Goal: Information Seeking & Learning: Understand process/instructions

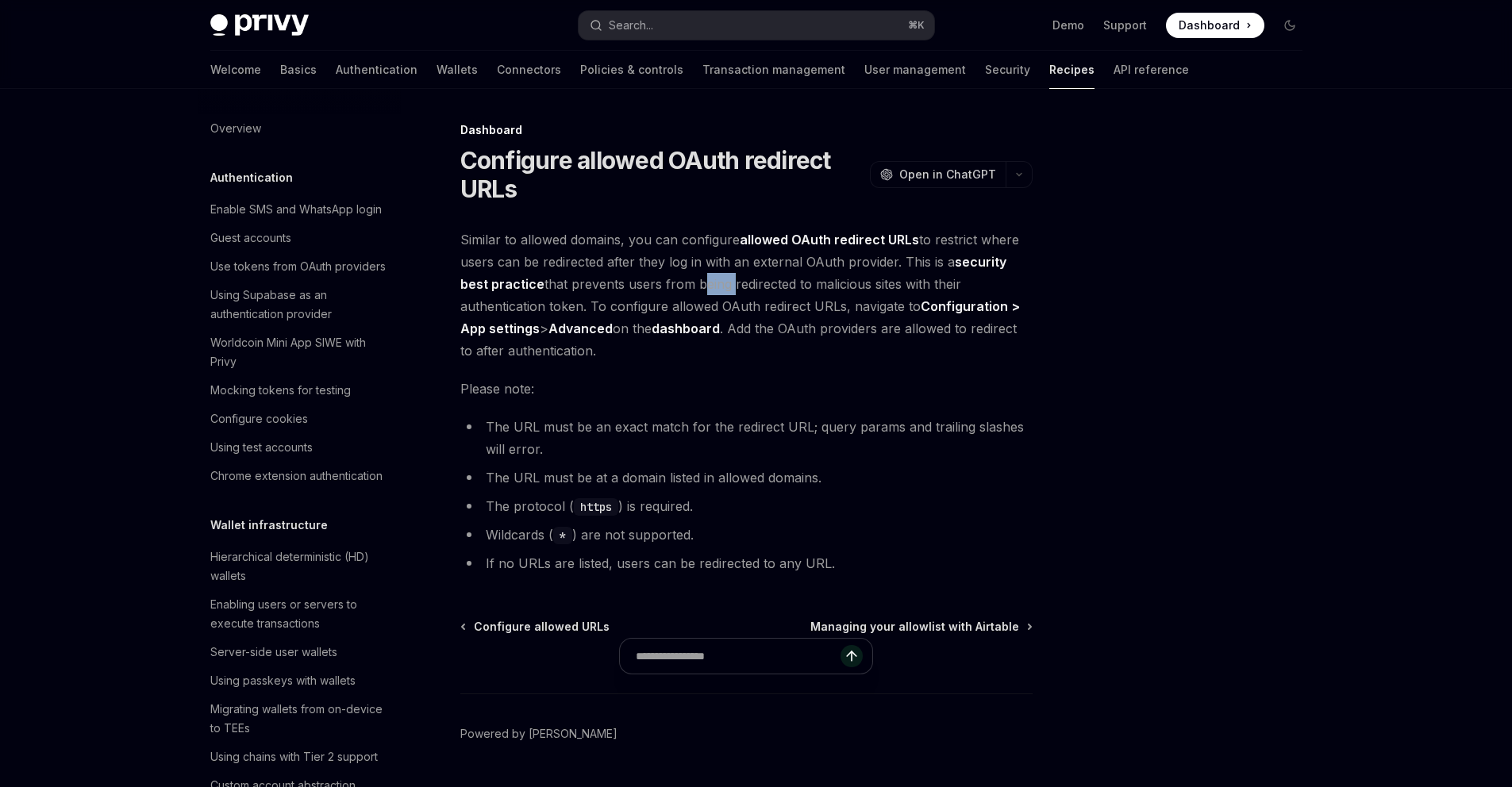
scroll to position [881, 0]
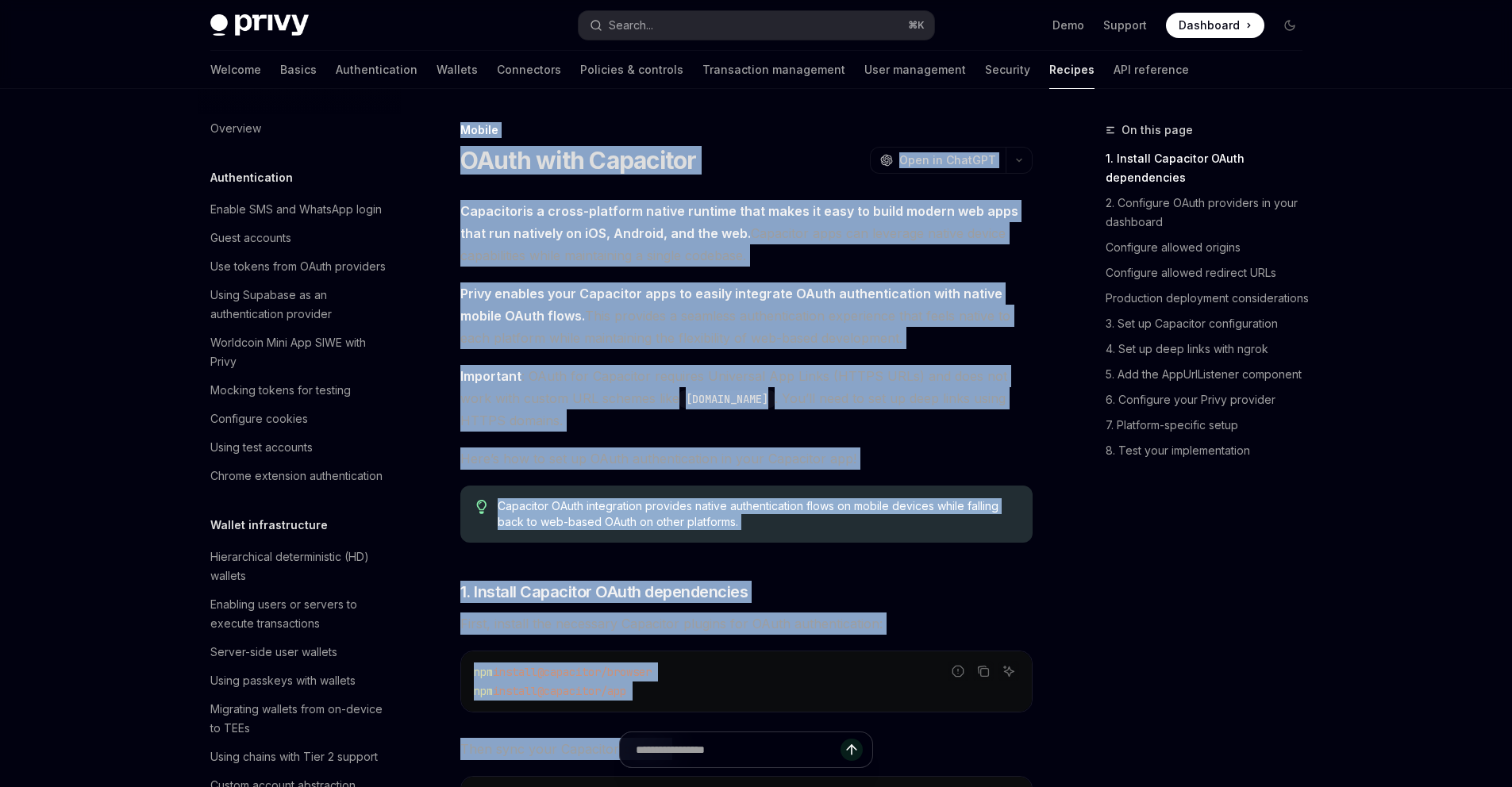
scroll to position [891, 0]
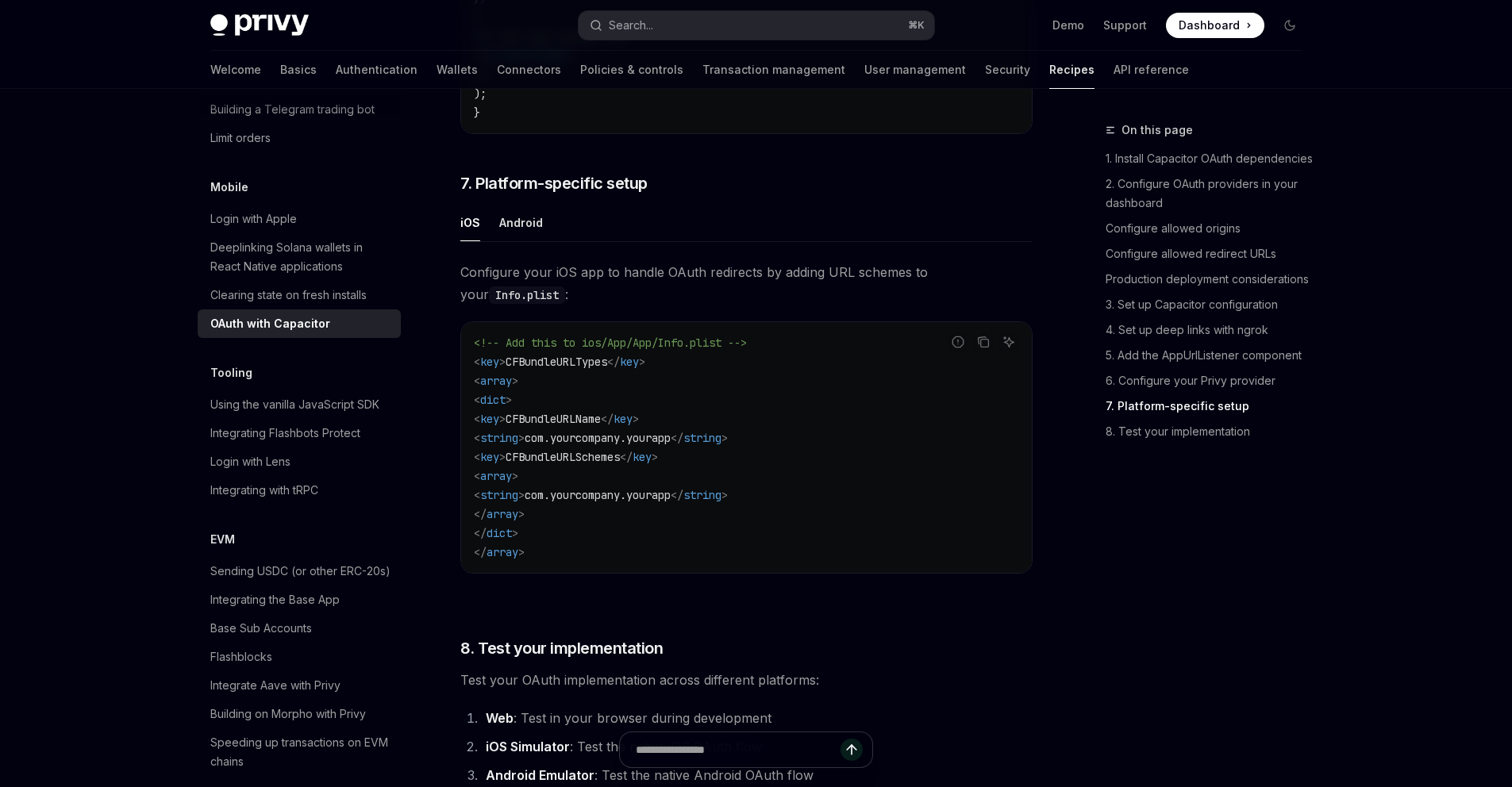
scroll to position [4217, 0]
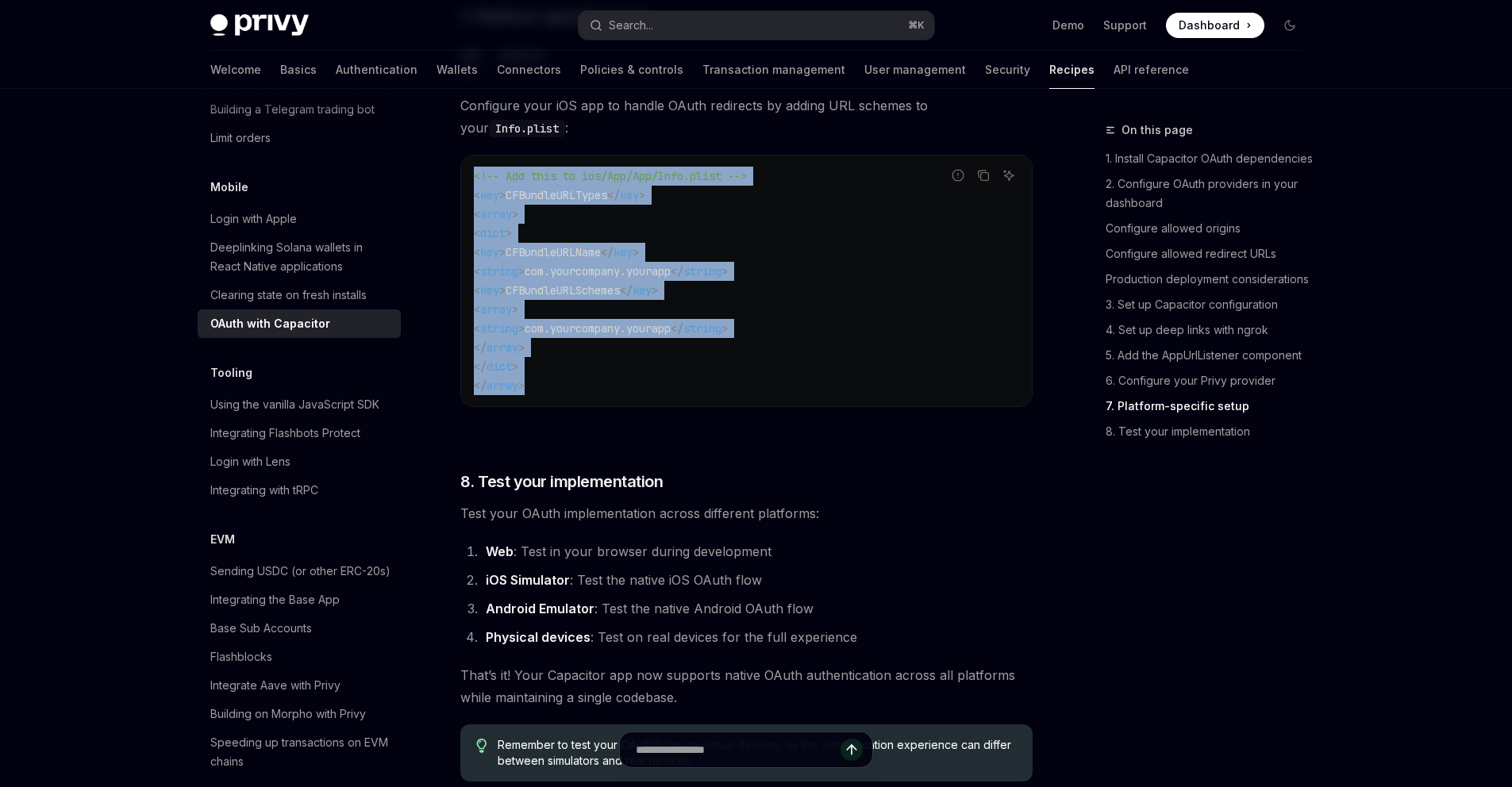
drag, startPoint x: 546, startPoint y: 351, endPoint x: 450, endPoint y: 193, distance: 184.9
copy code "<!-- Add this to ios/App/App/Info.plist --> < key > CFBundleURLTypes </ key > <…"
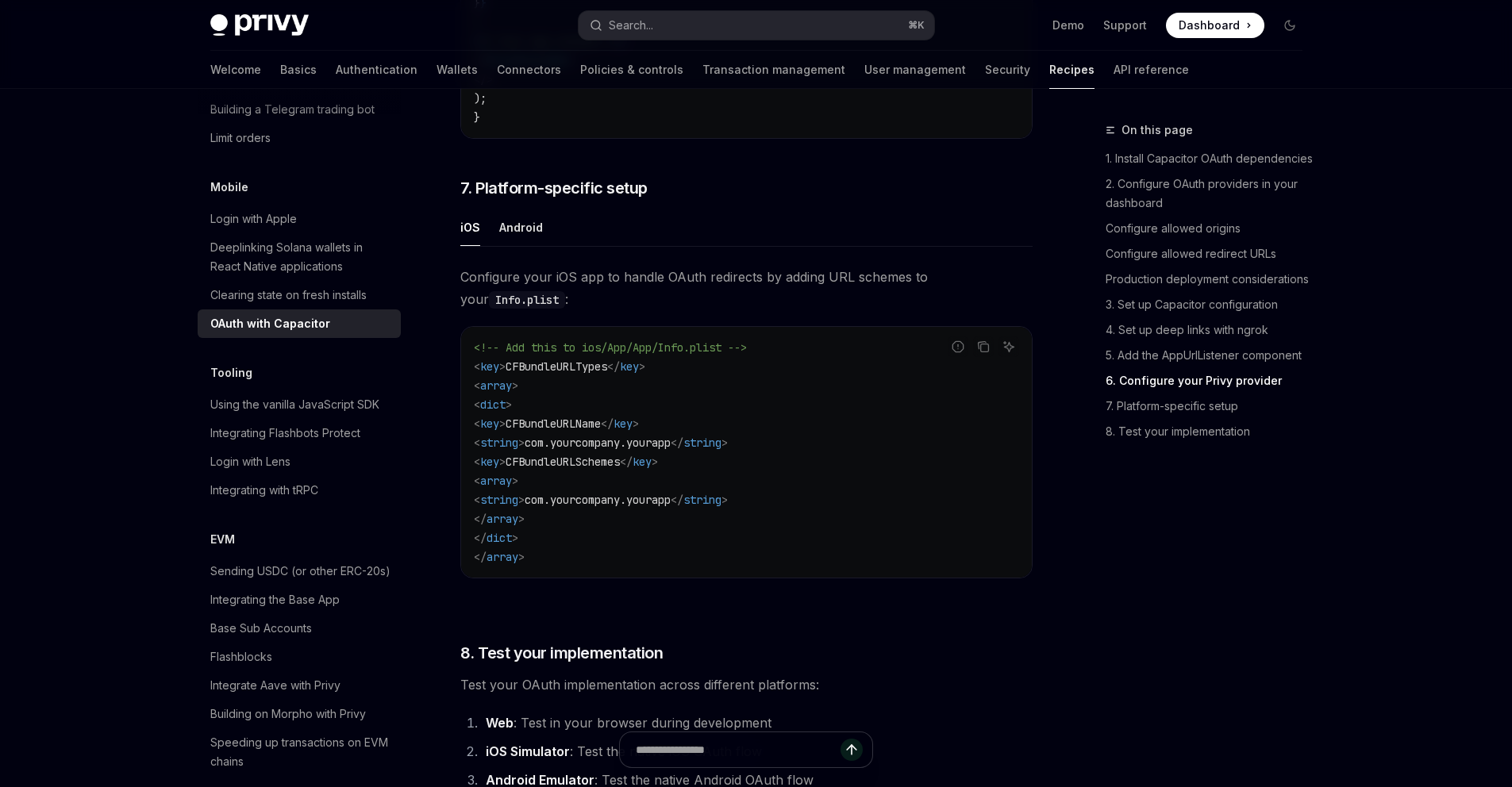
scroll to position [4056, 0]
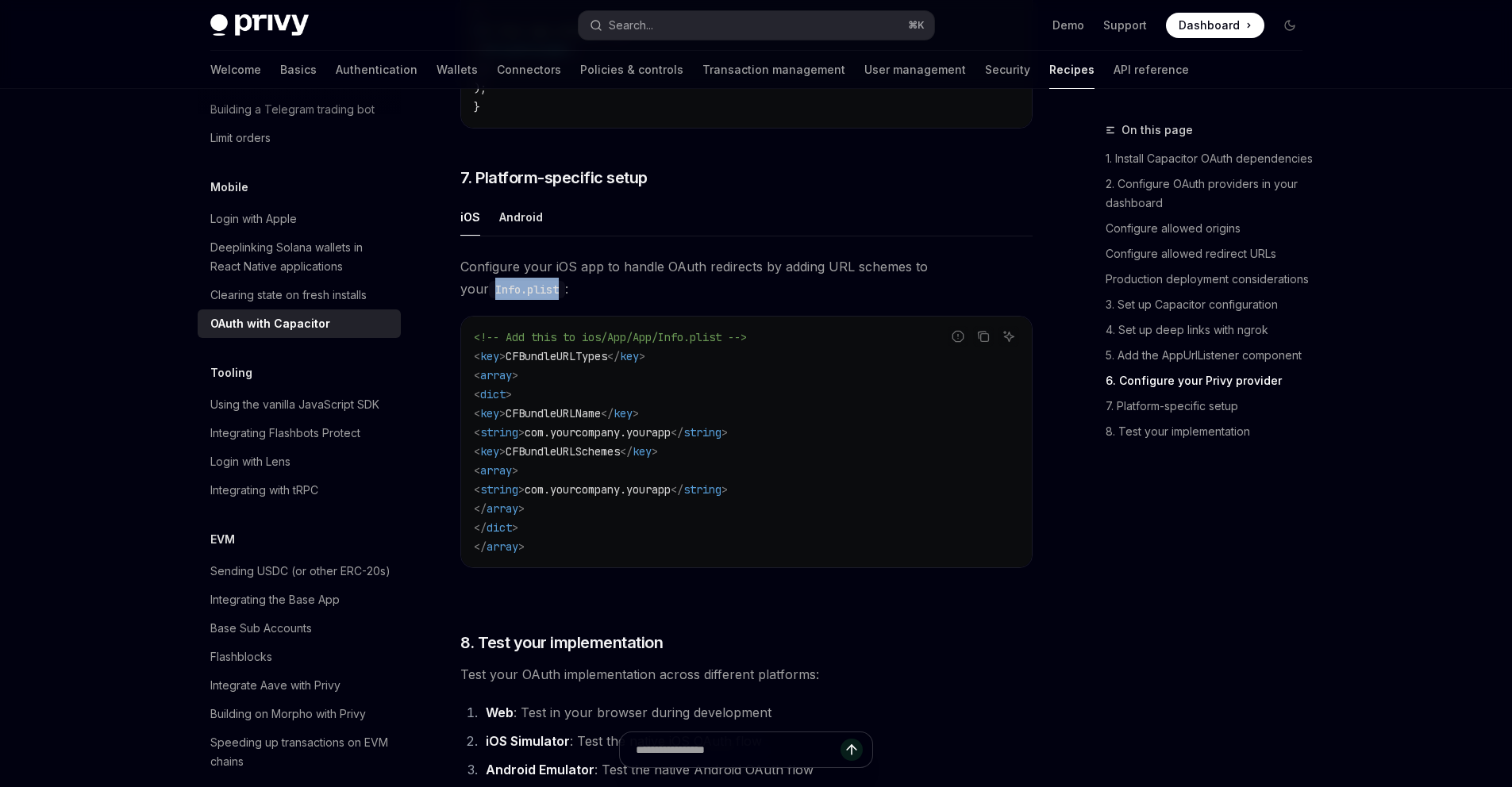
drag, startPoint x: 1045, startPoint y: 324, endPoint x: 531, endPoint y: 312, distance: 514.1
click at [531, 299] on code "Info.plist" at bounding box center [527, 289] width 76 height 17
copy code "Info.plist"
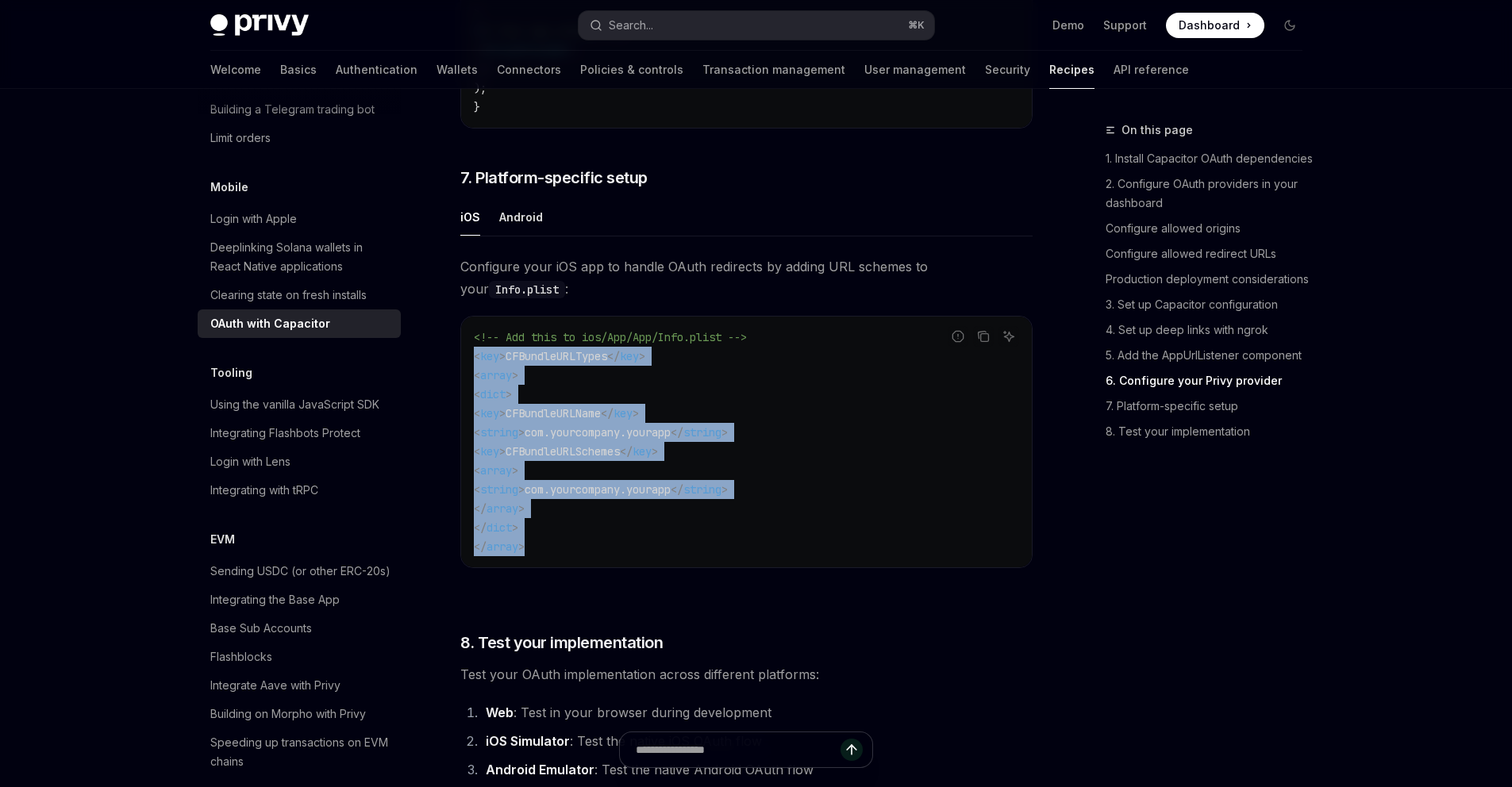
drag, startPoint x: 552, startPoint y: 565, endPoint x: 462, endPoint y: 375, distance: 210.2
click at [462, 375] on div "<!-- Add this to ios/App/App/Info.plist --> < key > CFBundleURLTypes </ key > <…" at bounding box center [746, 442] width 570 height 251
copy code "< key > CFBundleURLTypes </ key > < array > < dict > < key > CFBundleURLName </…"
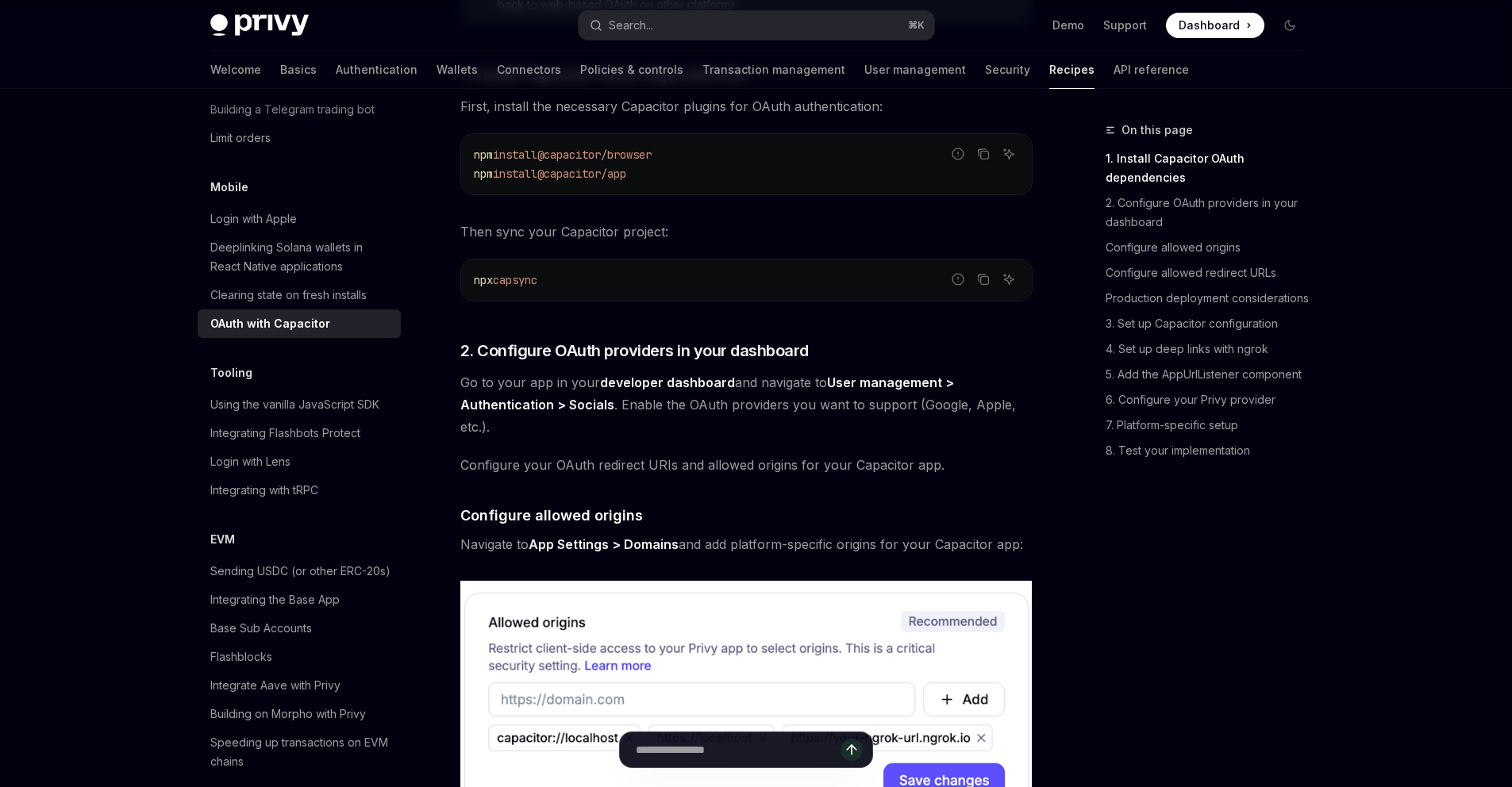
scroll to position [531, 0]
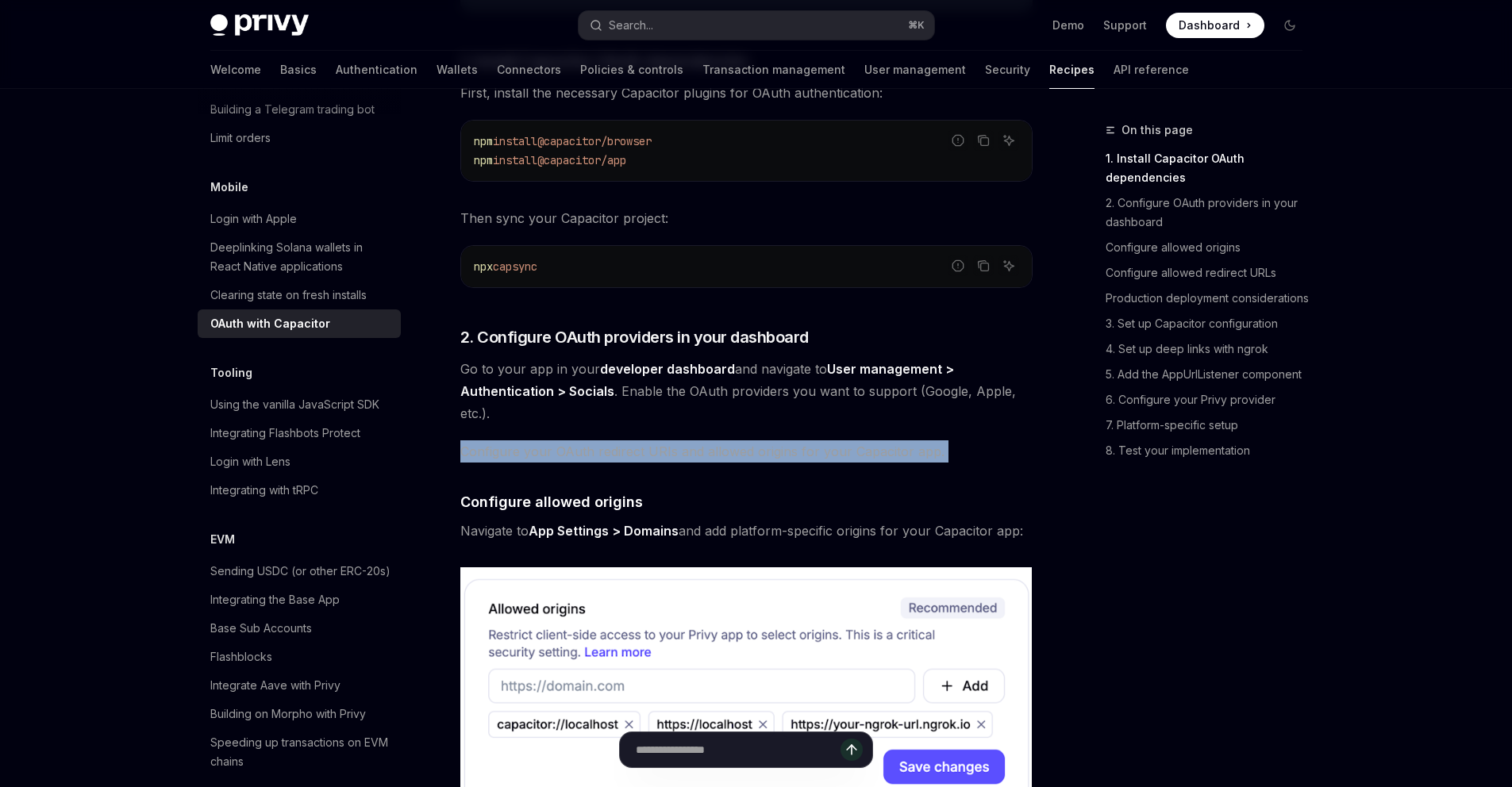
drag, startPoint x: 462, startPoint y: 455, endPoint x: 960, endPoint y: 467, distance: 498.1
click at [845, 448] on span "Configure your OAuth redirect URIs and allowed origins for your Capacitor app." at bounding box center [746, 452] width 572 height 22
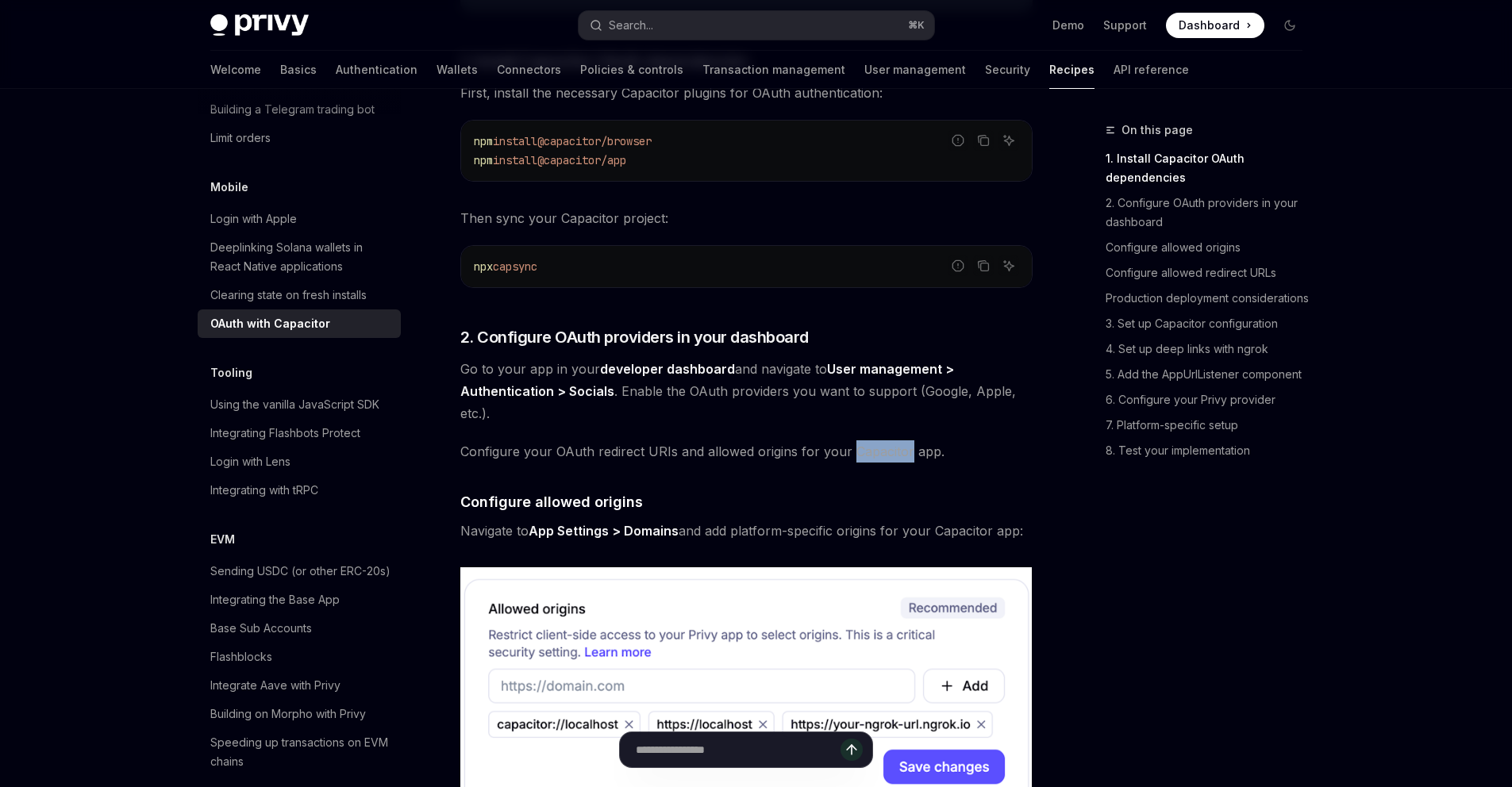
click at [845, 448] on span "Configure your OAuth redirect URIs and allowed origins for your Capacitor app." at bounding box center [746, 452] width 572 height 22
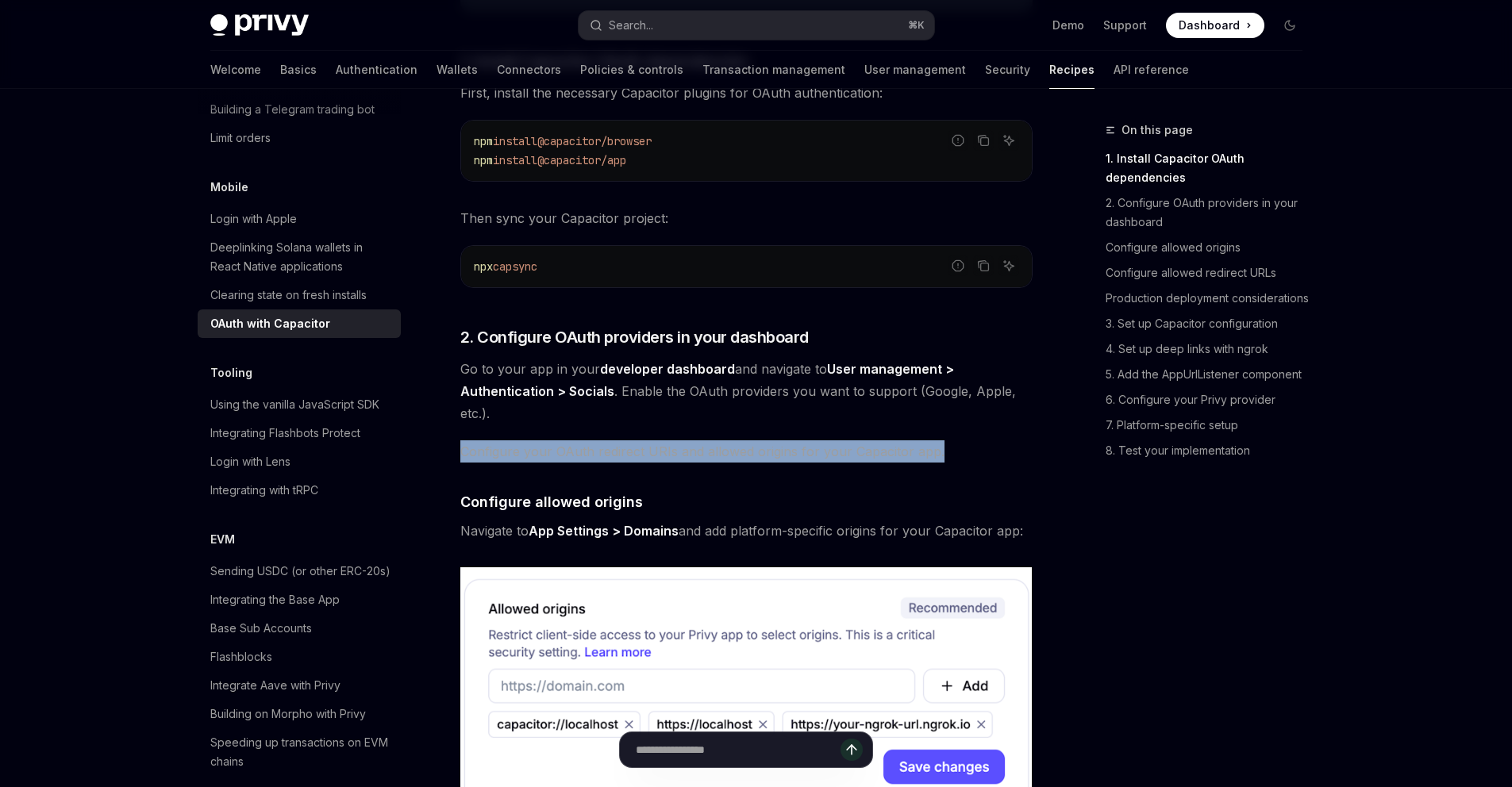
drag, startPoint x: 960, startPoint y: 467, endPoint x: 950, endPoint y: 456, distance: 14.9
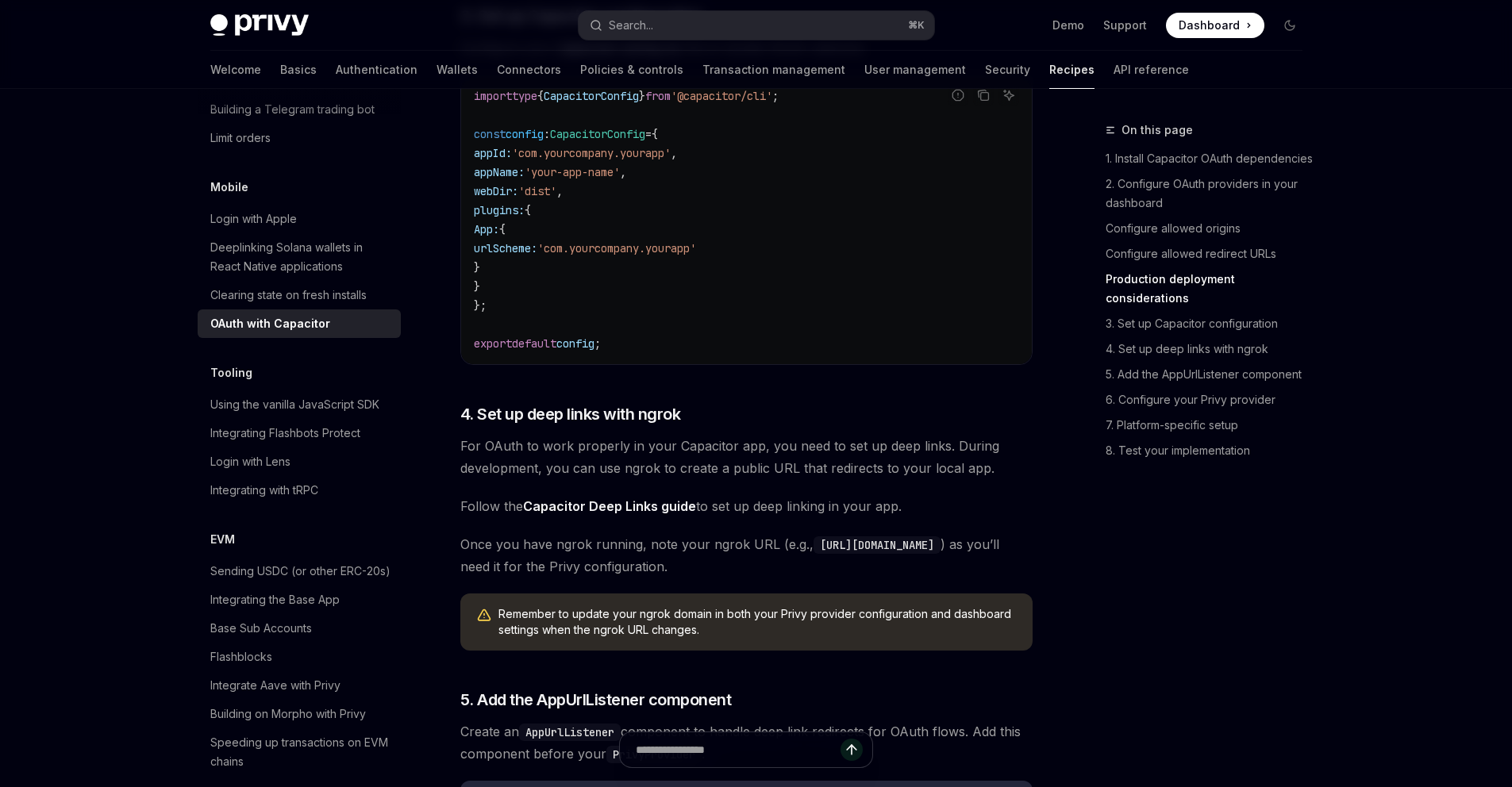
scroll to position [2022, 0]
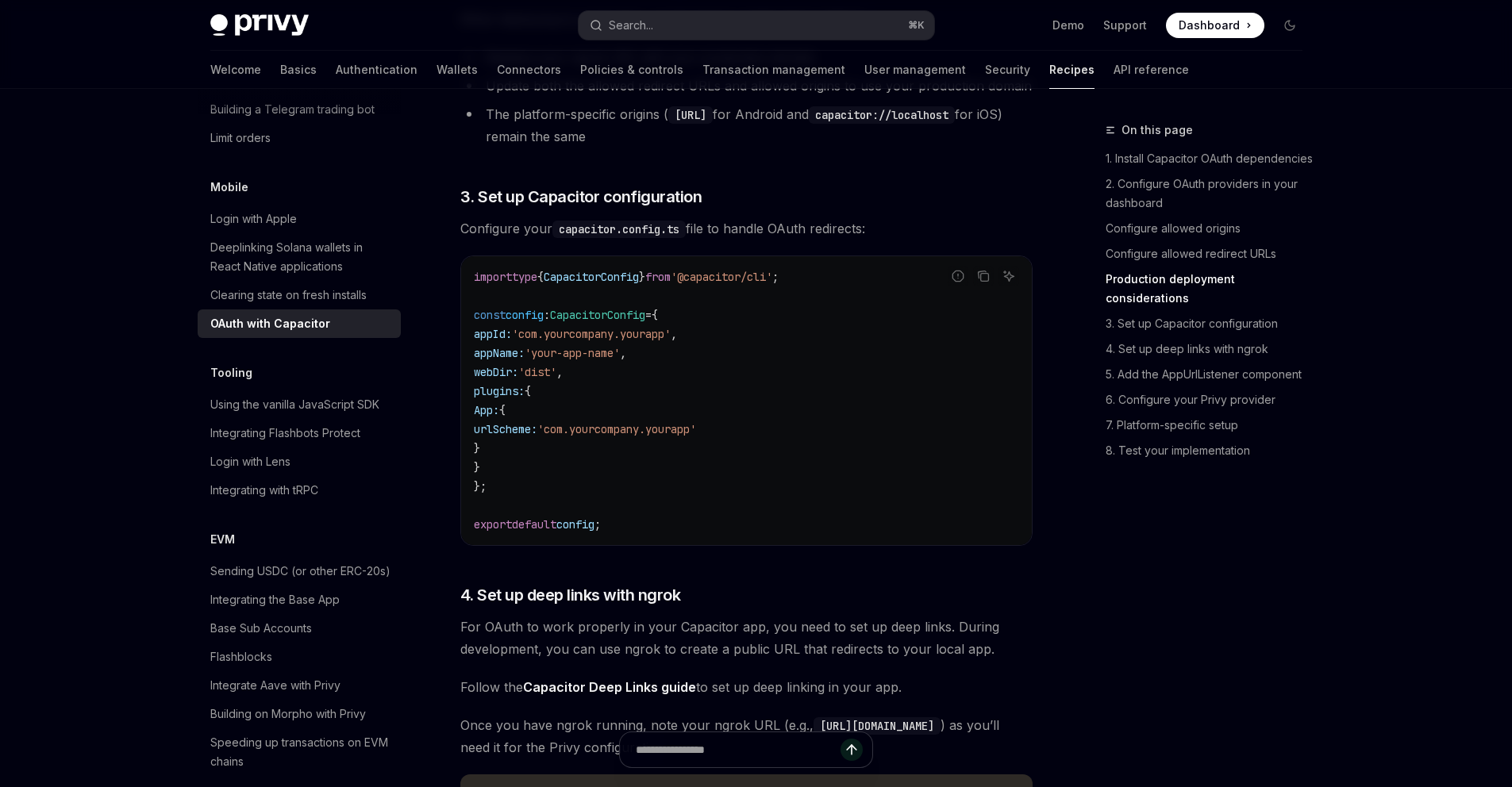
click at [776, 240] on span "Configure your capacitor.config.ts file to handle OAuth redirects:" at bounding box center [746, 228] width 572 height 22
click at [817, 240] on span "Configure your capacitor.config.ts file to handle OAuth redirects:" at bounding box center [746, 228] width 572 height 22
click at [850, 240] on span "Configure your capacitor.config.ts file to handle OAuth redirects:" at bounding box center [746, 228] width 572 height 22
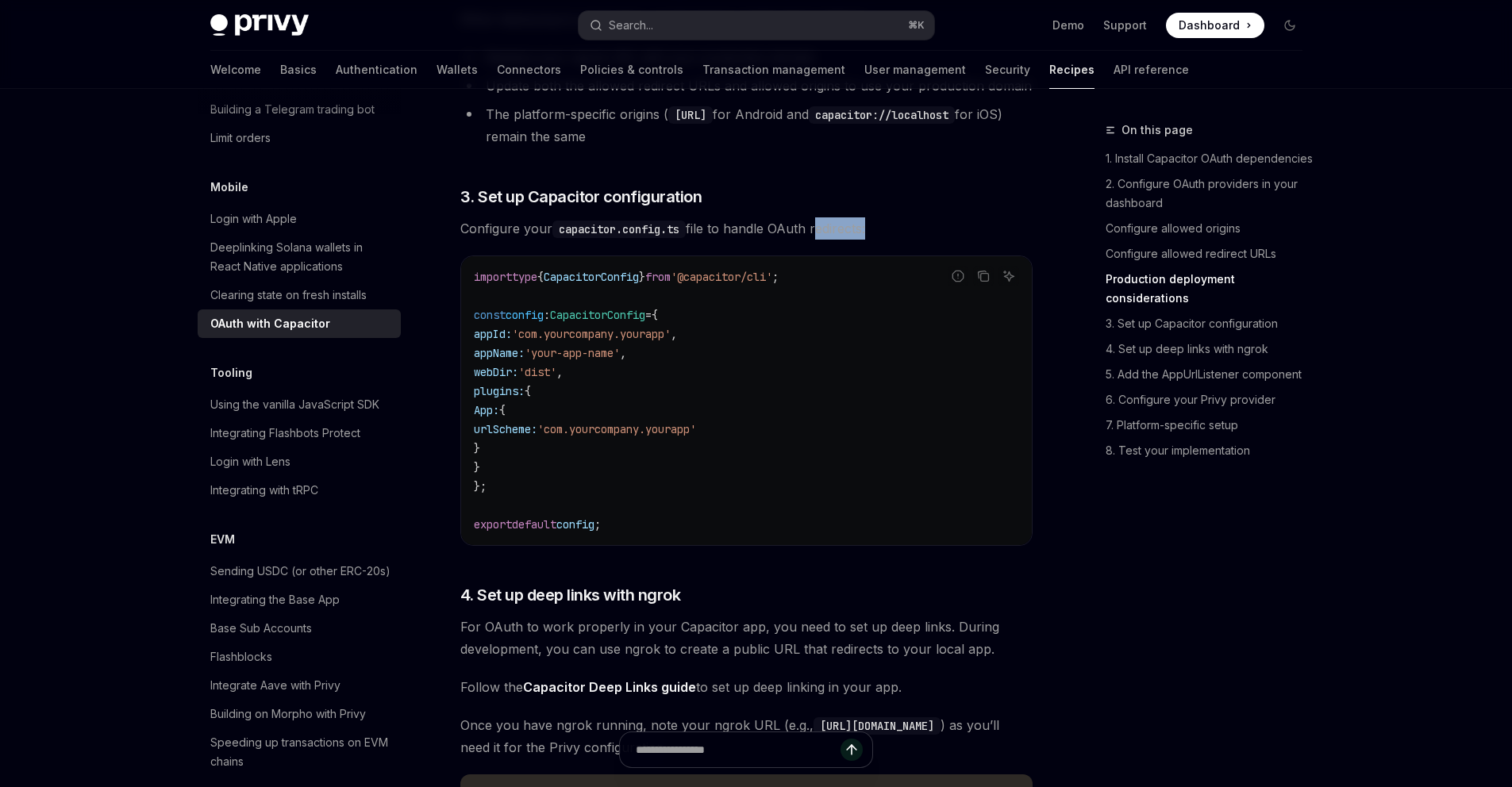
click at [850, 240] on span "Configure your capacitor.config.ts file to handle OAuth redirects:" at bounding box center [746, 228] width 572 height 22
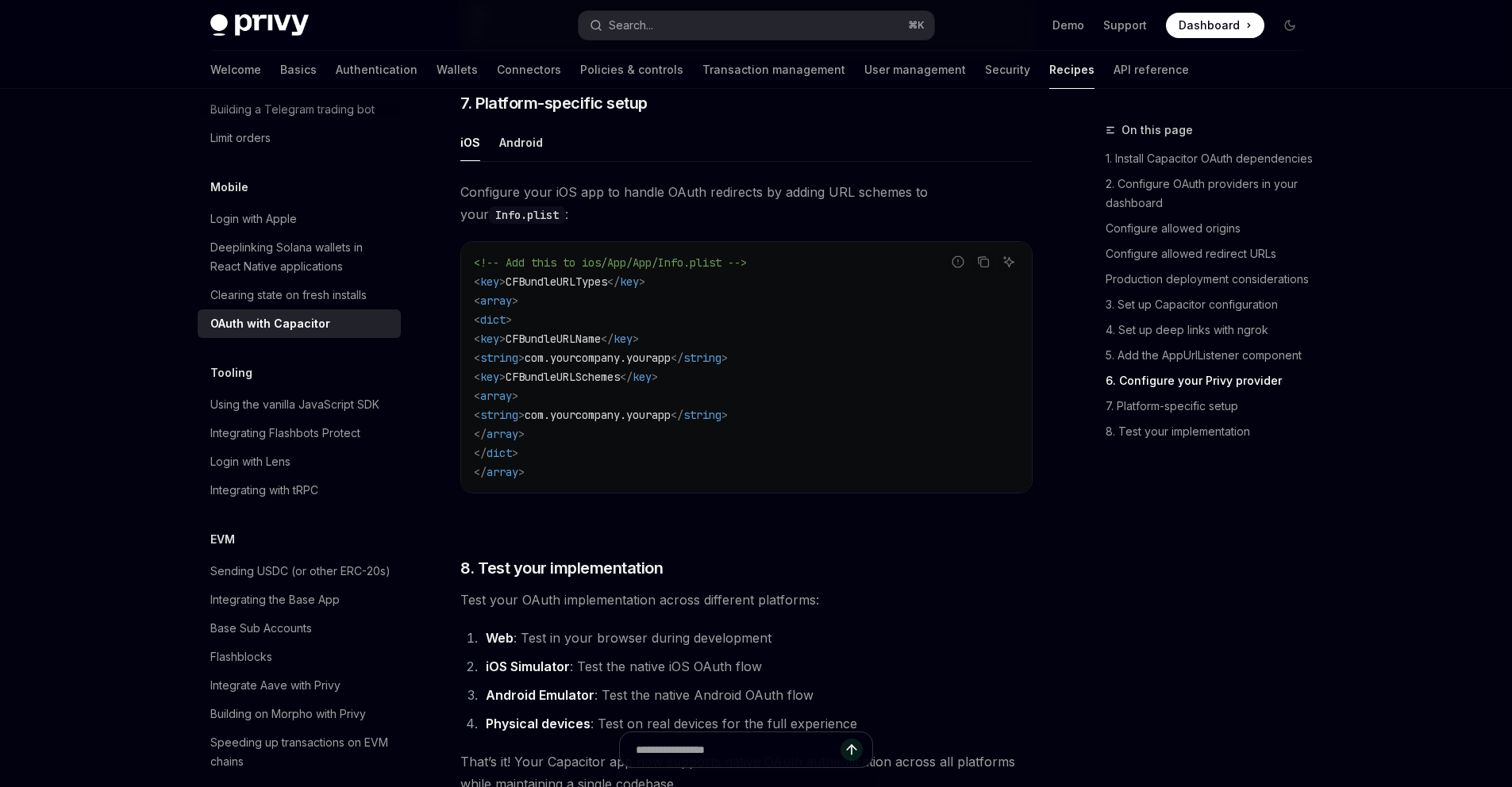
scroll to position [3970, 0]
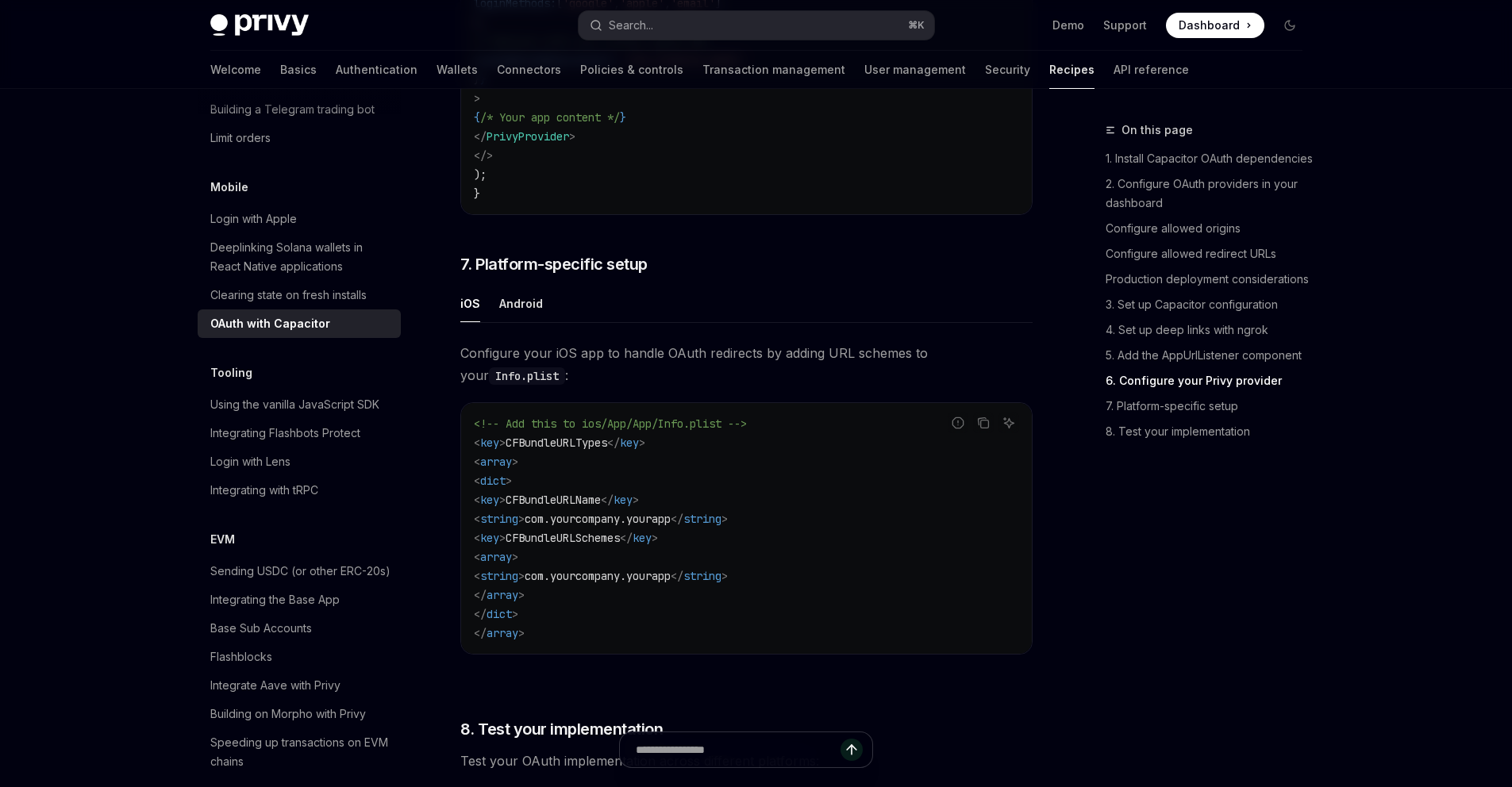
click at [511, 321] on div "Android" at bounding box center [521, 303] width 44 height 37
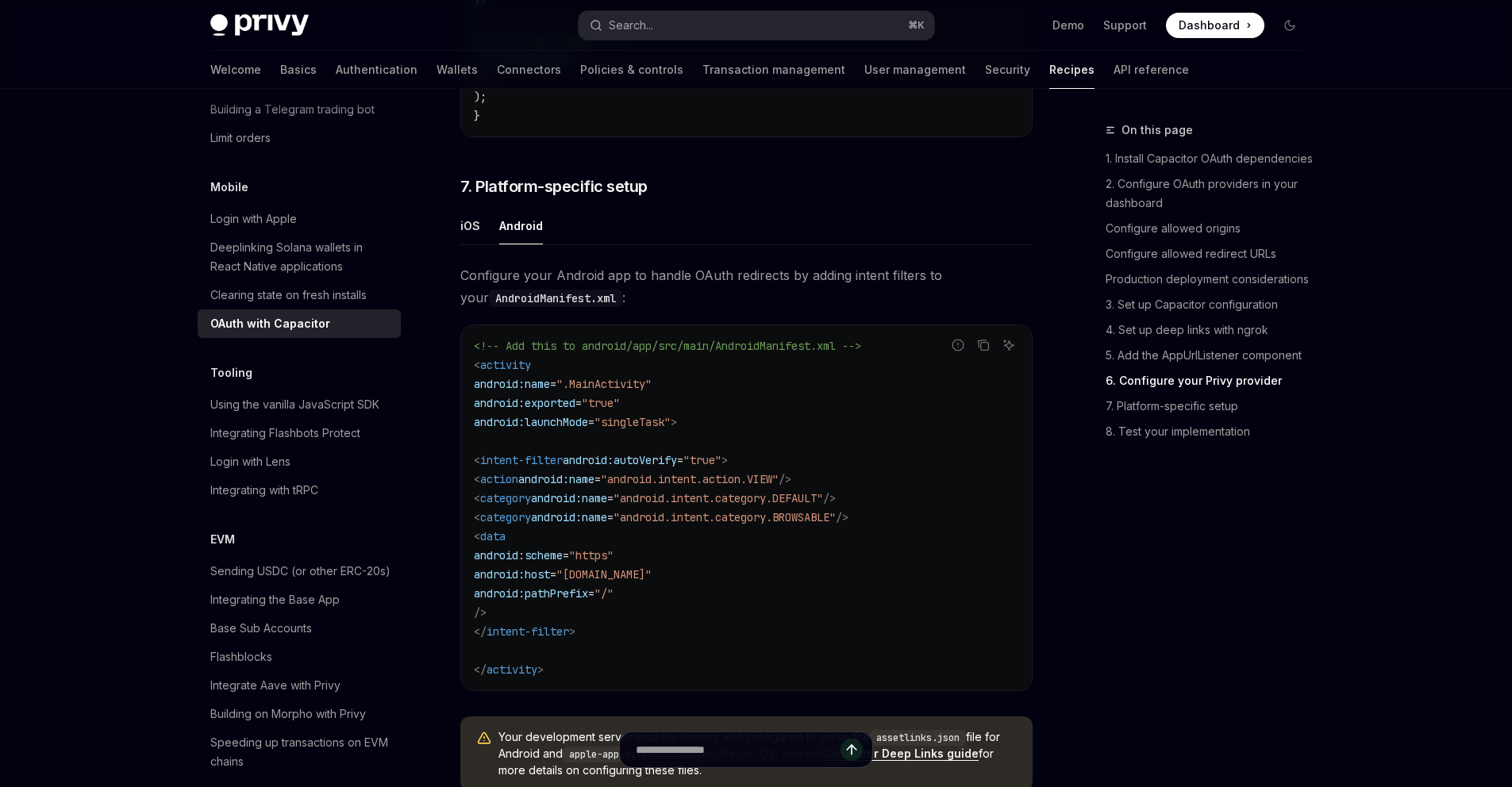
scroll to position [4181, 0]
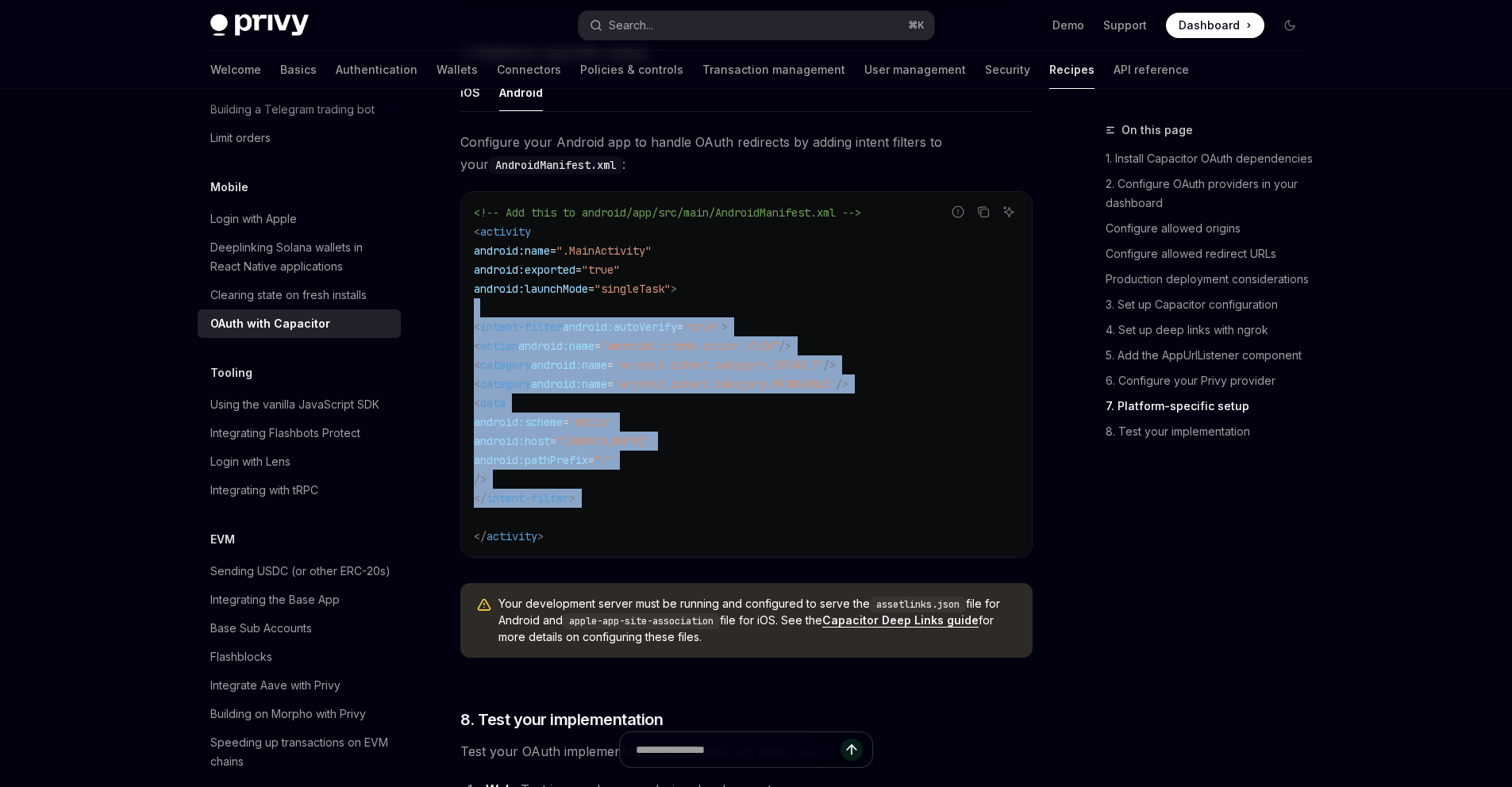
drag, startPoint x: 776, startPoint y: 257, endPoint x: 436, endPoint y: 335, distance: 348.8
copy code "< intent-filter android:autoVerify = "true" > < action android:name = "android.…"
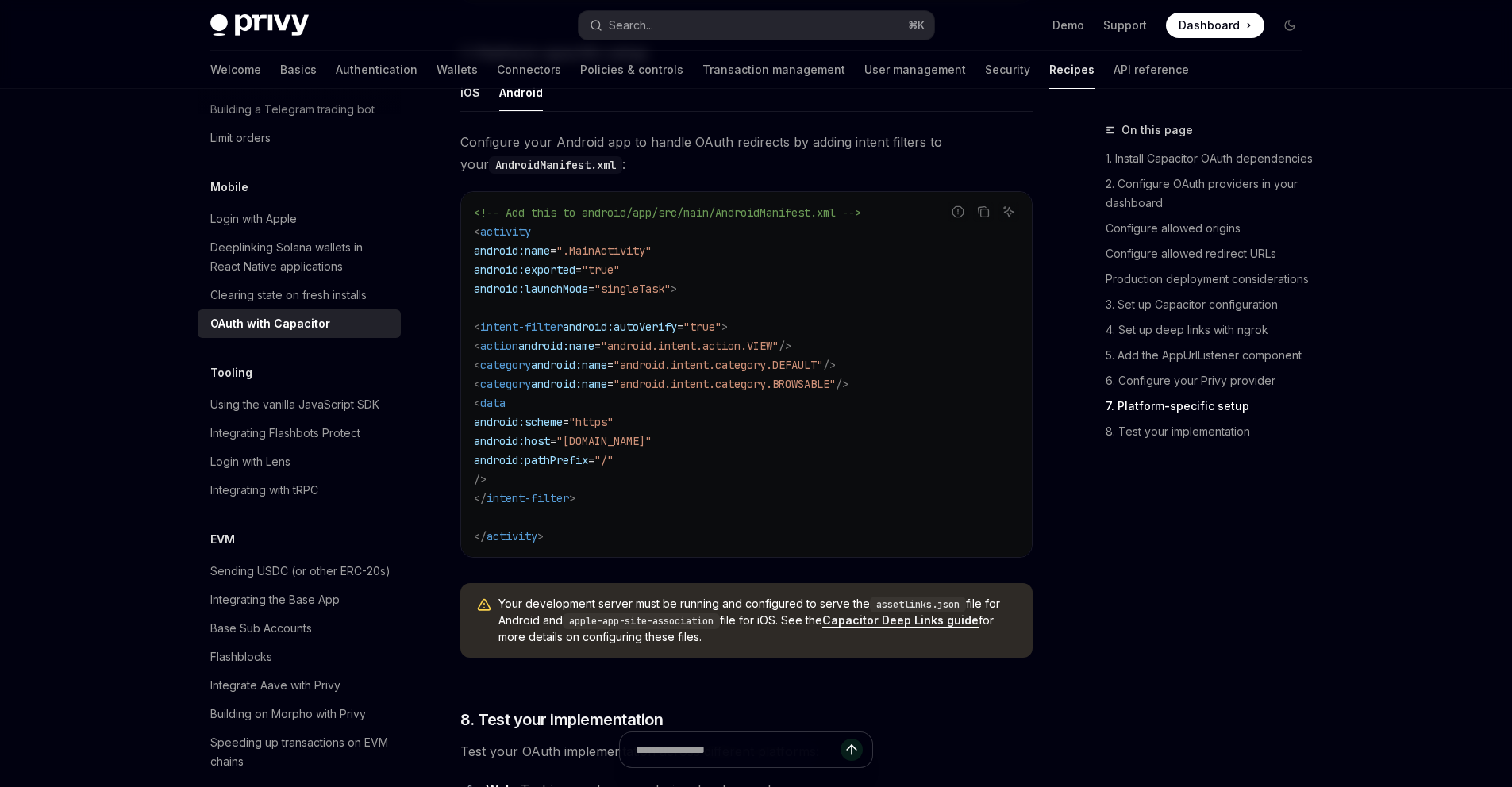
click at [480, 111] on ul "iOS Android" at bounding box center [746, 93] width 572 height 38
click at [474, 111] on div "iOS" at bounding box center [471, 92] width 20 height 37
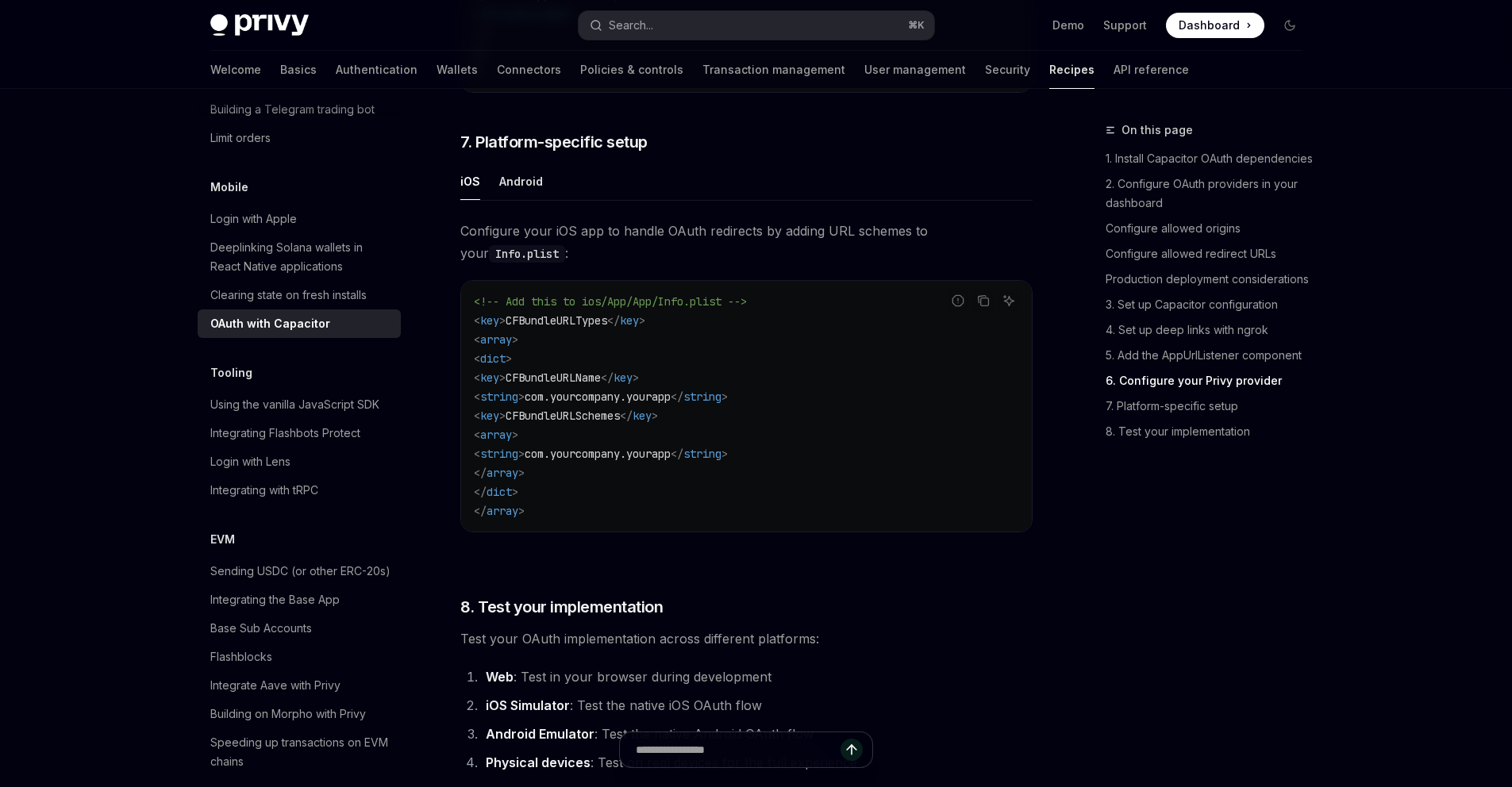
scroll to position [4089, 0]
click at [502, 203] on div "Android" at bounding box center [521, 184] width 44 height 37
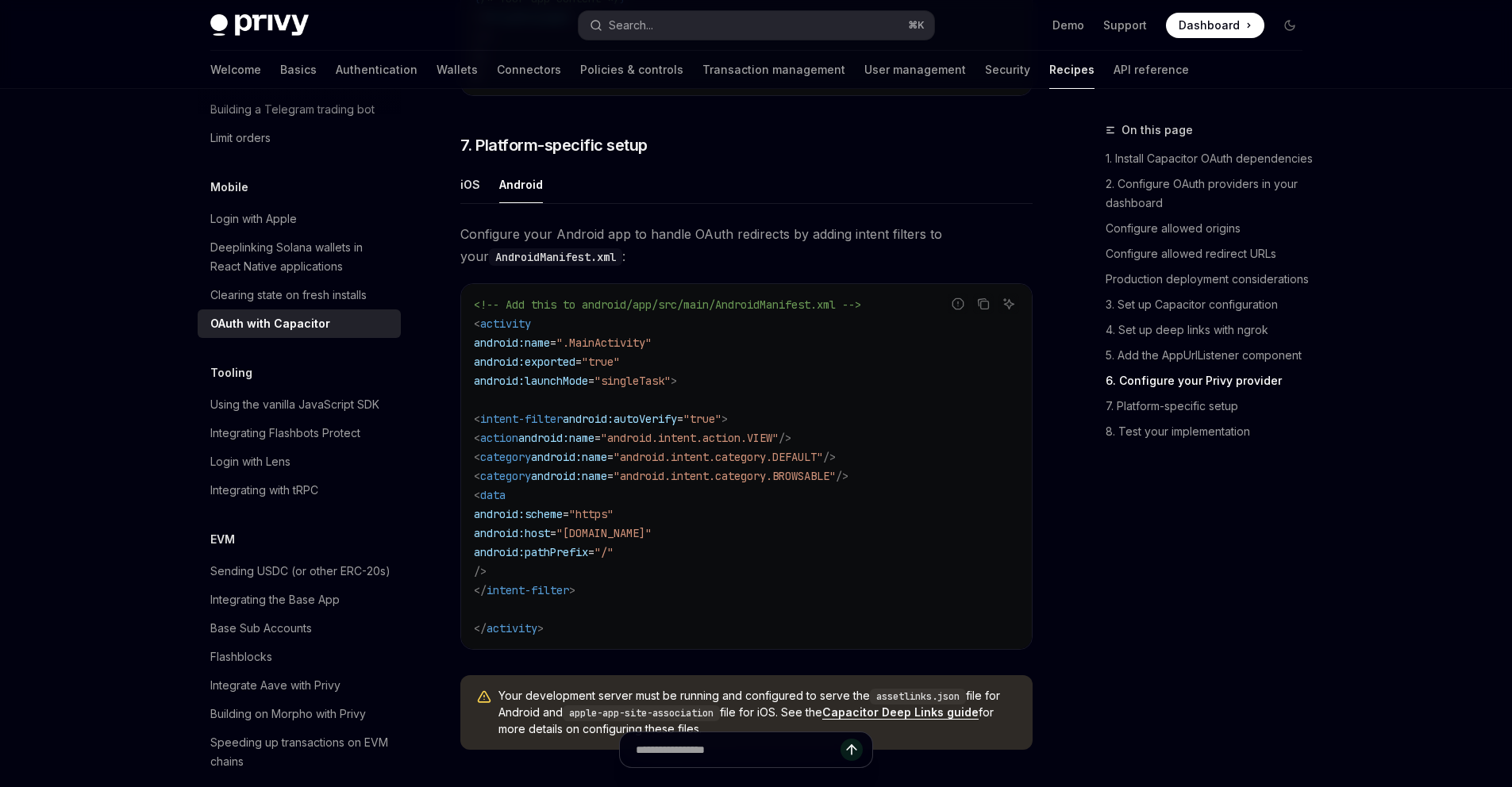
click at [489, 198] on ul "iOS Android" at bounding box center [746, 185] width 572 height 38
click at [484, 201] on ul "iOS Android" at bounding box center [746, 185] width 572 height 38
click at [480, 203] on ul "iOS Android" at bounding box center [746, 185] width 572 height 38
click at [464, 203] on div "iOS" at bounding box center [471, 184] width 20 height 37
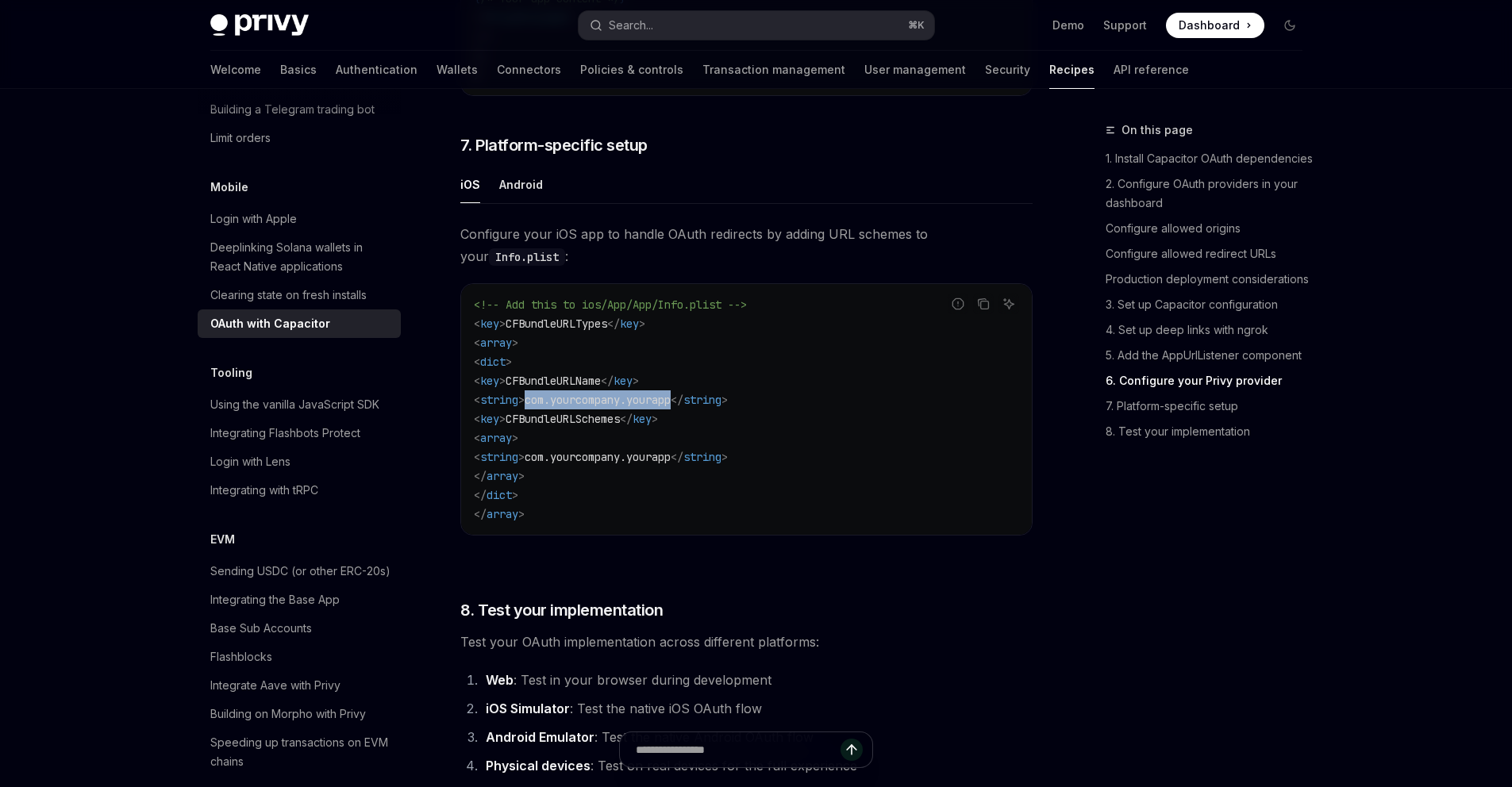
drag, startPoint x: 480, startPoint y: 111, endPoint x: 707, endPoint y: 425, distance: 387.5
click at [707, 407] on span "< string > com.yourcompany.yourapp </ string >" at bounding box center [601, 399] width 254 height 14
click at [571, 407] on span "com.yourcompany.yourapp" at bounding box center [598, 399] width 146 height 14
click at [671, 407] on span "com.yourcompany.yourapp" at bounding box center [598, 399] width 146 height 14
click at [709, 407] on span "< string > com.yourcompany.yourapp </ string >" at bounding box center [601, 399] width 254 height 14
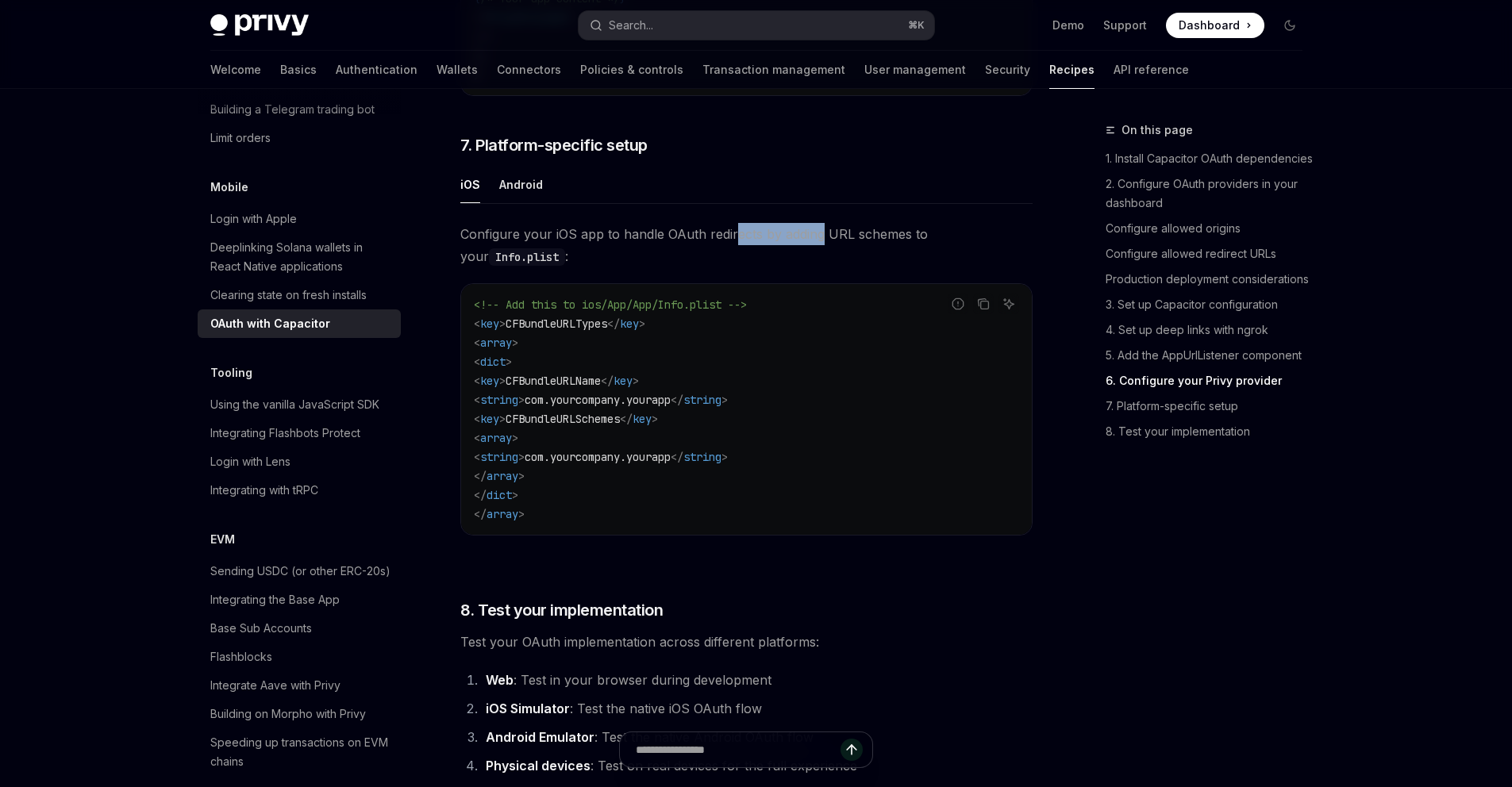
drag, startPoint x: 709, startPoint y: 425, endPoint x: 820, endPoint y: 262, distance: 197.2
click at [820, 262] on span "Configure your iOS app to handle OAuth redirects by adding URL schemes to your …" at bounding box center [746, 246] width 572 height 45
click at [838, 257] on span "Configure your iOS app to handle OAuth redirects by adding URL schemes to your …" at bounding box center [746, 246] width 572 height 45
click at [888, 256] on span "Configure your iOS app to handle OAuth redirects by adding URL schemes to your …" at bounding box center [746, 246] width 572 height 45
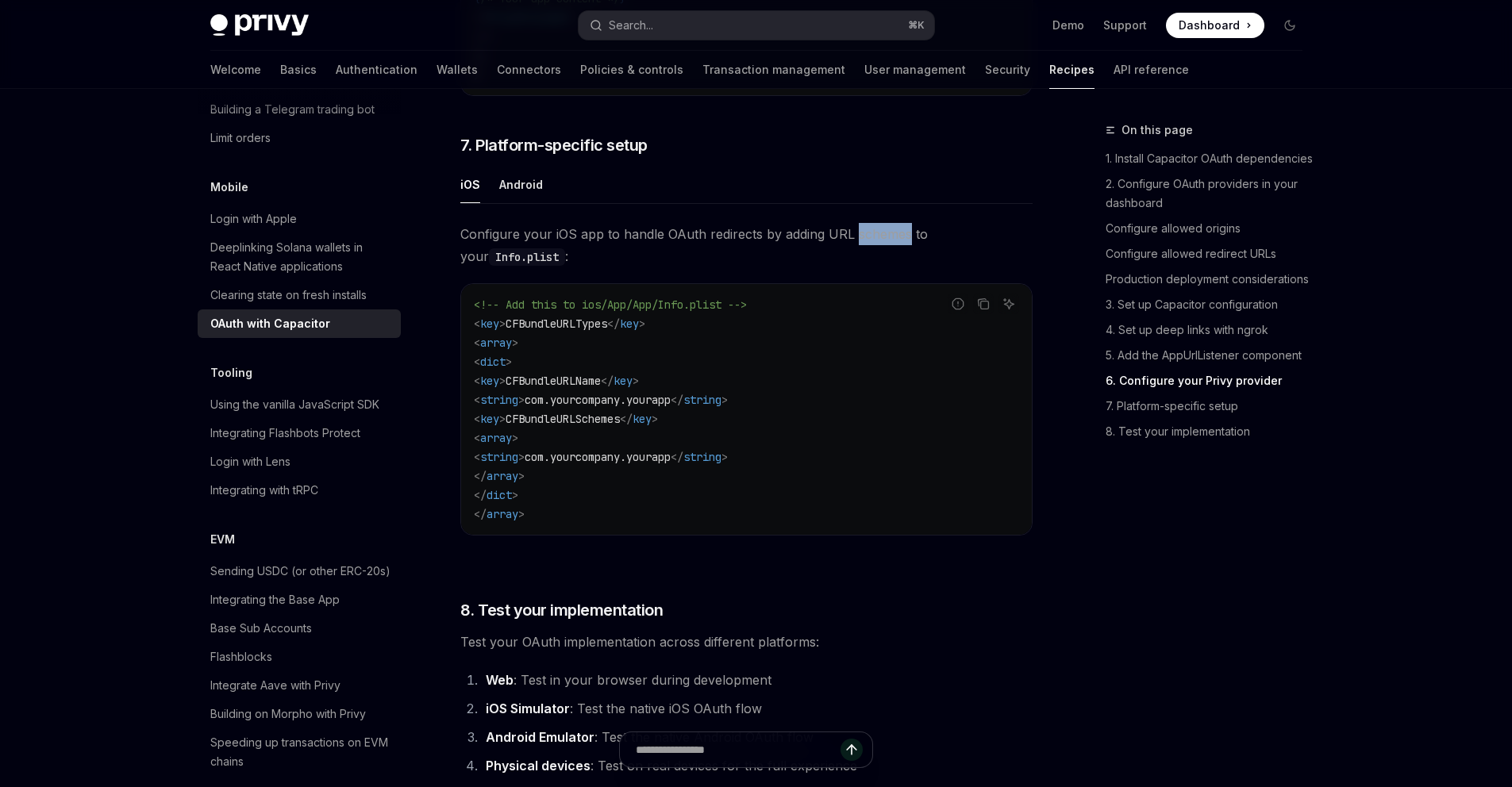
click at [888, 256] on span "Configure your iOS app to handle OAuth redirects by adding URL schemes to your …" at bounding box center [746, 246] width 572 height 45
click at [526, 203] on div "Android" at bounding box center [521, 184] width 44 height 37
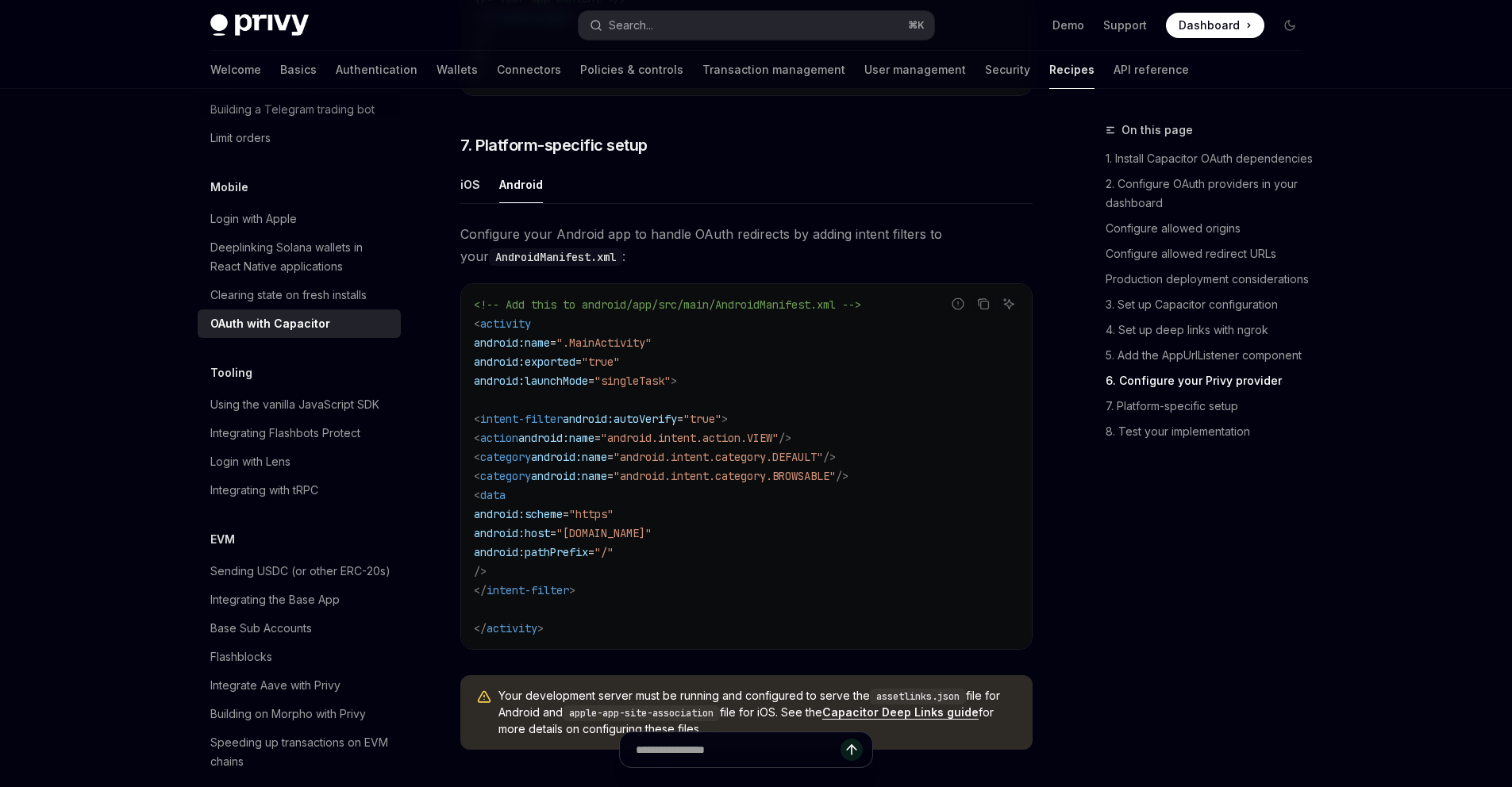
drag, startPoint x: 820, startPoint y: 262, endPoint x: 800, endPoint y: 559, distance: 297.7
click at [652, 540] on span ""your-ngrok-url.ngrok.io"" at bounding box center [604, 533] width 95 height 14
click at [878, 534] on code "<!-- Add this to android/app/src/main/AndroidManifest.xml --> < activity androi…" at bounding box center [746, 467] width 546 height 343
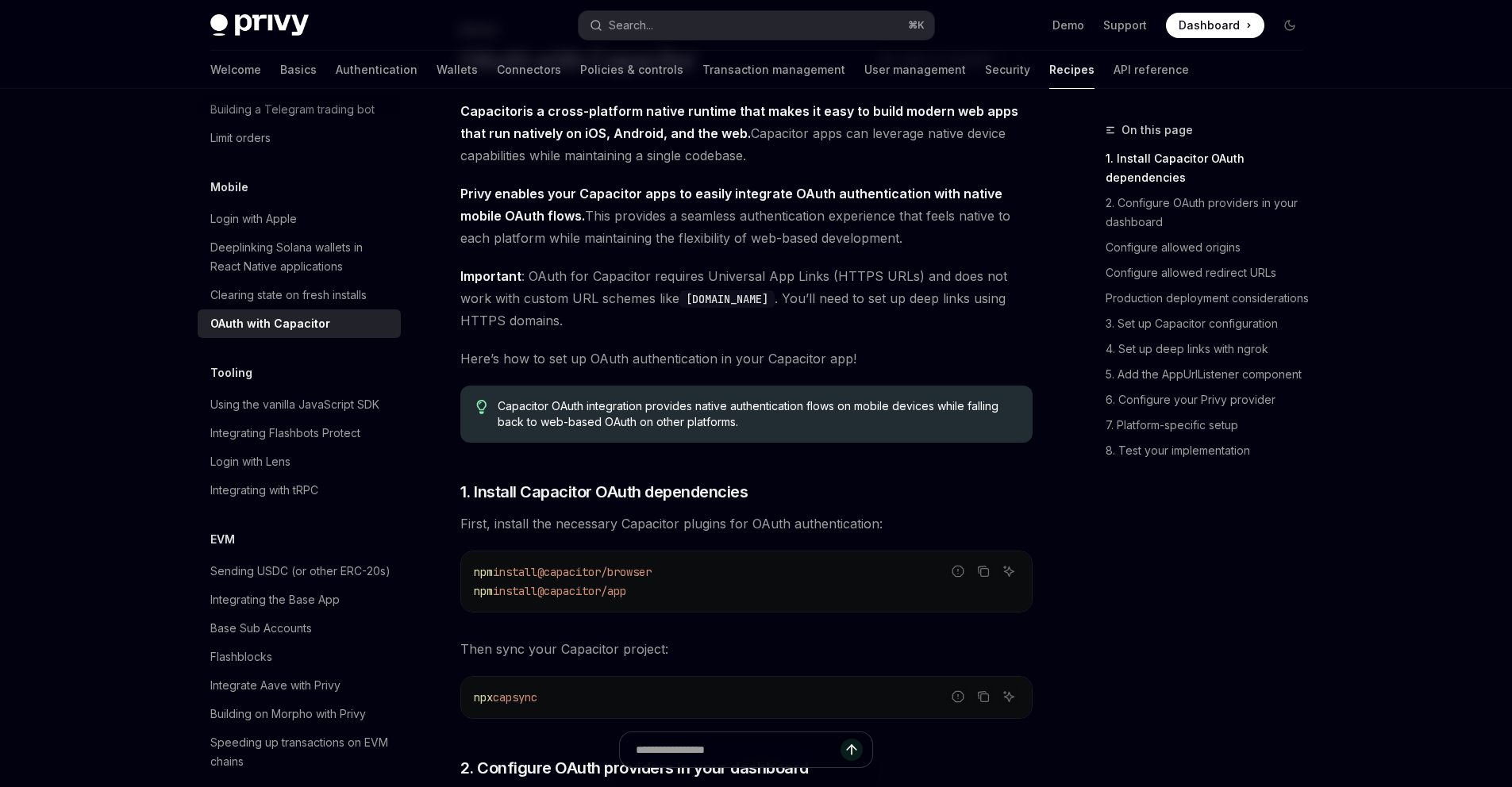
scroll to position [100, 0]
click at [853, 276] on span "Important : OAuth for Capacitor requires Universal App Links (HTTPS URLs) and d…" at bounding box center [746, 297] width 572 height 66
click at [906, 281] on span "Important : OAuth for Capacitor requires Universal App Links (HTTPS URLs) and d…" at bounding box center [746, 297] width 572 height 66
click at [679, 301] on code "com.capacitor-example.app" at bounding box center [727, 298] width 95 height 17
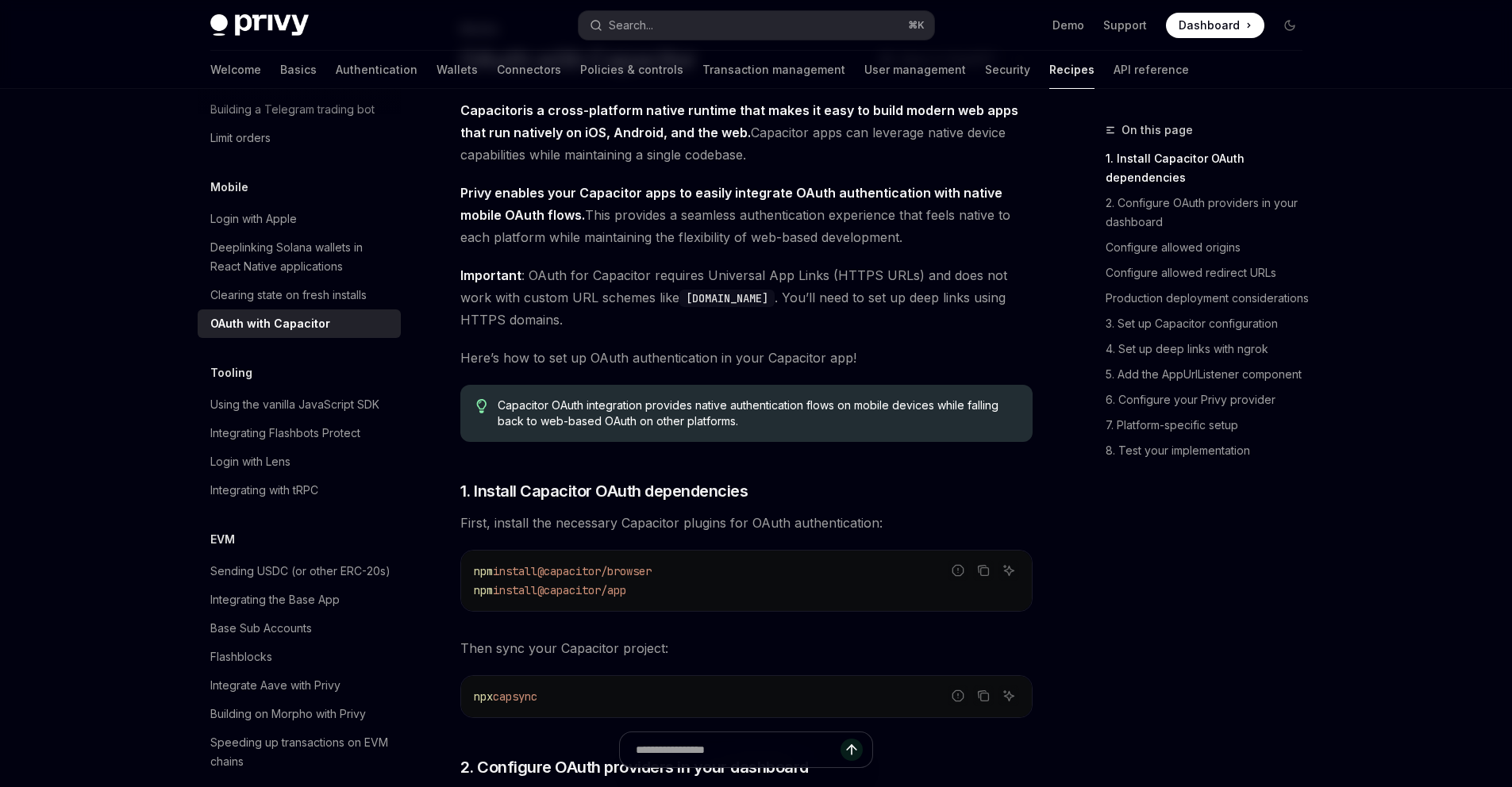
click at [723, 300] on code "com.capacitor-example.app" at bounding box center [727, 298] width 95 height 17
drag, startPoint x: 853, startPoint y: 276, endPoint x: 781, endPoint y: 296, distance: 74.7
click at [775, 296] on code "com.capacitor-example.app" at bounding box center [727, 298] width 95 height 17
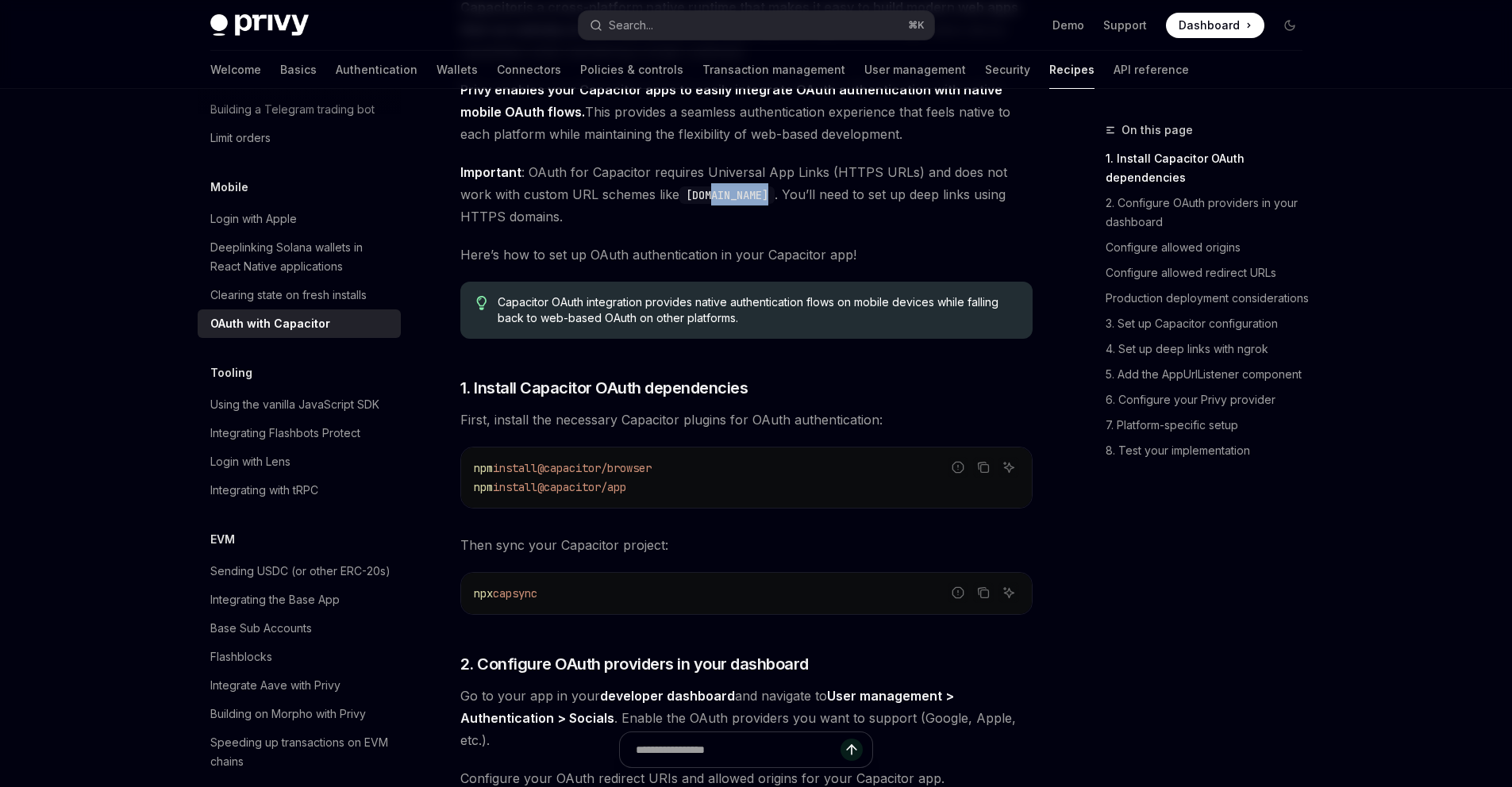
scroll to position [242, 0]
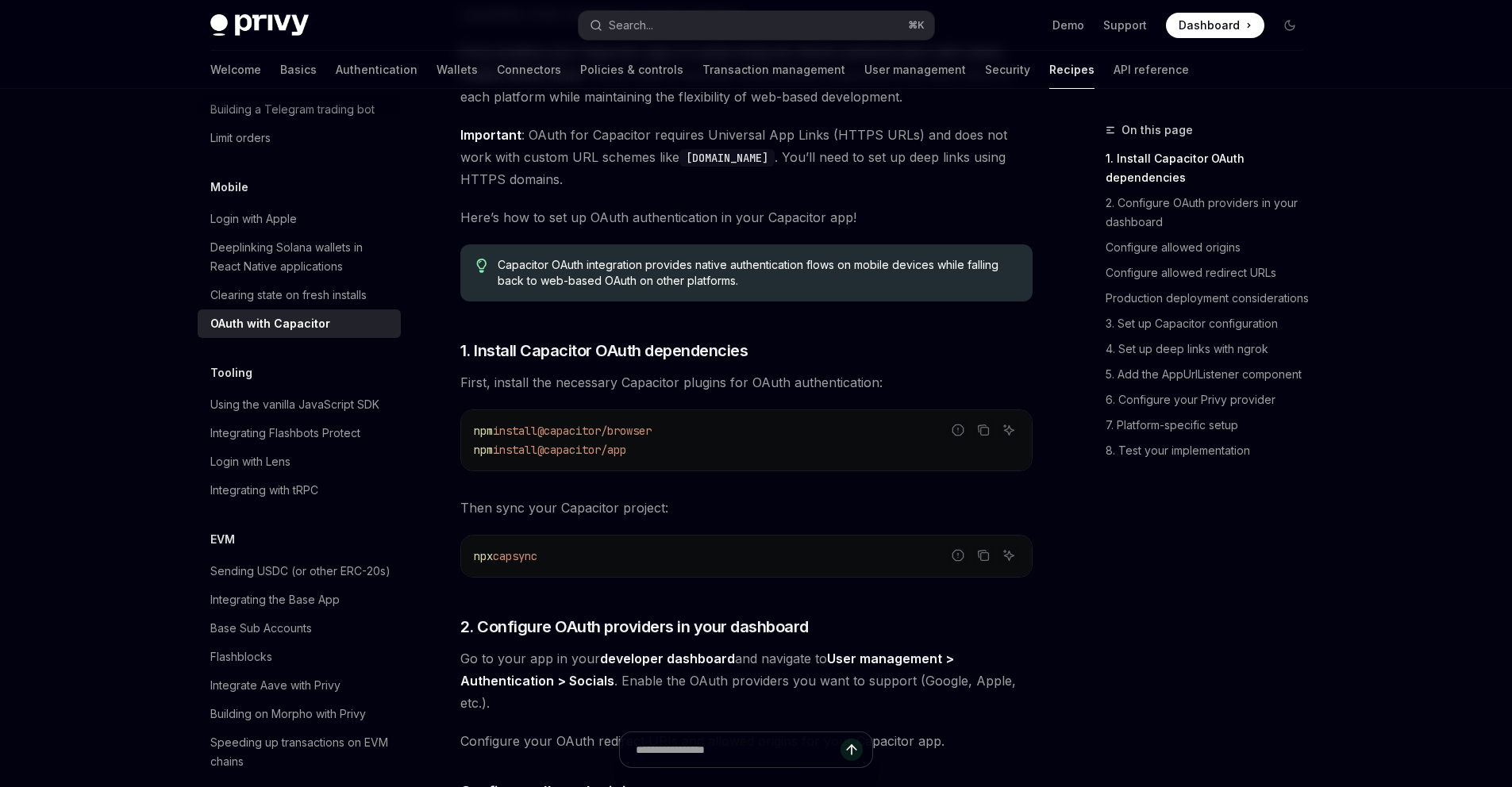
click at [888, 227] on span "Here’s how to set up OAuth authentication in your Capacitor app!" at bounding box center [746, 218] width 572 height 22
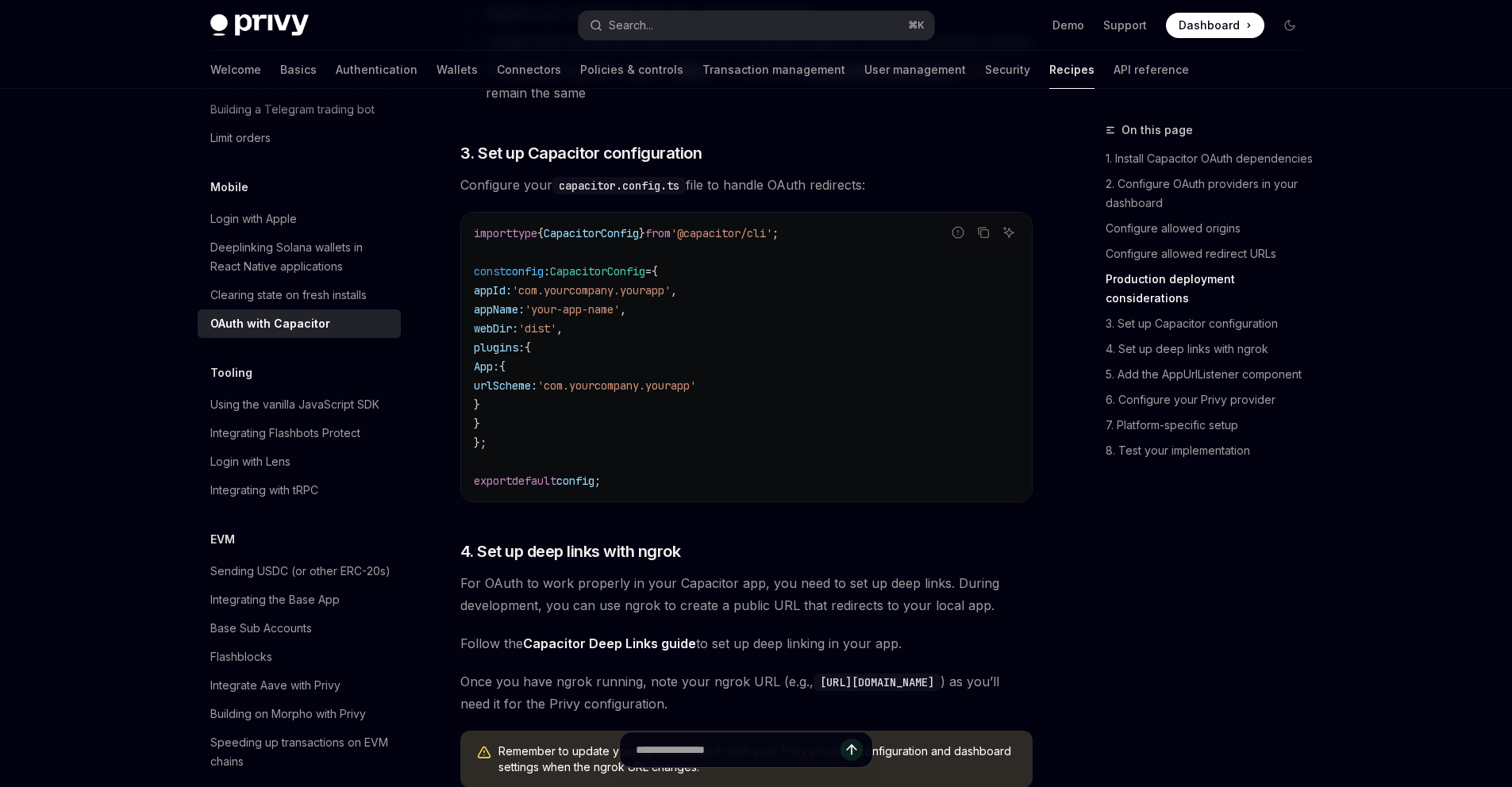
scroll to position [2068, 0]
drag, startPoint x: 1515, startPoint y: 160, endPoint x: 456, endPoint y: 370, distance: 1079.6
click at [456, 370] on div "Mobile OAuth with Capacitor OpenAI Open in ChatGPT OpenAI Open in ChatGPT Capac…" at bounding box center [598, 721] width 877 height 5336
drag, startPoint x: 456, startPoint y: 370, endPoint x: 503, endPoint y: 388, distance: 50.3
click at [499, 372] on span "App:" at bounding box center [487, 364] width 26 height 14
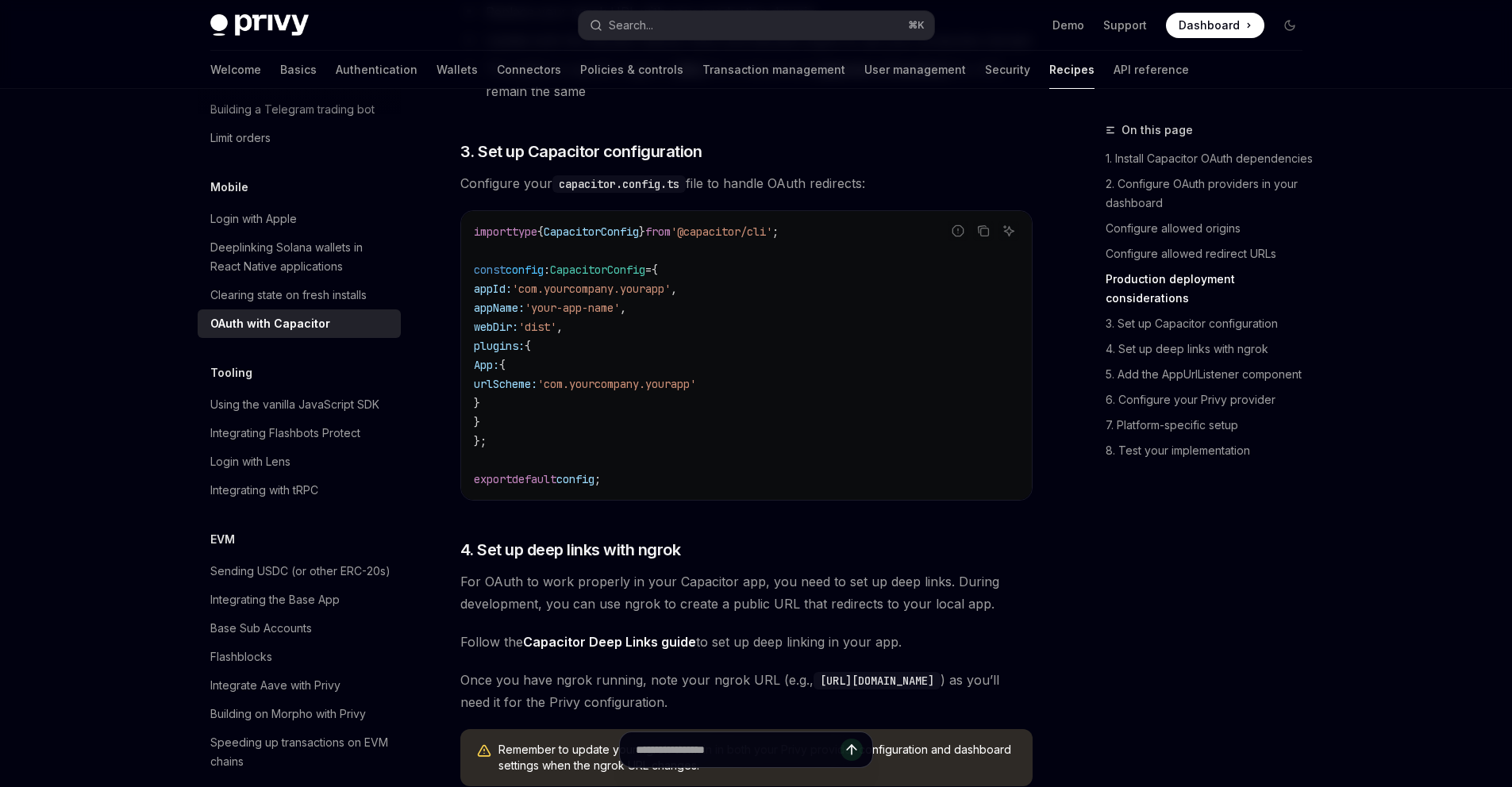
click at [499, 372] on span "App:" at bounding box center [487, 364] width 26 height 14
drag, startPoint x: 503, startPoint y: 388, endPoint x: 463, endPoint y: 391, distance: 40.1
click at [463, 391] on div "import type { CapacitorConfig } from '@capacitor/cli' ; const config : Capacito…" at bounding box center [746, 355] width 570 height 289
click at [620, 394] on code "import type { CapacitorConfig } from '@capacitor/cli' ; const config : Capacito…" at bounding box center [746, 355] width 546 height 266
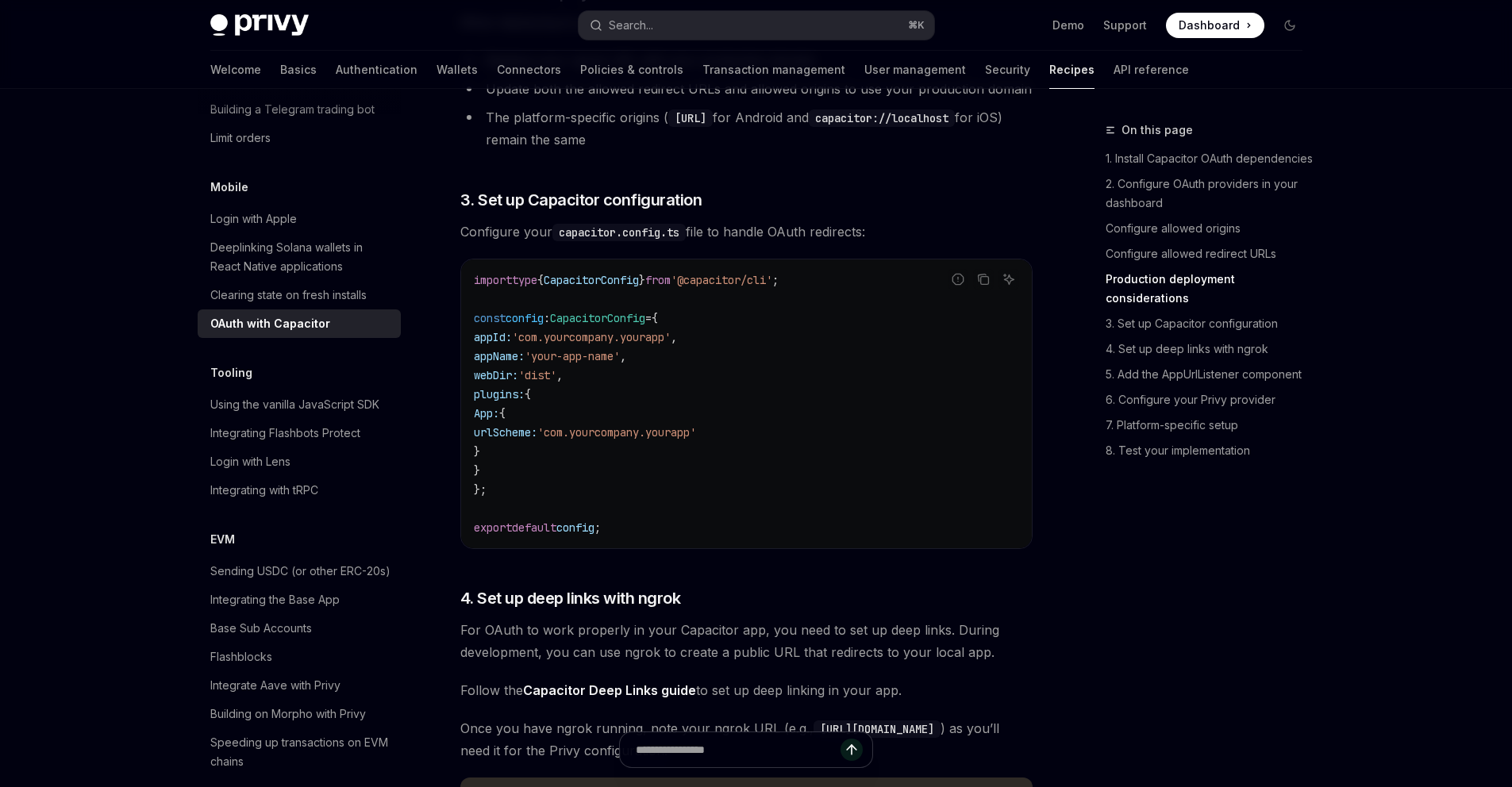
scroll to position [1997, 0]
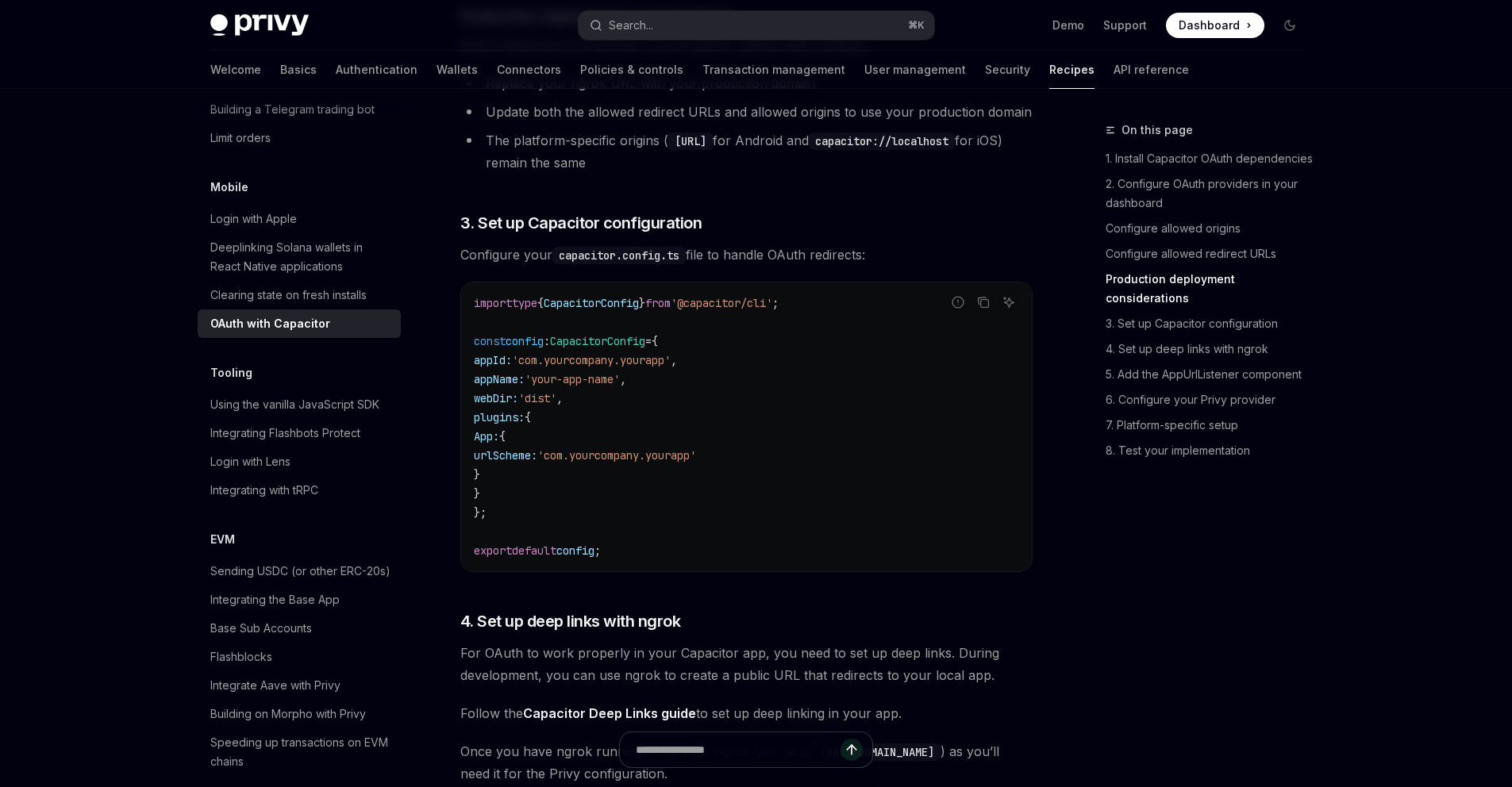
click at [537, 462] on span "urlScheme:" at bounding box center [506, 455] width 63 height 14
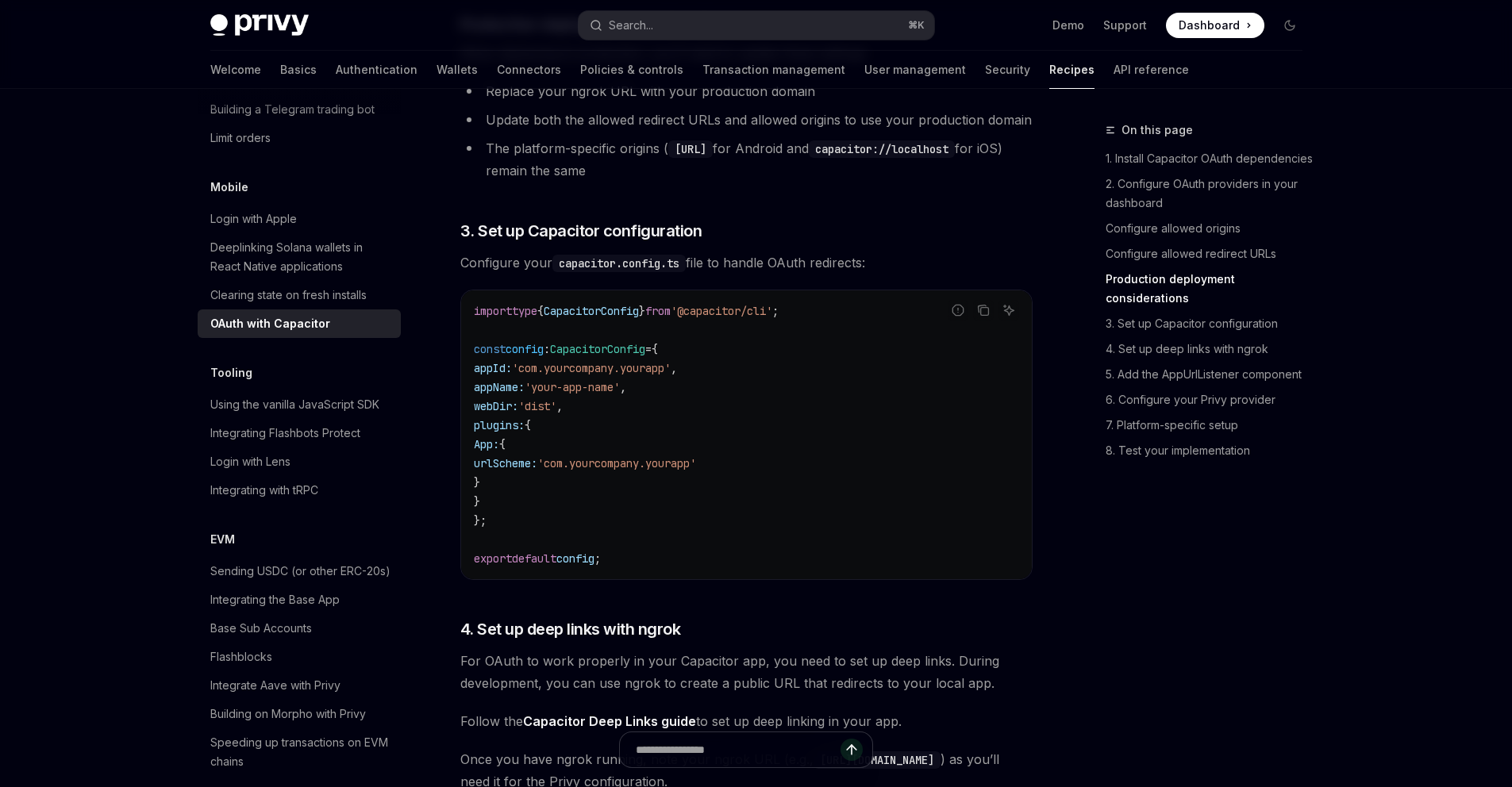
scroll to position [1975, 0]
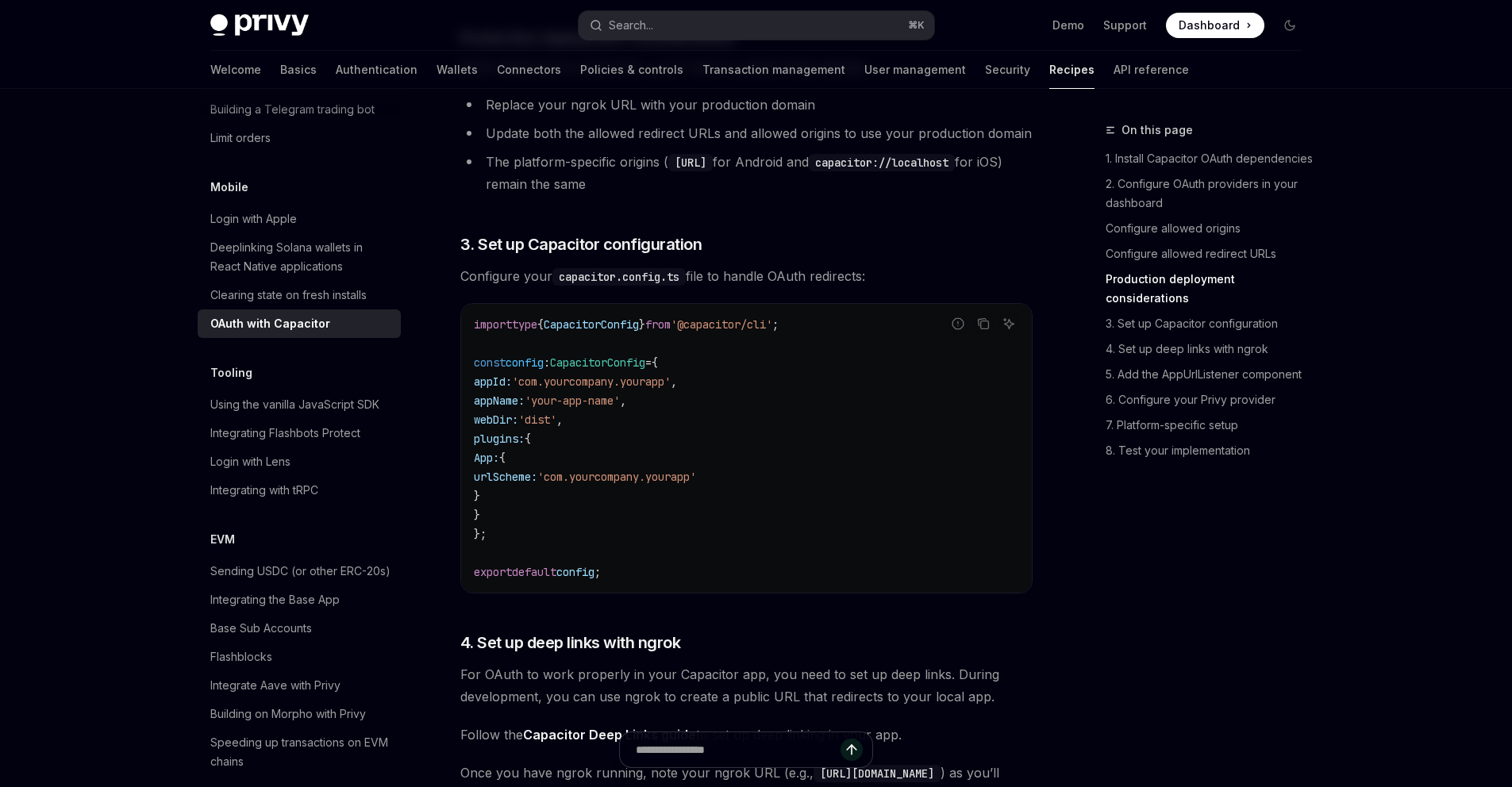
click at [537, 484] on span "urlScheme:" at bounding box center [506, 477] width 63 height 14
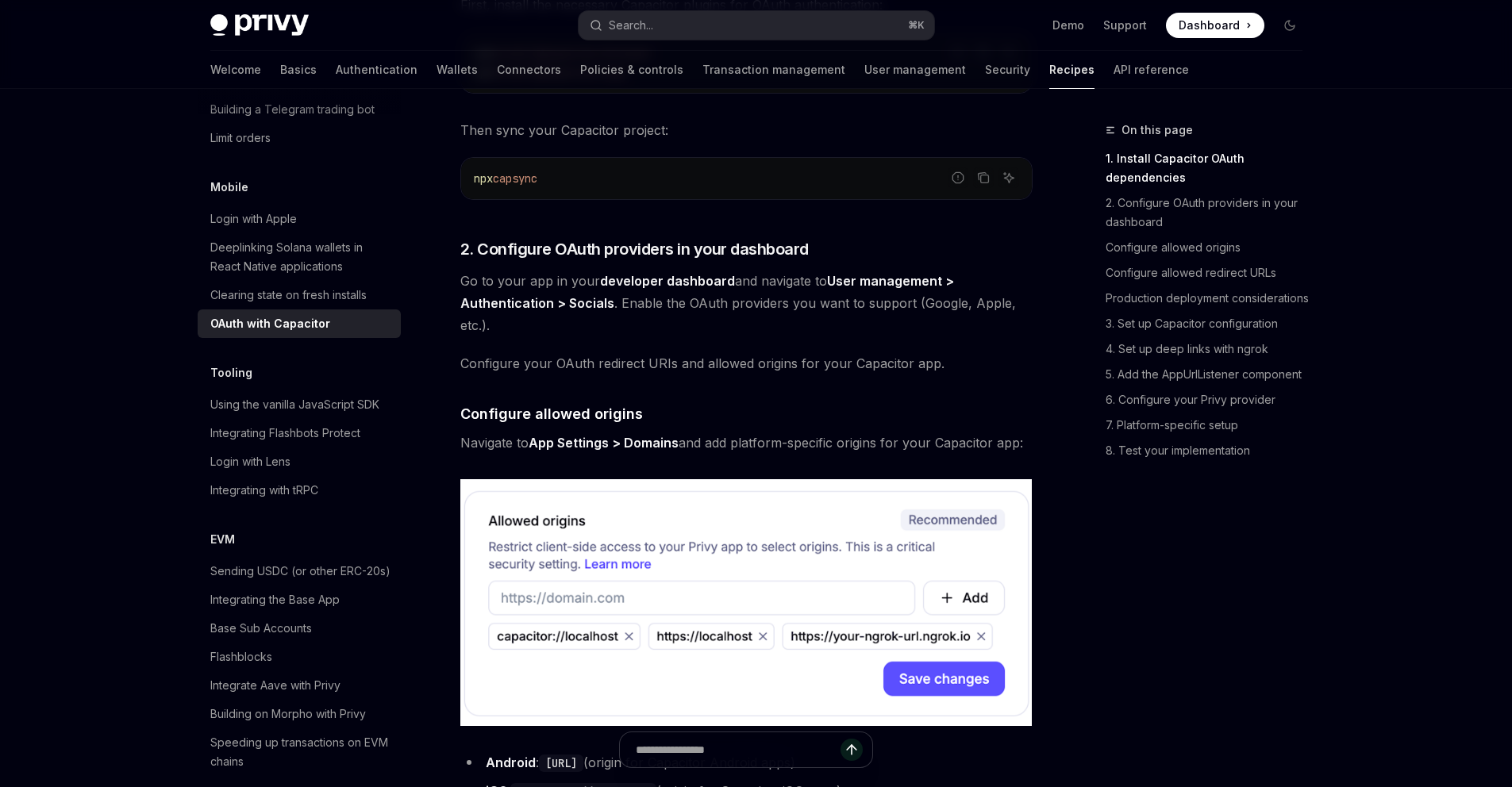
scroll to position [735, 0]
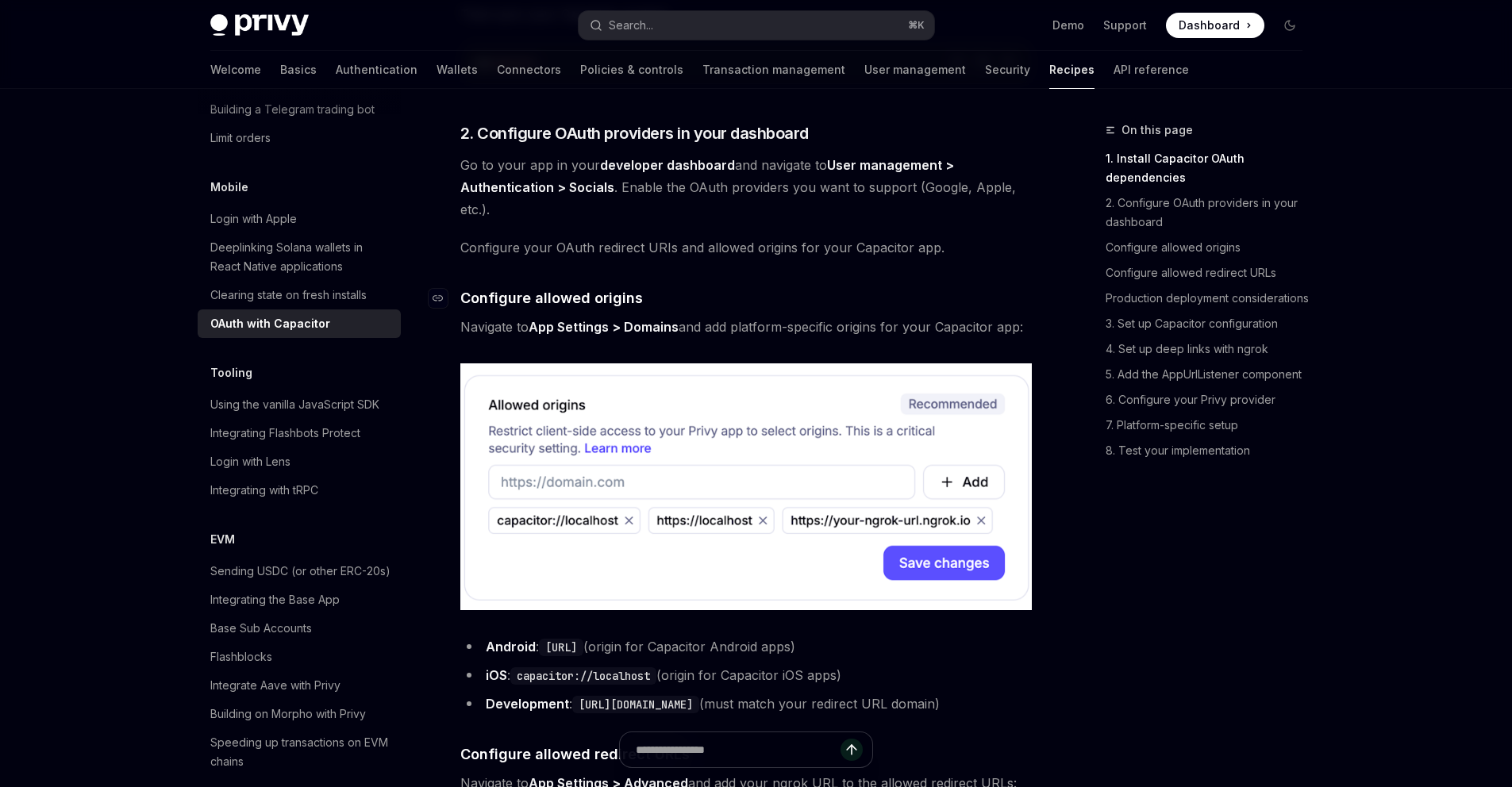
drag, startPoint x: 463, startPoint y: 391, endPoint x: 570, endPoint y: 295, distance: 143.8
click at [570, 295] on span "Configure allowed origins" at bounding box center [552, 298] width 183 height 22
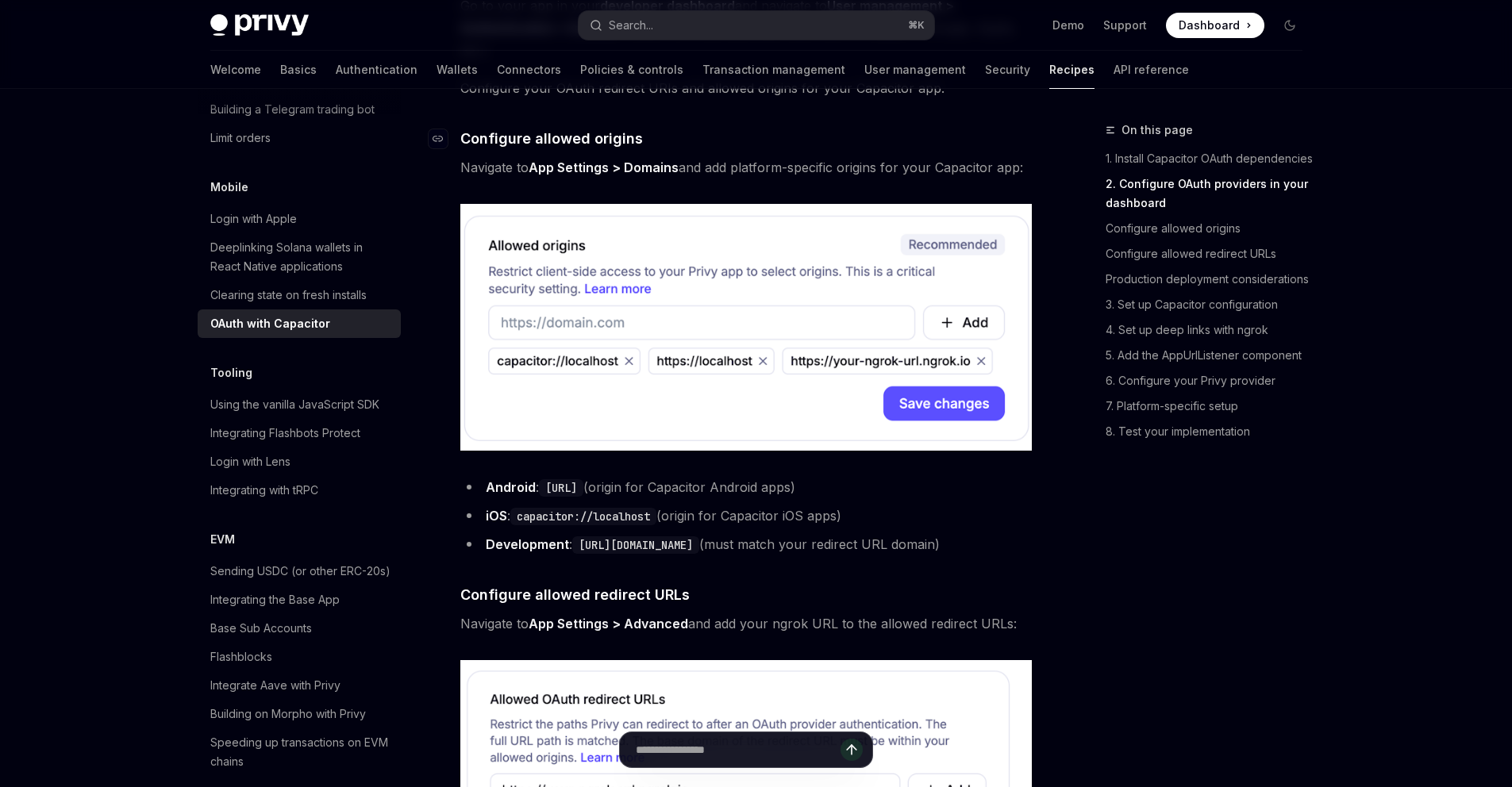
click at [570, 295] on img at bounding box center [746, 327] width 572 height 247
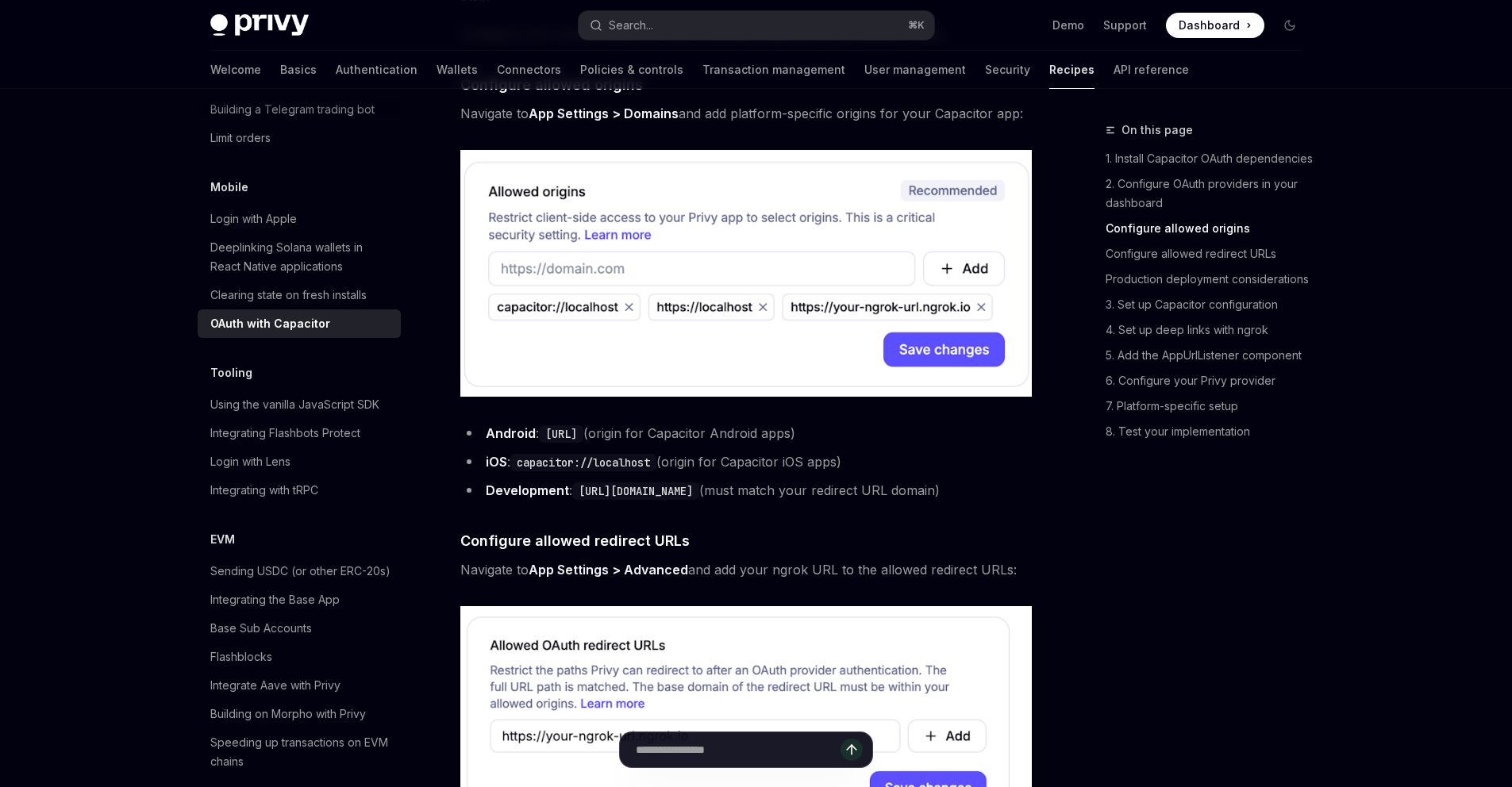
scroll to position [951, 0]
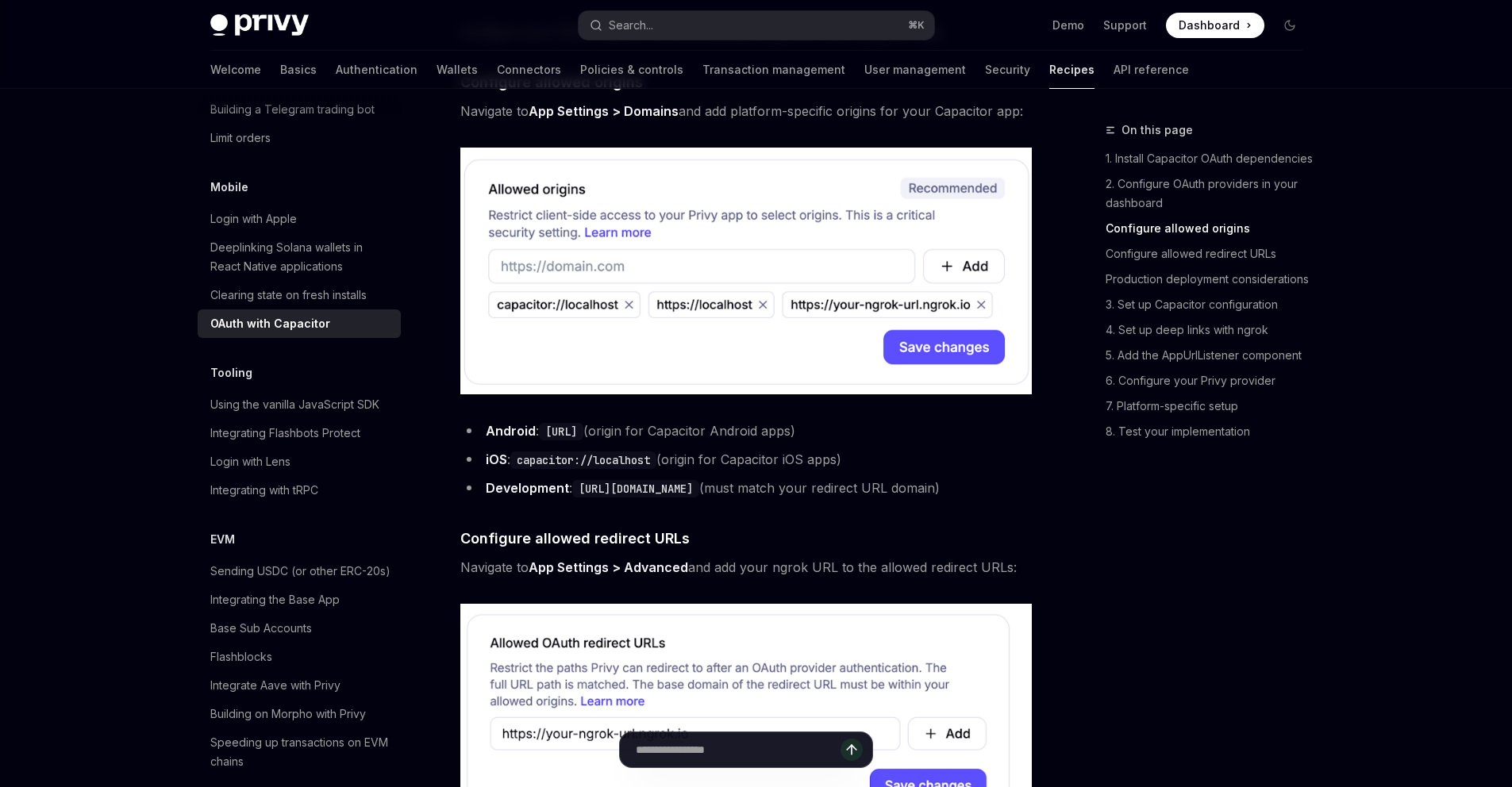
click at [588, 480] on code "https://your-ngrok-url.ngrok.io" at bounding box center [635, 488] width 127 height 17
click at [891, 489] on li "Development : https://your-ngrok-url.ngrok.io (must match your redirect URL dom…" at bounding box center [746, 488] width 572 height 22
click at [932, 491] on li "Development : https://your-ngrok-url.ngrok.io (must match your redirect URL dom…" at bounding box center [746, 488] width 572 height 22
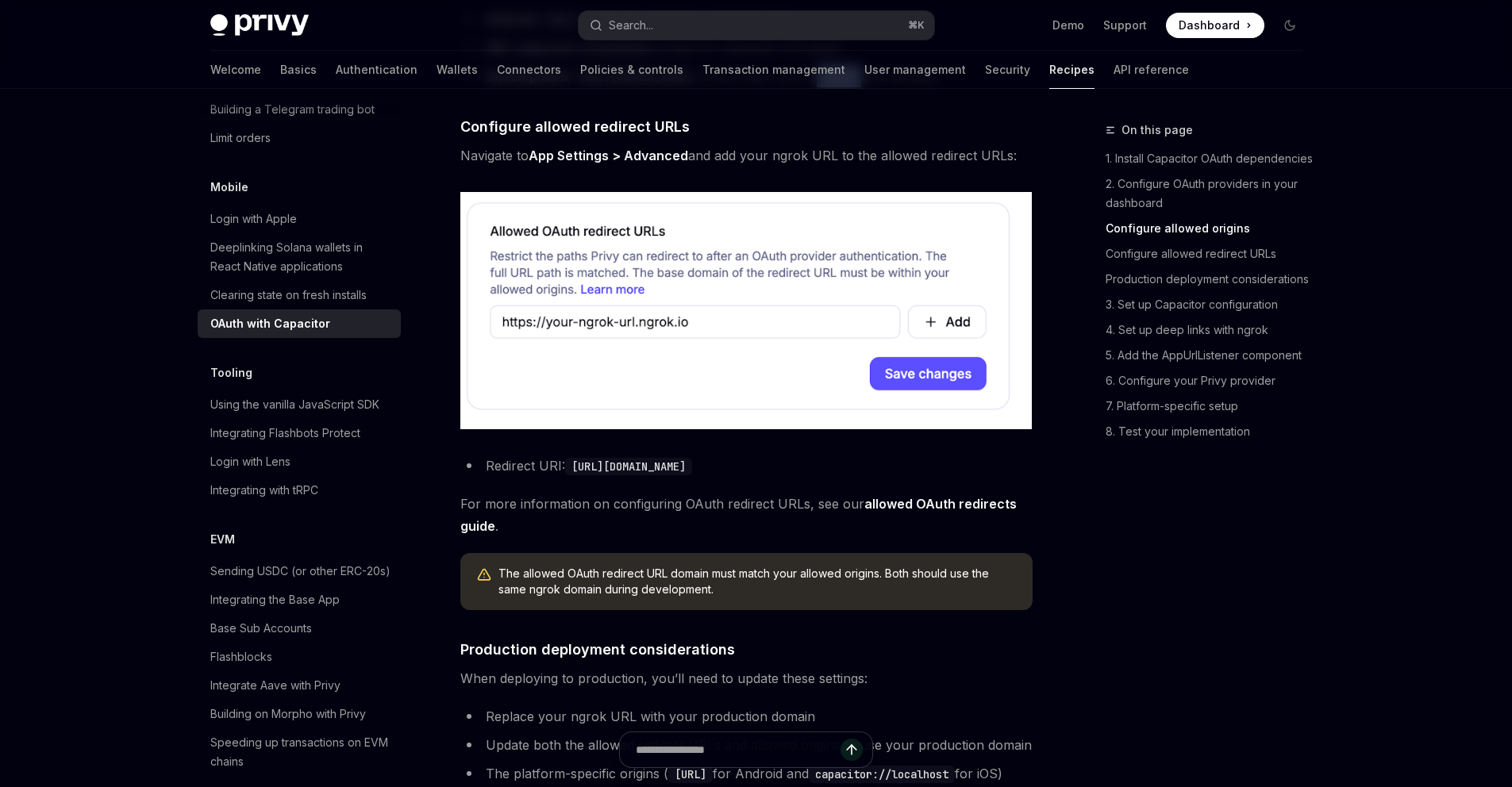
scroll to position [1372, 0]
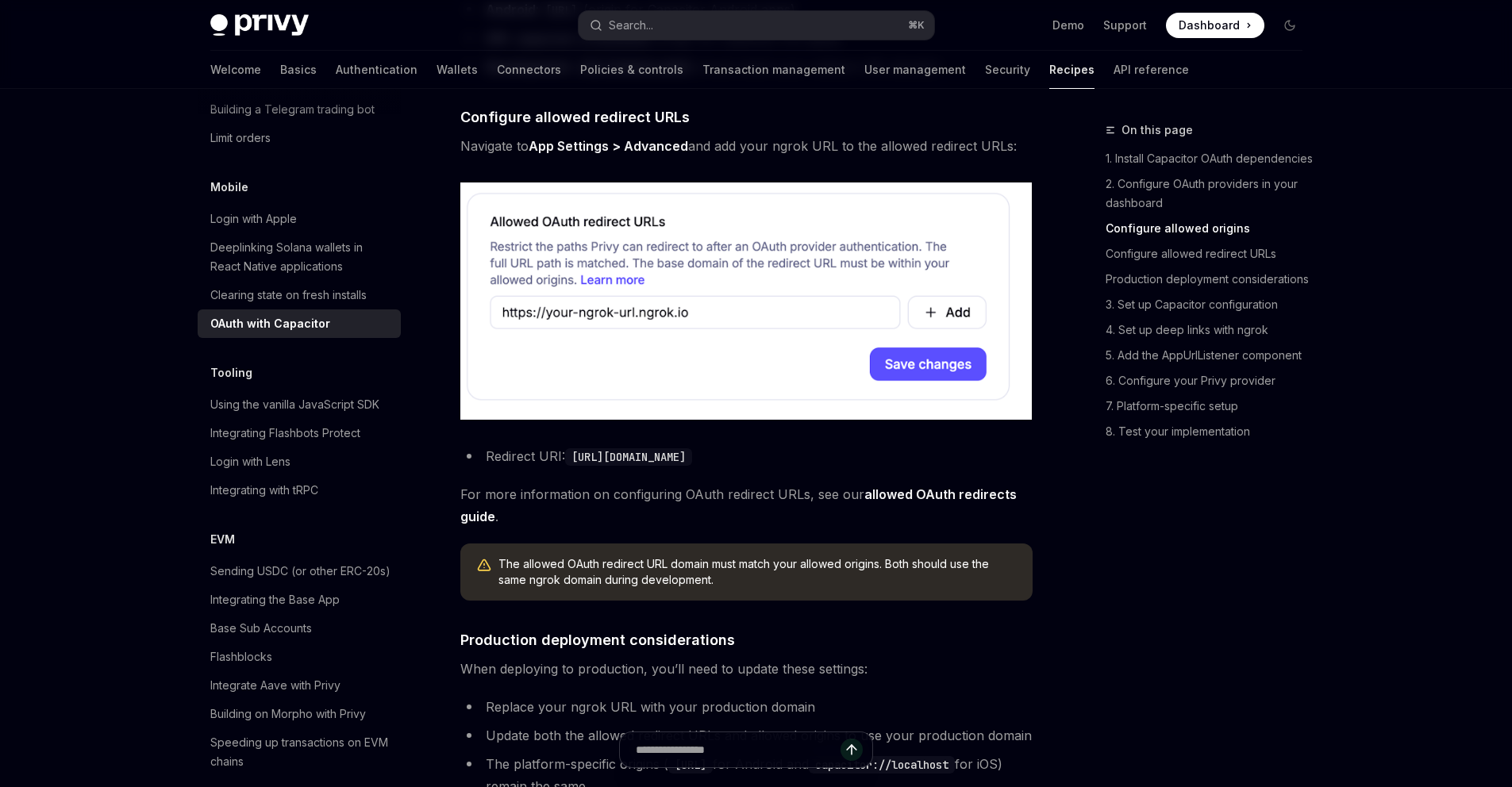
click at [743, 528] on span "For more information on configuring OAuth redirect URLs, see our allowed OAuth …" at bounding box center [746, 506] width 572 height 45
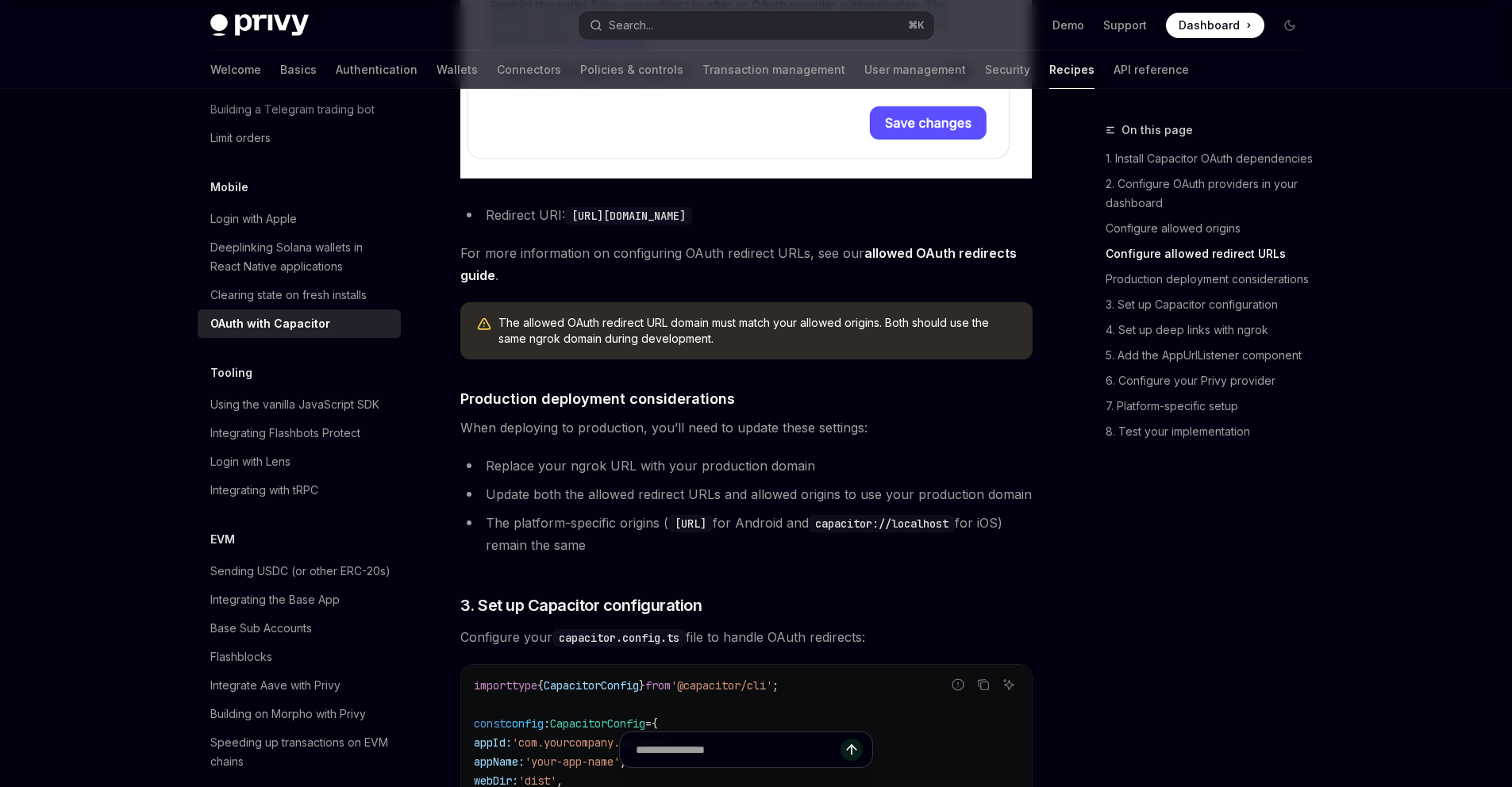
scroll to position [1616, 0]
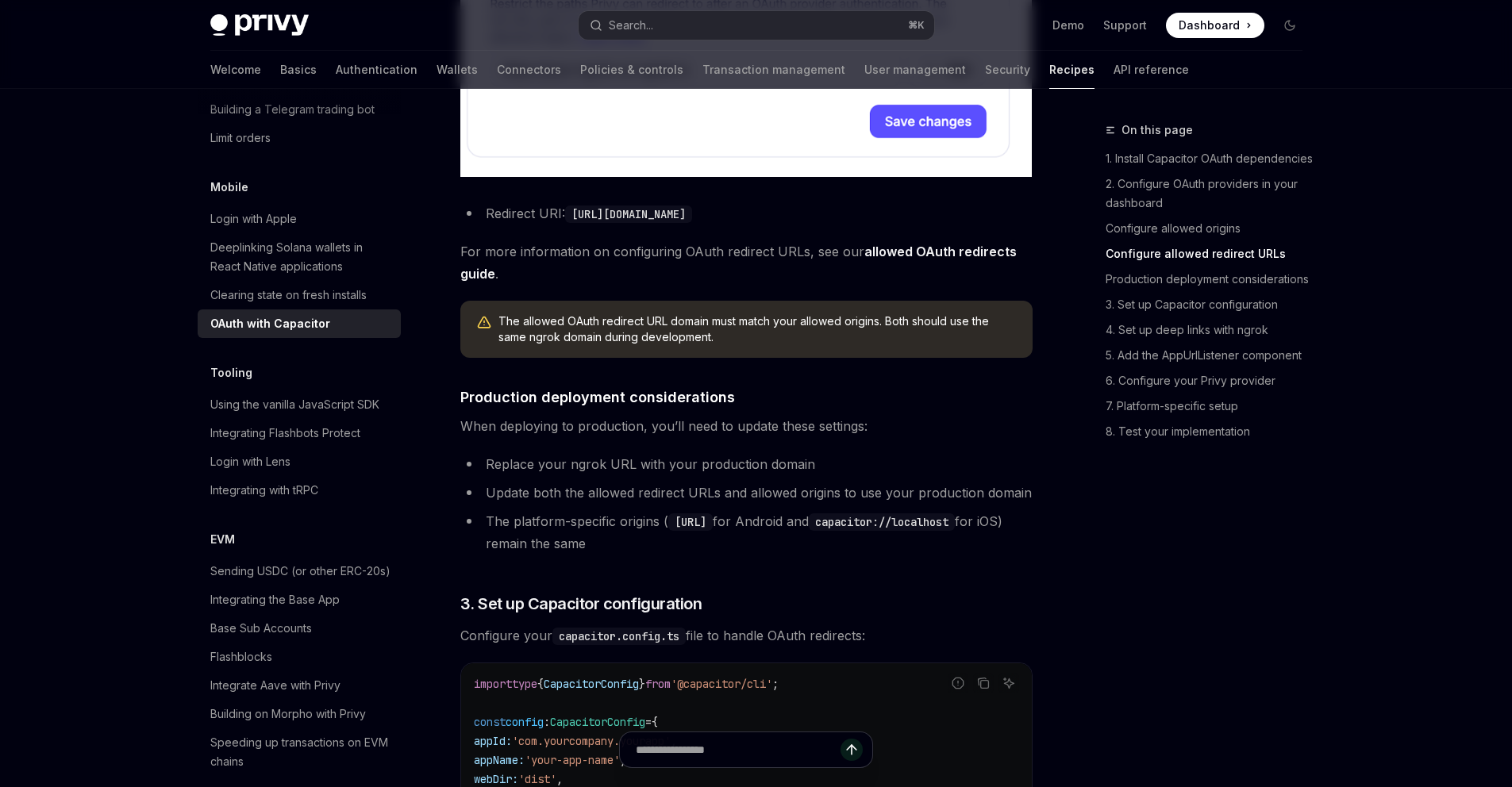
drag, startPoint x: 743, startPoint y: 530, endPoint x: 788, endPoint y: 443, distance: 97.9
click at [788, 437] on span "When deploying to production, you’ll need to update these settings:" at bounding box center [746, 426] width 572 height 22
click at [832, 437] on span "When deploying to production, you’ll need to update these settings:" at bounding box center [746, 426] width 572 height 22
click at [573, 476] on li "Replace your ngrok URL with your production domain" at bounding box center [746, 464] width 572 height 22
click at [619, 476] on li "Replace your ngrok URL with your production domain" at bounding box center [746, 464] width 572 height 22
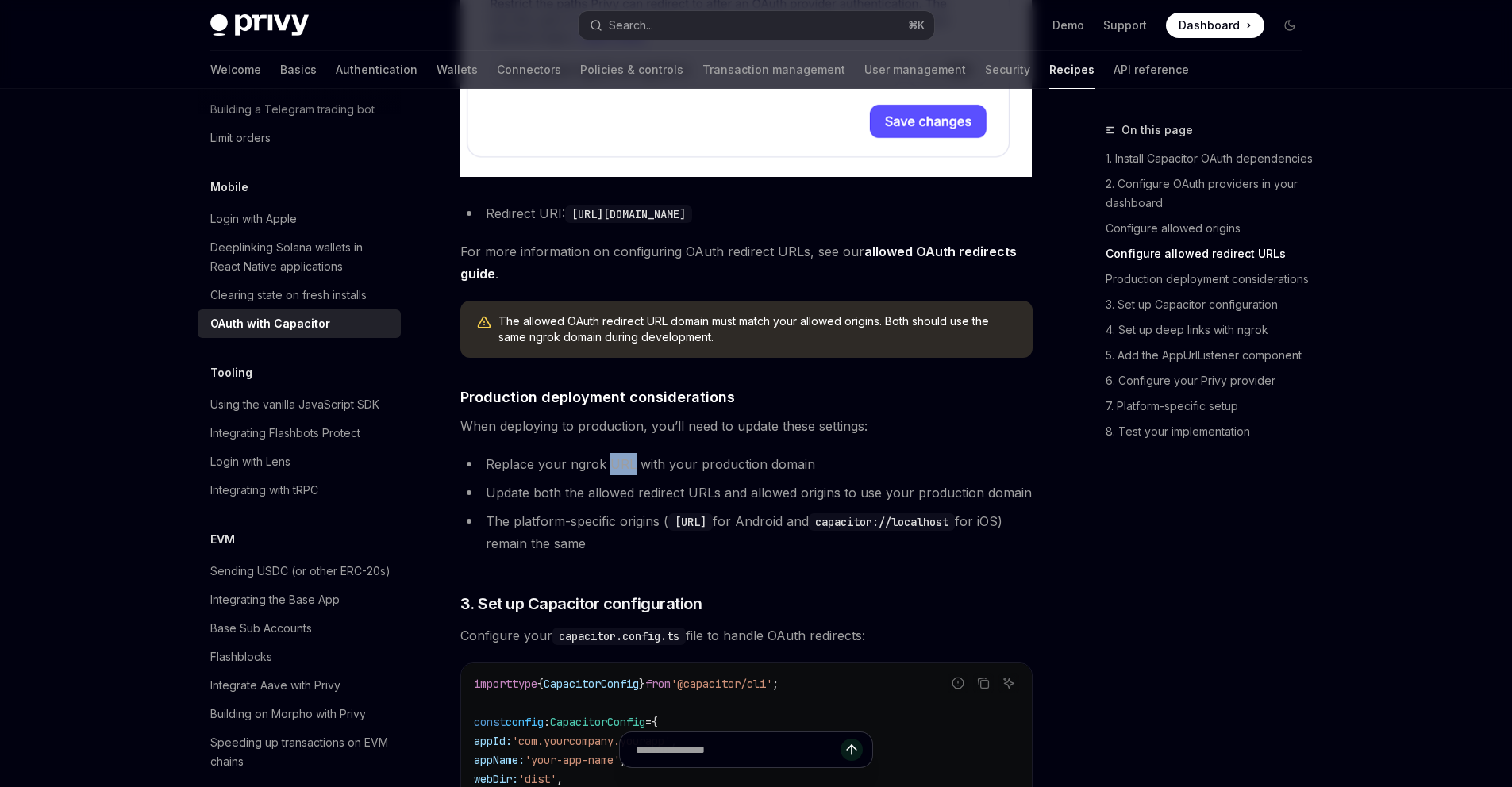
click at [619, 476] on li "Replace your ngrok URL with your production domain" at bounding box center [746, 464] width 572 height 22
click at [687, 476] on li "Replace your ngrok URL with your production domain" at bounding box center [746, 464] width 572 height 22
click at [766, 476] on li "Replace your ngrok URL with your production domain" at bounding box center [746, 464] width 572 height 22
click at [550, 504] on li "Update both the allowed redirect URLs and allowed origins to use your productio…" at bounding box center [746, 492] width 572 height 22
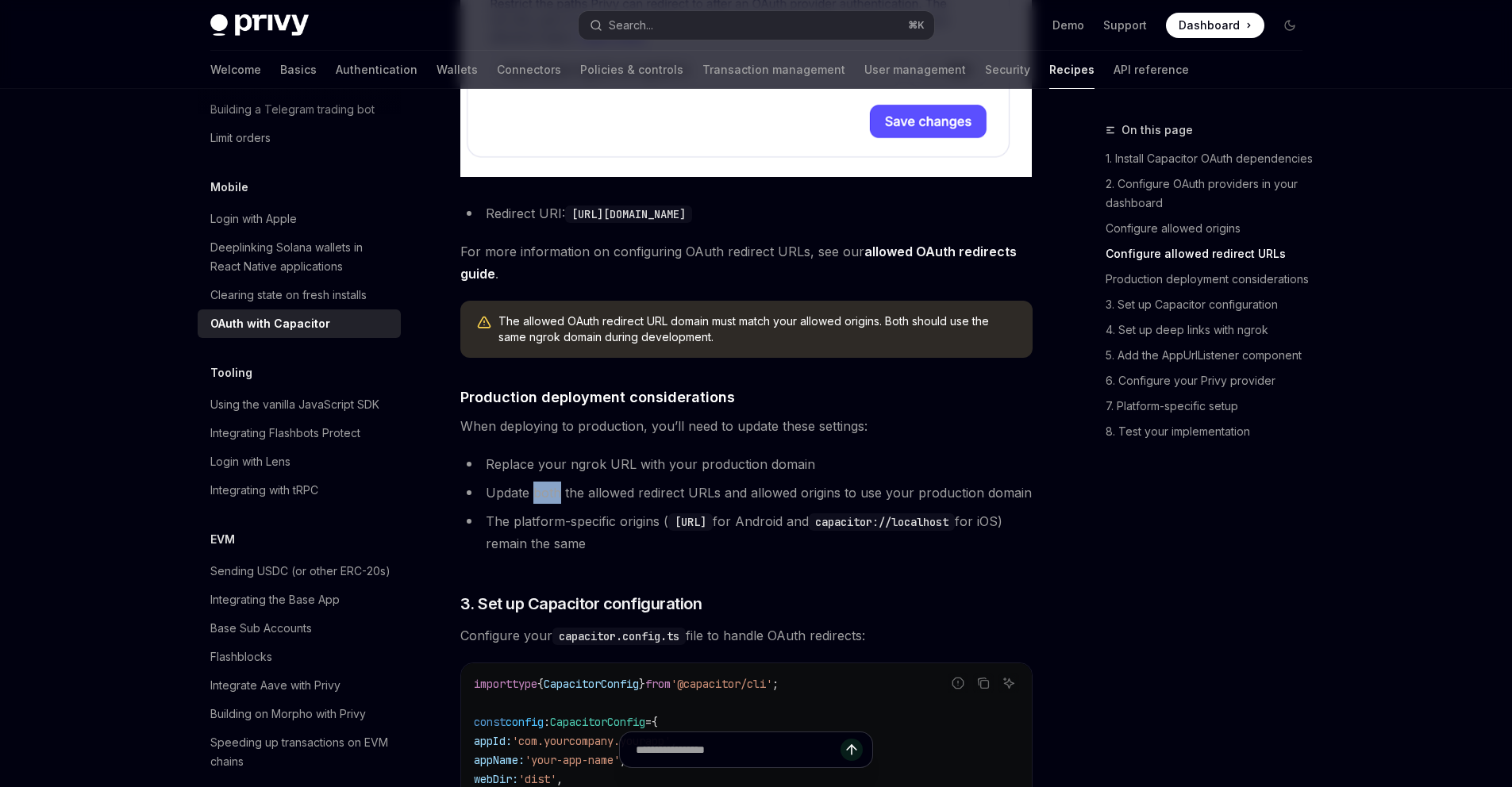
click at [550, 504] on li "Update both the allowed redirect URLs and allowed origins to use your productio…" at bounding box center [746, 492] width 572 height 22
click at [591, 504] on li "Update both the allowed redirect URLs and allowed origins to use your productio…" at bounding box center [746, 492] width 572 height 22
click at [670, 504] on li "Update both the allowed redirect URLs and allowed origins to use your productio…" at bounding box center [746, 492] width 572 height 22
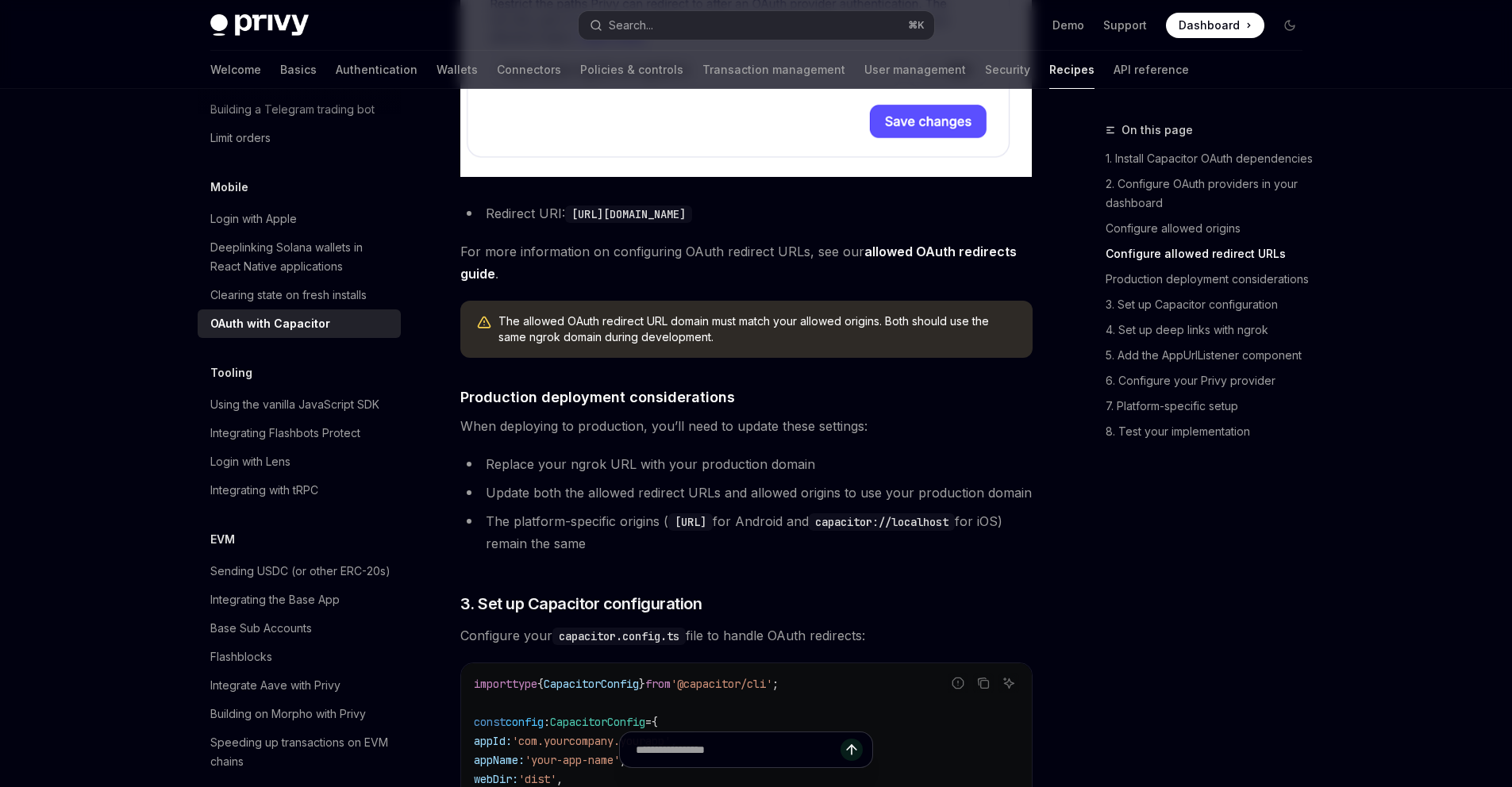
click at [766, 504] on li "Update both the allowed redirect URLs and allowed origins to use your productio…" at bounding box center [746, 492] width 572 height 22
click at [889, 504] on li "Update both the allowed redirect URLs and allowed origins to use your productio…" at bounding box center [746, 492] width 572 height 22
click at [979, 504] on li "Update both the allowed redirect URLs and allowed origins to use your productio…" at bounding box center [746, 492] width 572 height 22
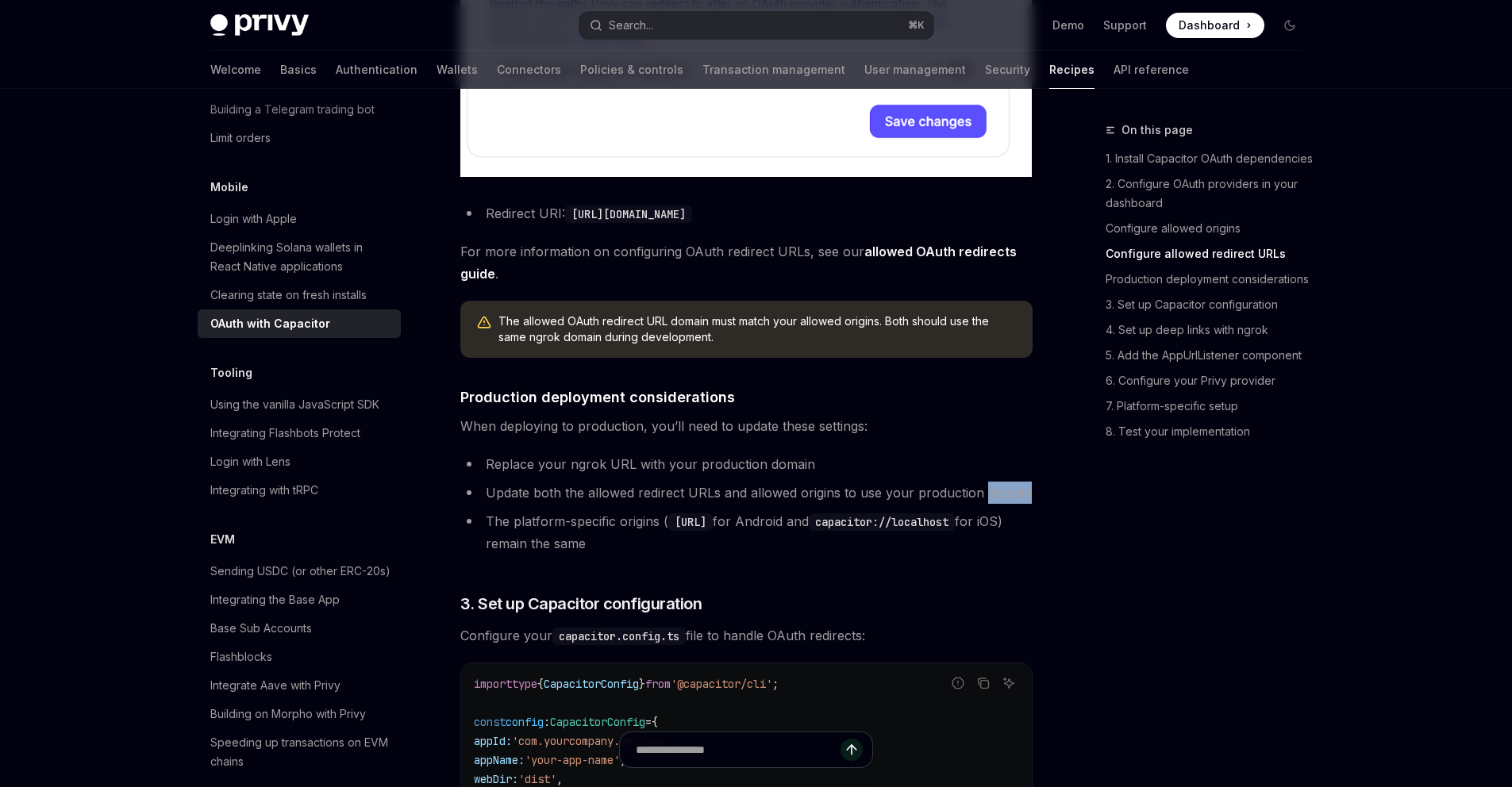
click at [979, 504] on li "Update both the allowed redirect URLs and allowed origins to use your productio…" at bounding box center [746, 492] width 572 height 22
click at [1014, 504] on li "Update both the allowed redirect URLs and allowed origins to use your productio…" at bounding box center [746, 492] width 572 height 22
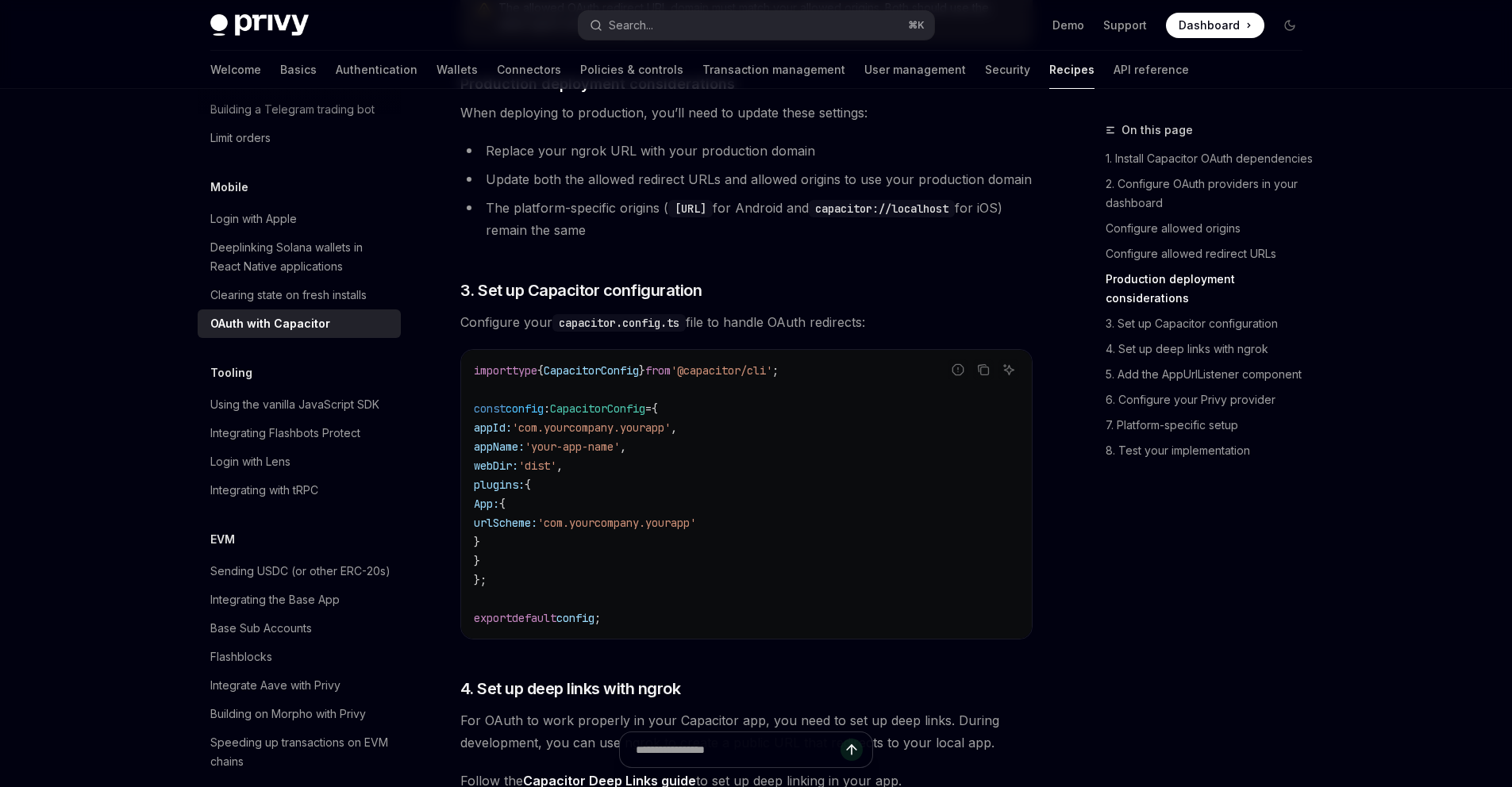
scroll to position [1929, 0]
drag, startPoint x: 788, startPoint y: 443, endPoint x: 442, endPoint y: 510, distance: 352.4
copy code "plugins: { App: { urlScheme: 'com.yourcompany.yourapp' } }"
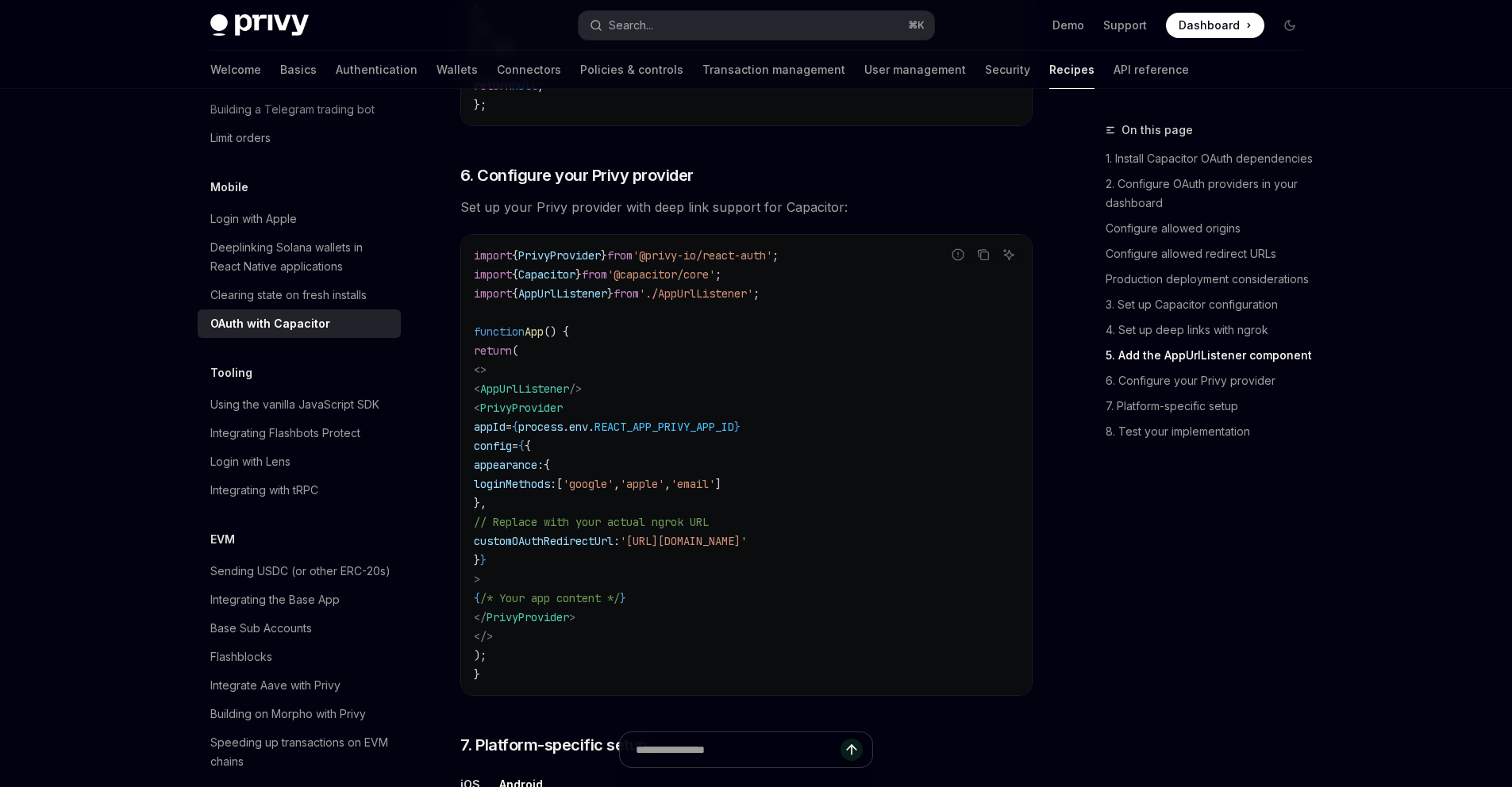
scroll to position [3507, 0]
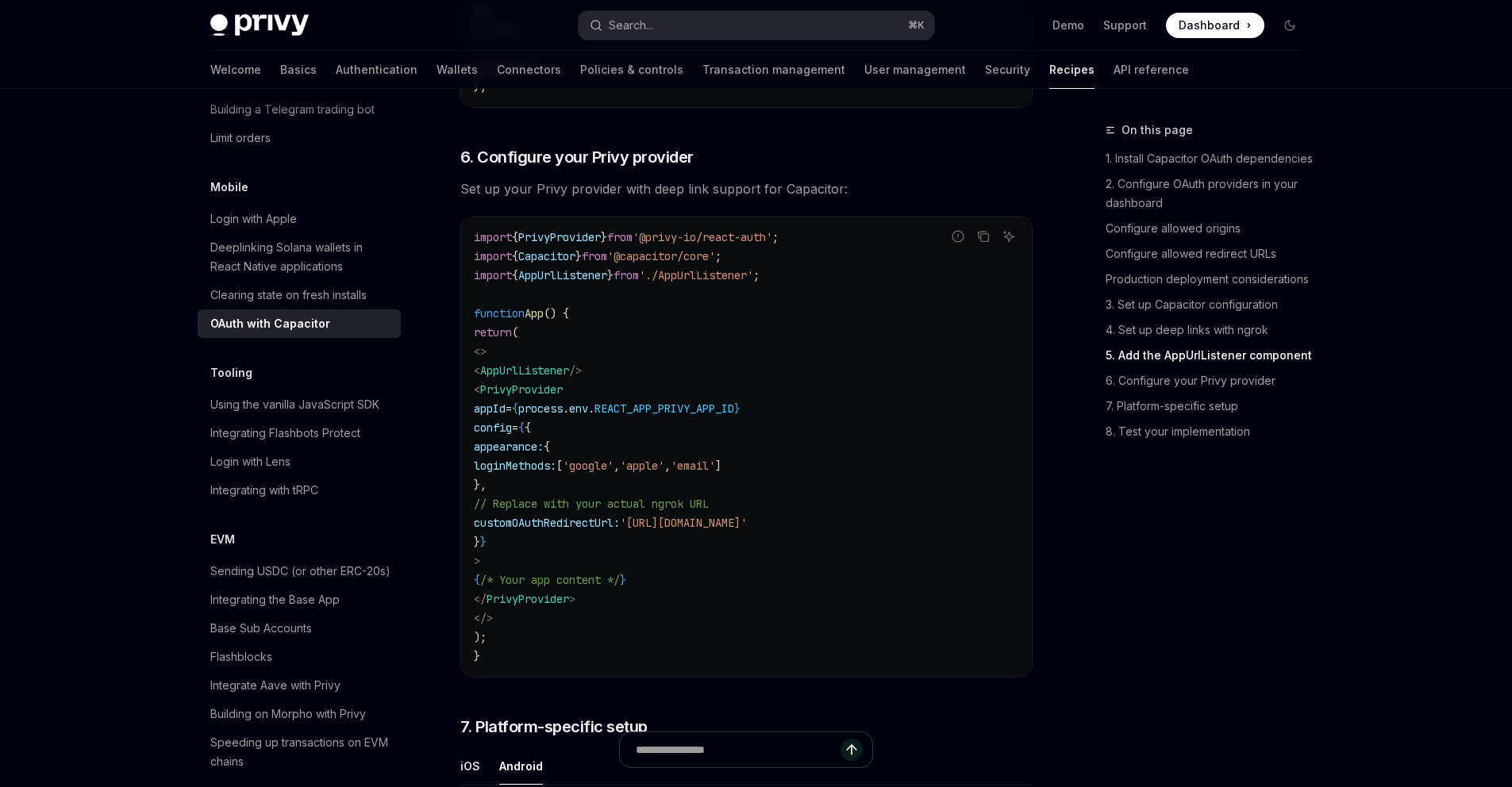
click at [709, 511] on span "// Replace with your actual ngrok URL" at bounding box center [591, 504] width 235 height 14
drag, startPoint x: 735, startPoint y: 521, endPoint x: 693, endPoint y: 546, distance: 48.9
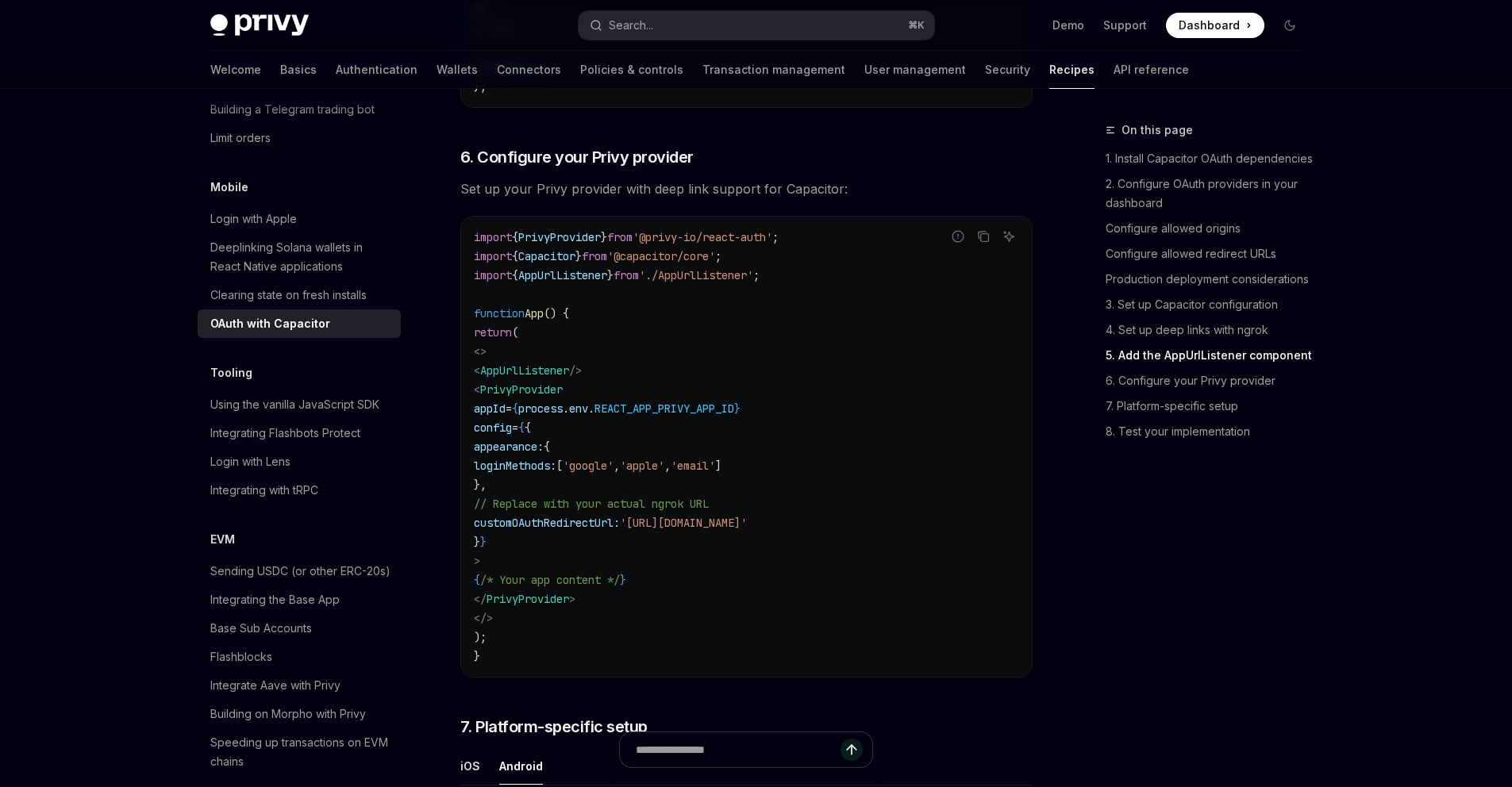
click at [620, 530] on span "customOAuthRedirectUrl:" at bounding box center [547, 522] width 146 height 14
copy span "customOAuthRedirectUrl:"
click at [547, 374] on span "AppUrlListener" at bounding box center [524, 367] width 89 height 14
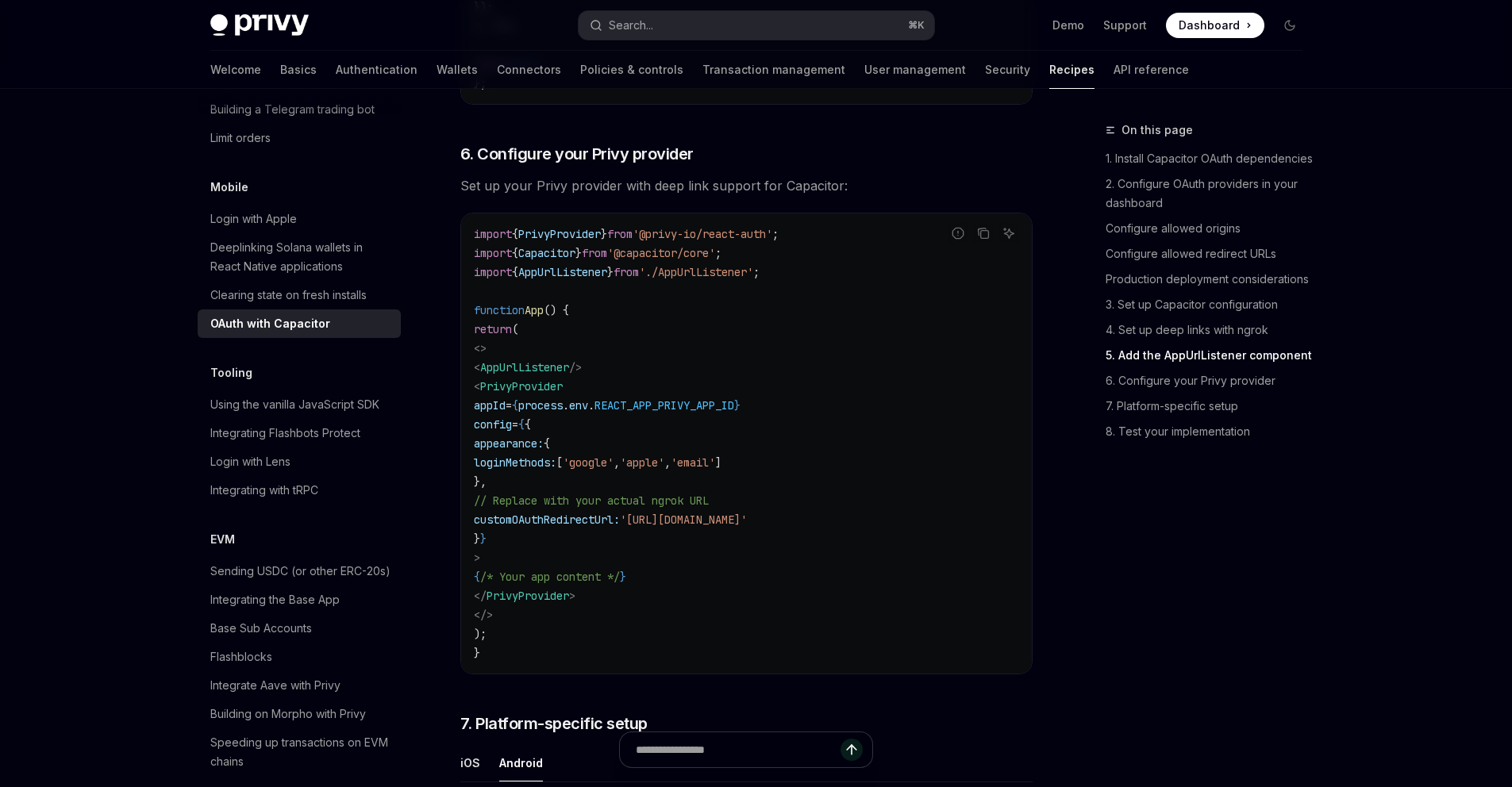
click at [561, 261] on span "Capacitor" at bounding box center [546, 252] width 57 height 14
click at [563, 261] on span "Capacitor" at bounding box center [546, 252] width 57 height 14
drag, startPoint x: 547, startPoint y: 389, endPoint x: 561, endPoint y: 275, distance: 114.9
click at [561, 261] on span "Capacitor" at bounding box center [546, 252] width 57 height 14
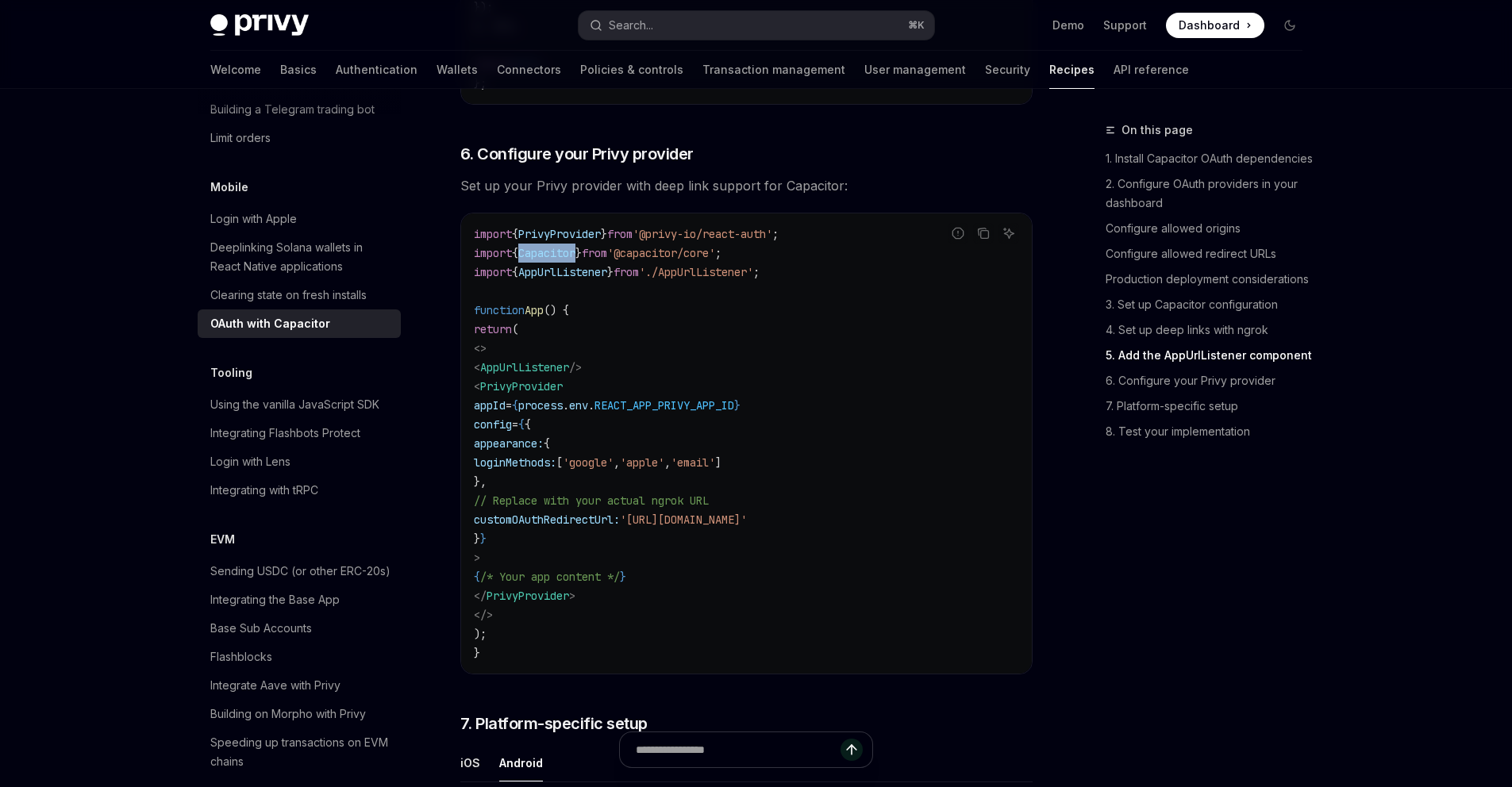
copy span "Capacitor"
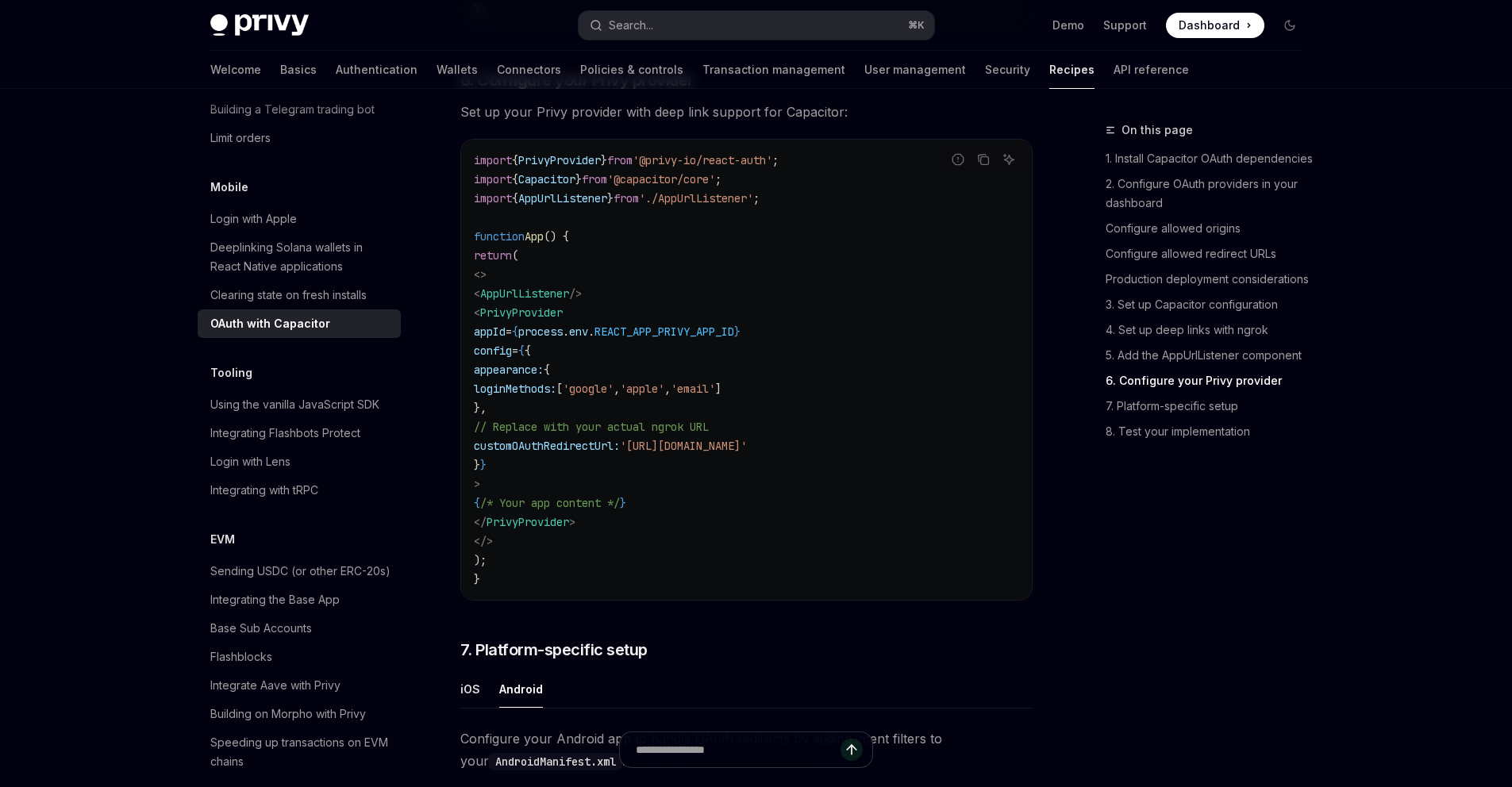
scroll to position [3584, 0]
drag, startPoint x: 561, startPoint y: 275, endPoint x: 451, endPoint y: 199, distance: 133.7
copy span "import { Capacitor } from '@capacitor/core' ;"
click at [715, 206] on span "'./AppUrlListener'" at bounding box center [697, 198] width 115 height 14
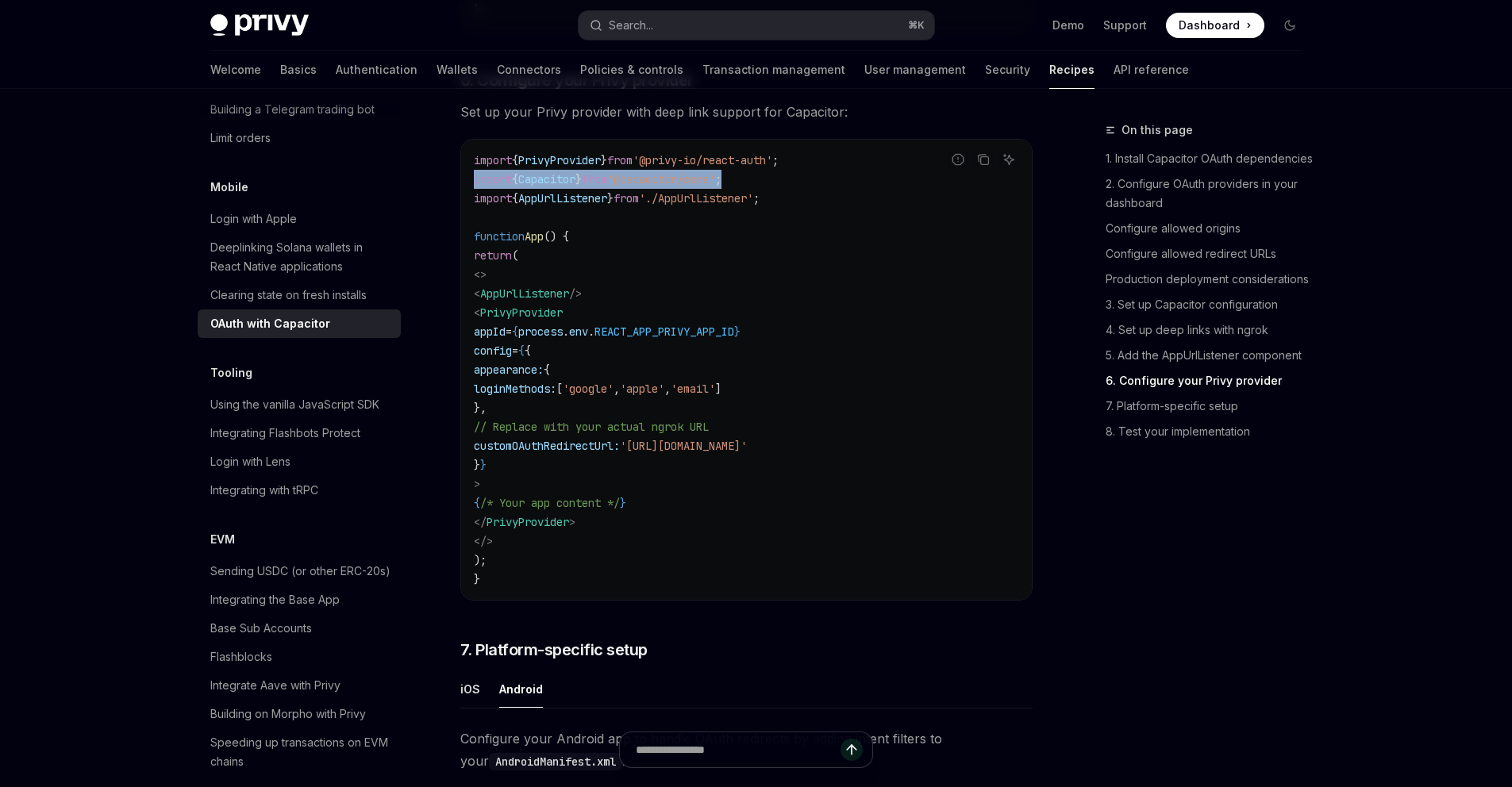
drag, startPoint x: 451, startPoint y: 199, endPoint x: 443, endPoint y: 201, distance: 8.2
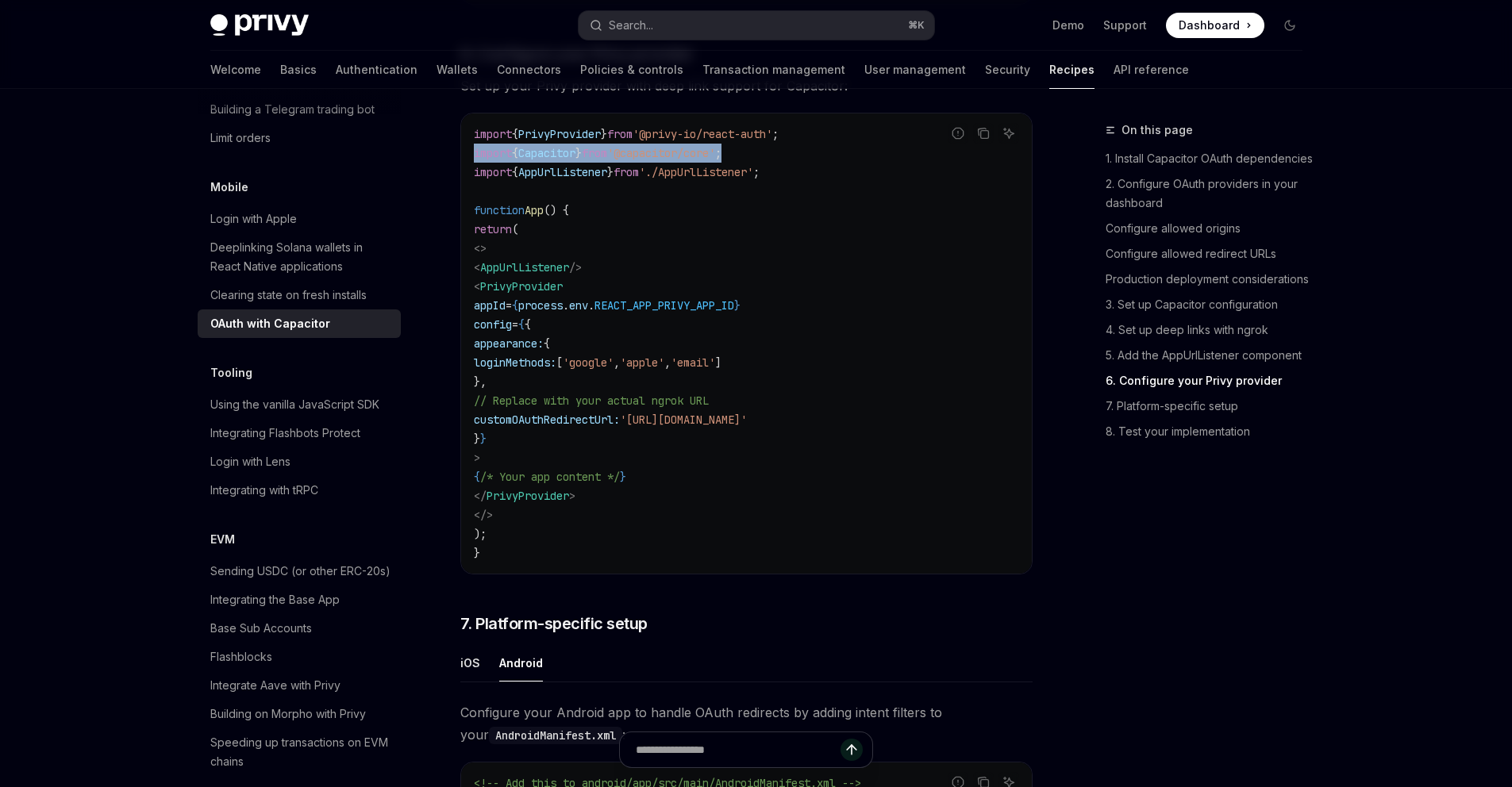
scroll to position [3589, 0]
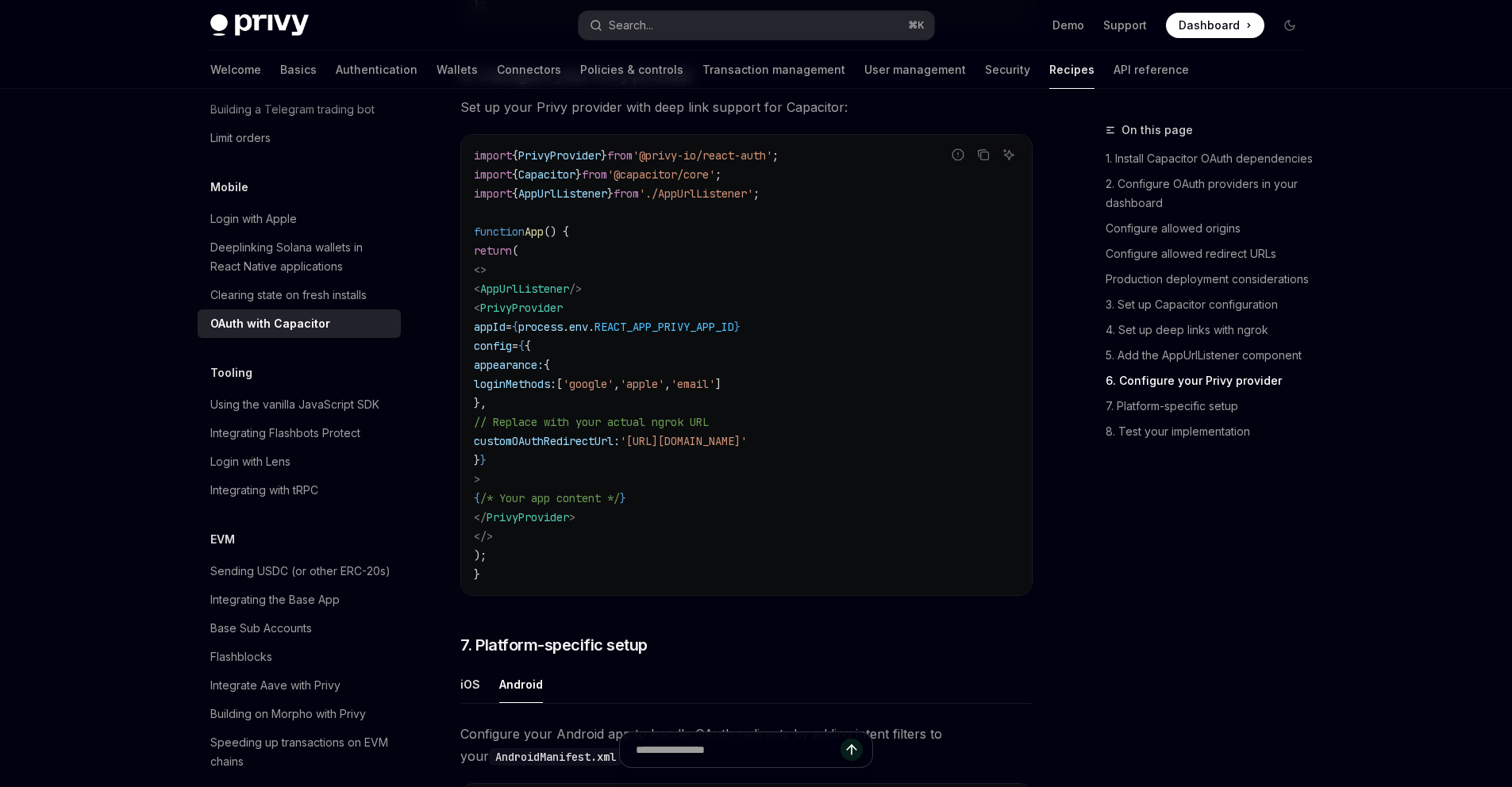
drag, startPoint x: 443, startPoint y: 201, endPoint x: 588, endPoint y: 181, distance: 146.4
click at [588, 163] on span "PrivyProvider" at bounding box center [559, 155] width 82 height 14
click at [596, 302] on code "import { PrivyProvider } from '@privy-io/react-auth' ; import { Capacitor } fro…" at bounding box center [746, 365] width 546 height 438
drag, startPoint x: 588, startPoint y: 181, endPoint x: 592, endPoint y: 309, distance: 128.1
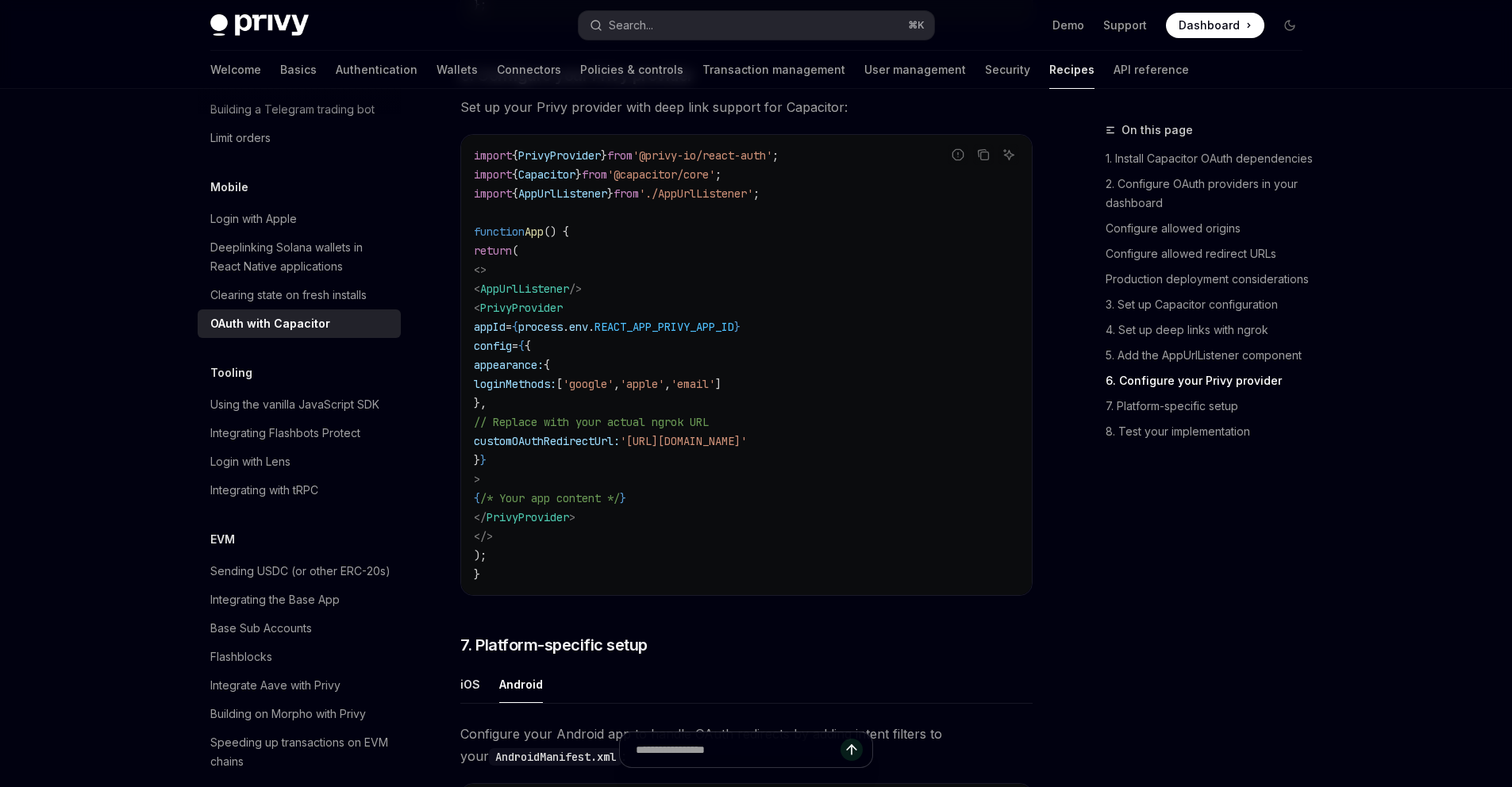
click at [570, 296] on span "AppUrlListener" at bounding box center [524, 288] width 89 height 14
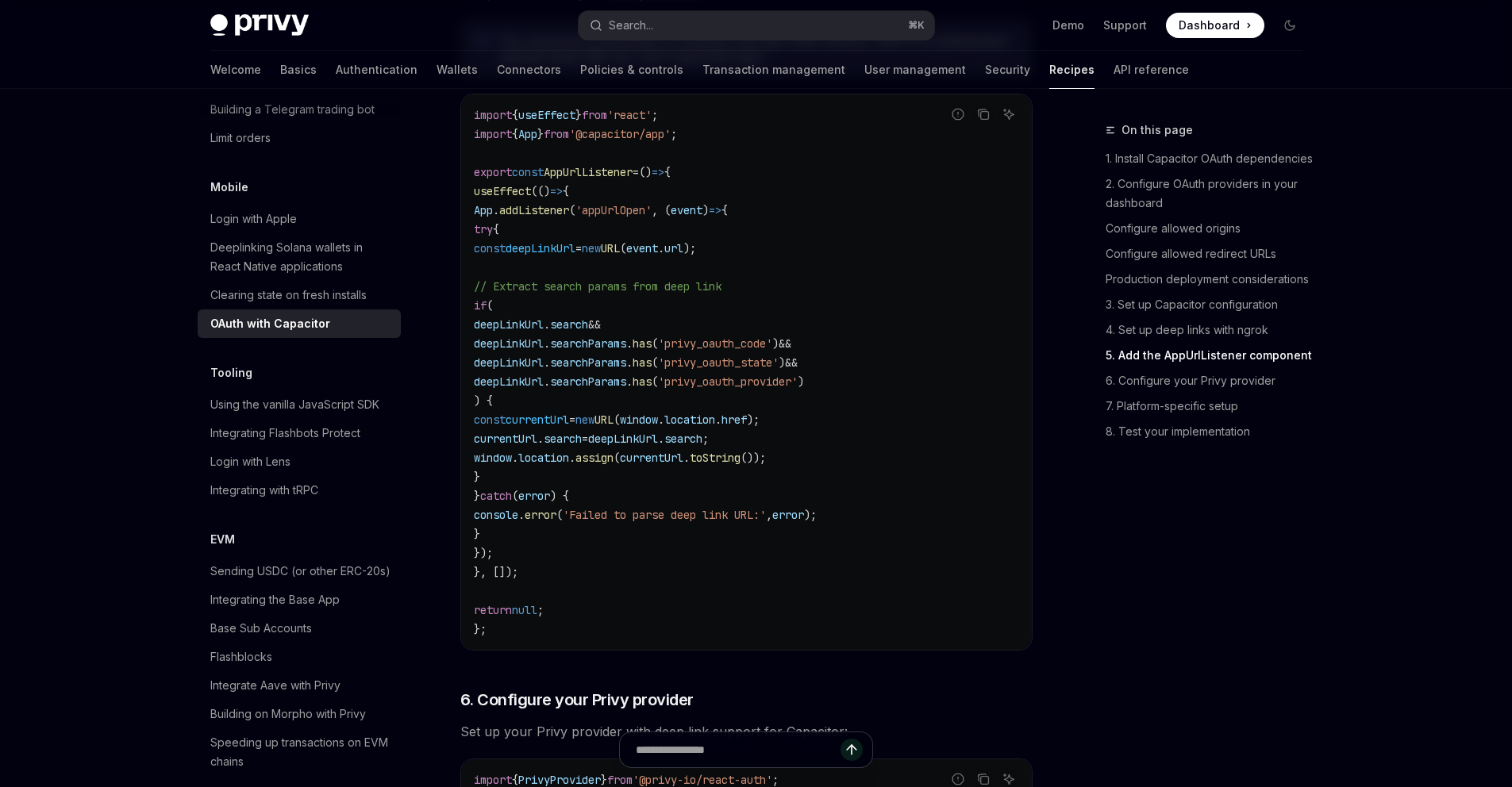
scroll to position [2941, 0]
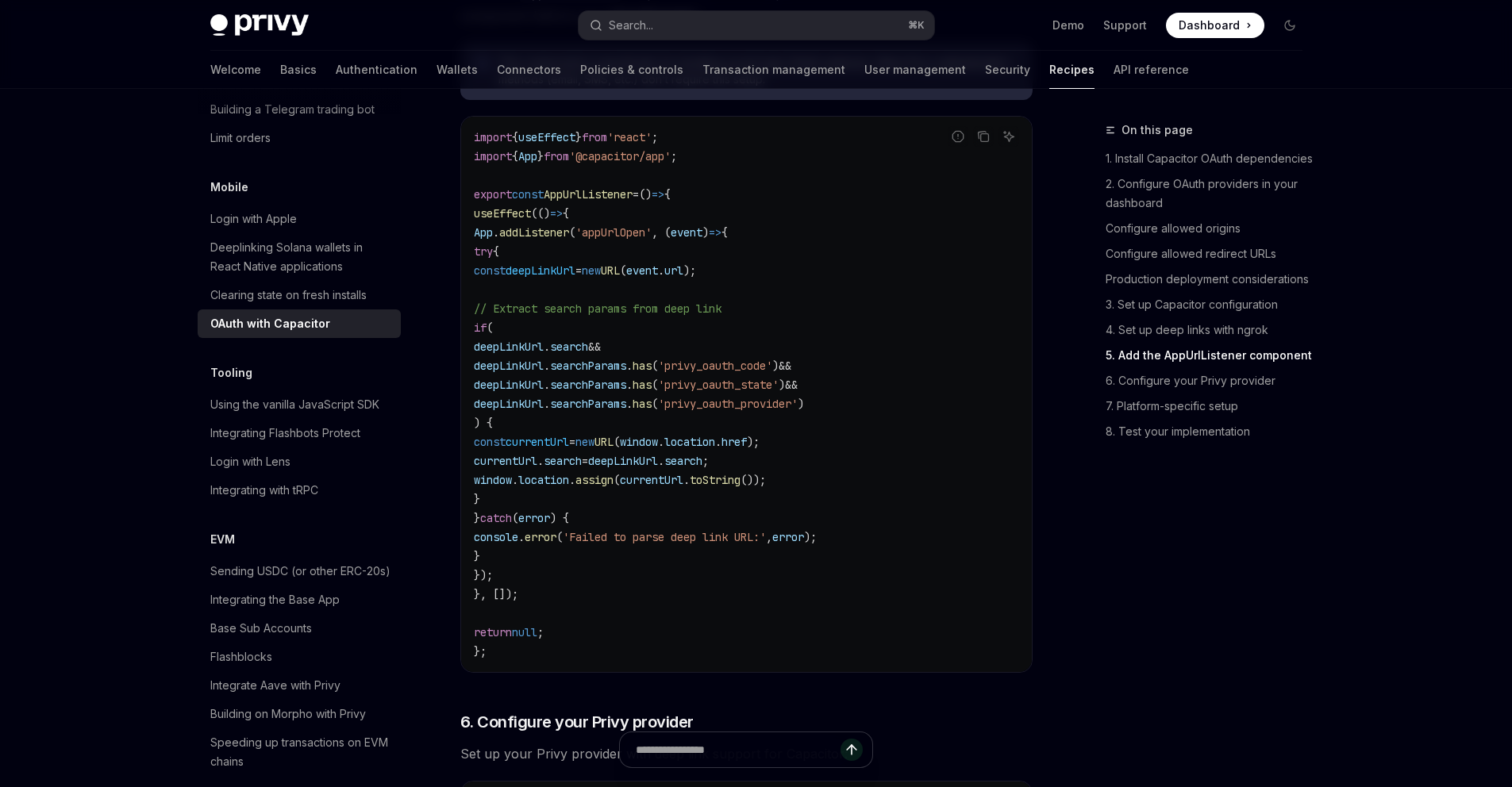
drag, startPoint x: 592, startPoint y: 309, endPoint x: 621, endPoint y: 214, distance: 99.3
click at [621, 202] on span "AppUrlListener" at bounding box center [588, 194] width 89 height 14
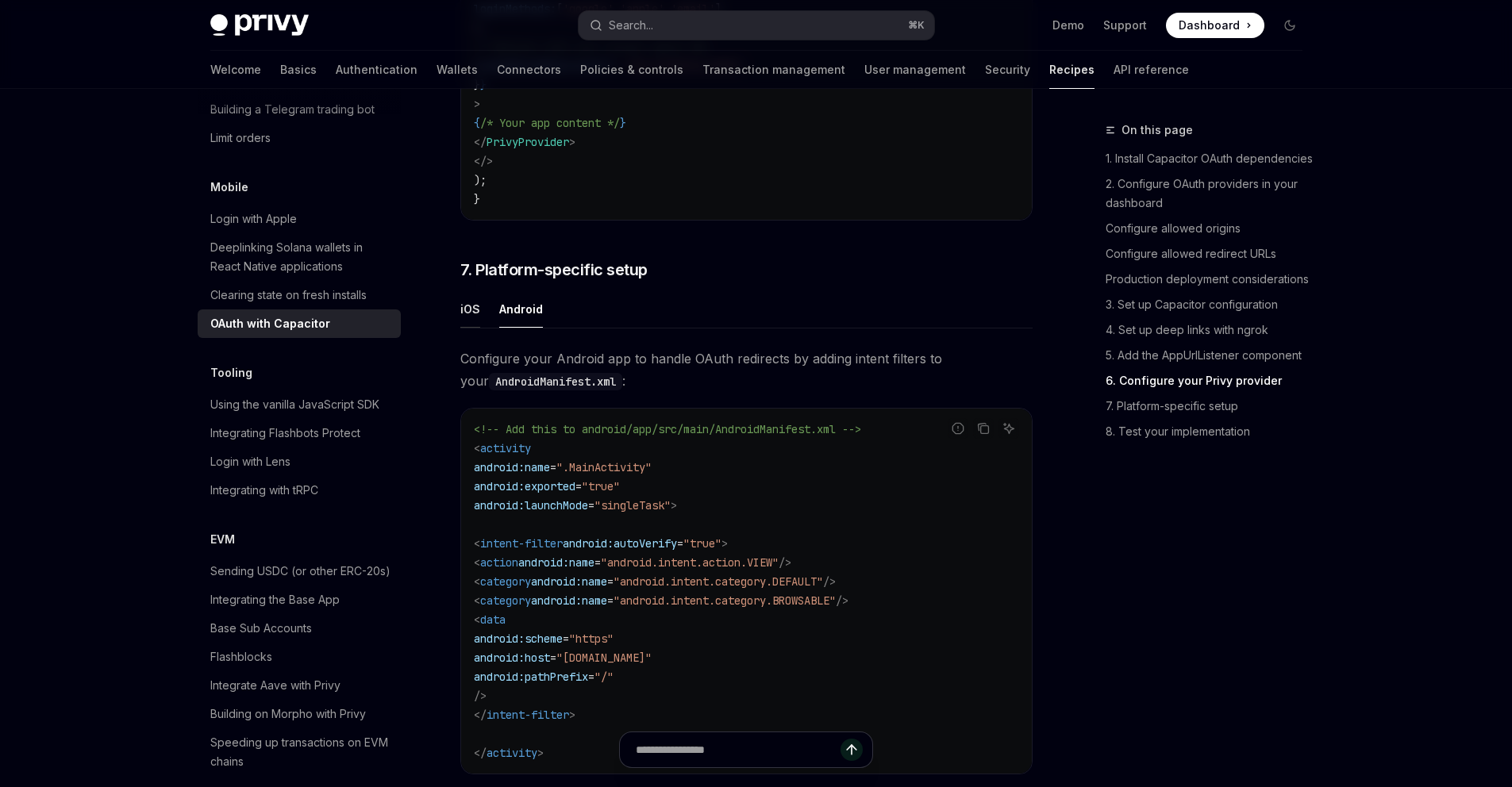
drag, startPoint x: 621, startPoint y: 214, endPoint x: 467, endPoint y: 335, distance: 195.8
click at [467, 328] on div "iOS" at bounding box center [471, 309] width 20 height 37
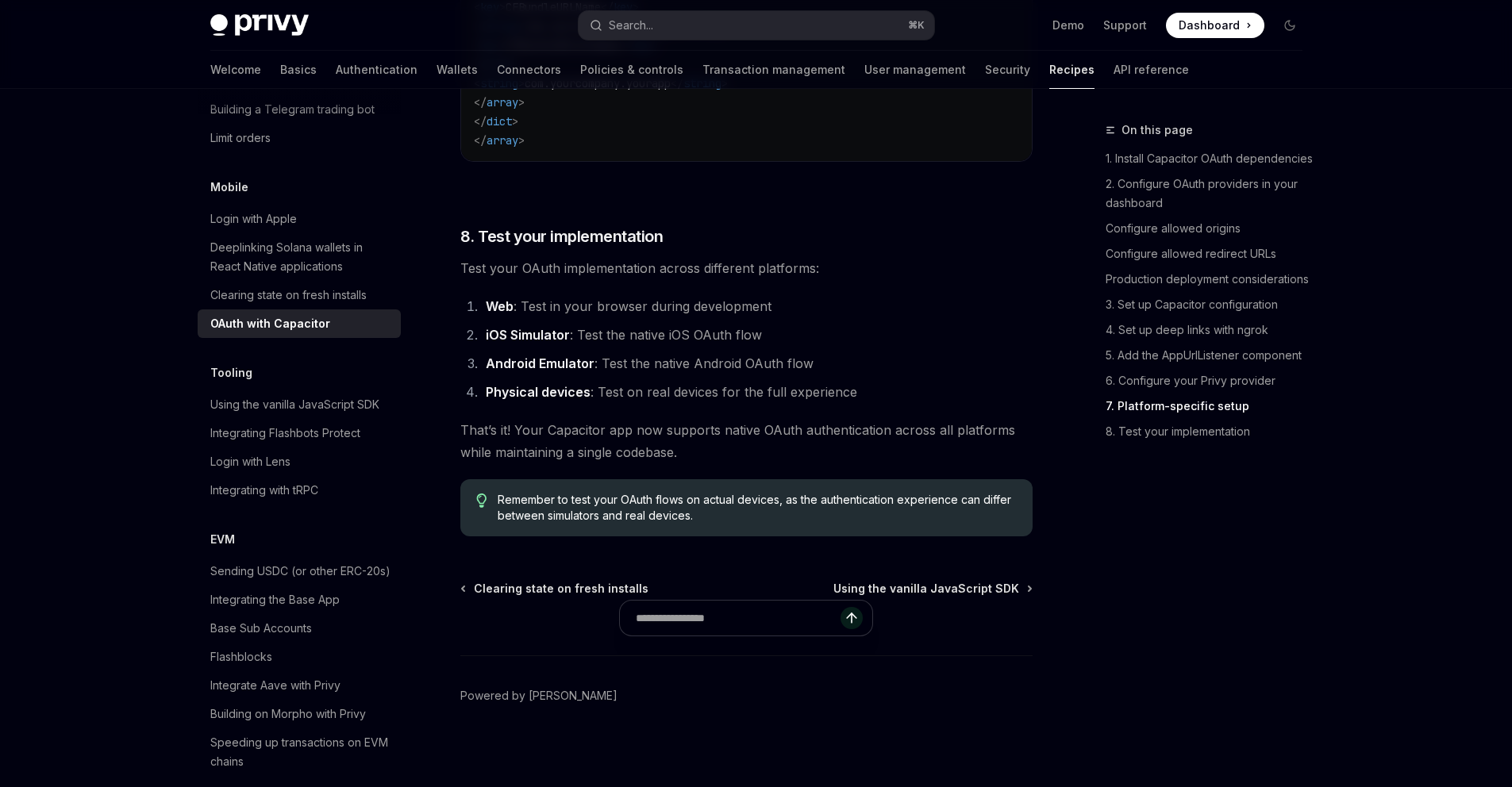
scroll to position [4465, 0]
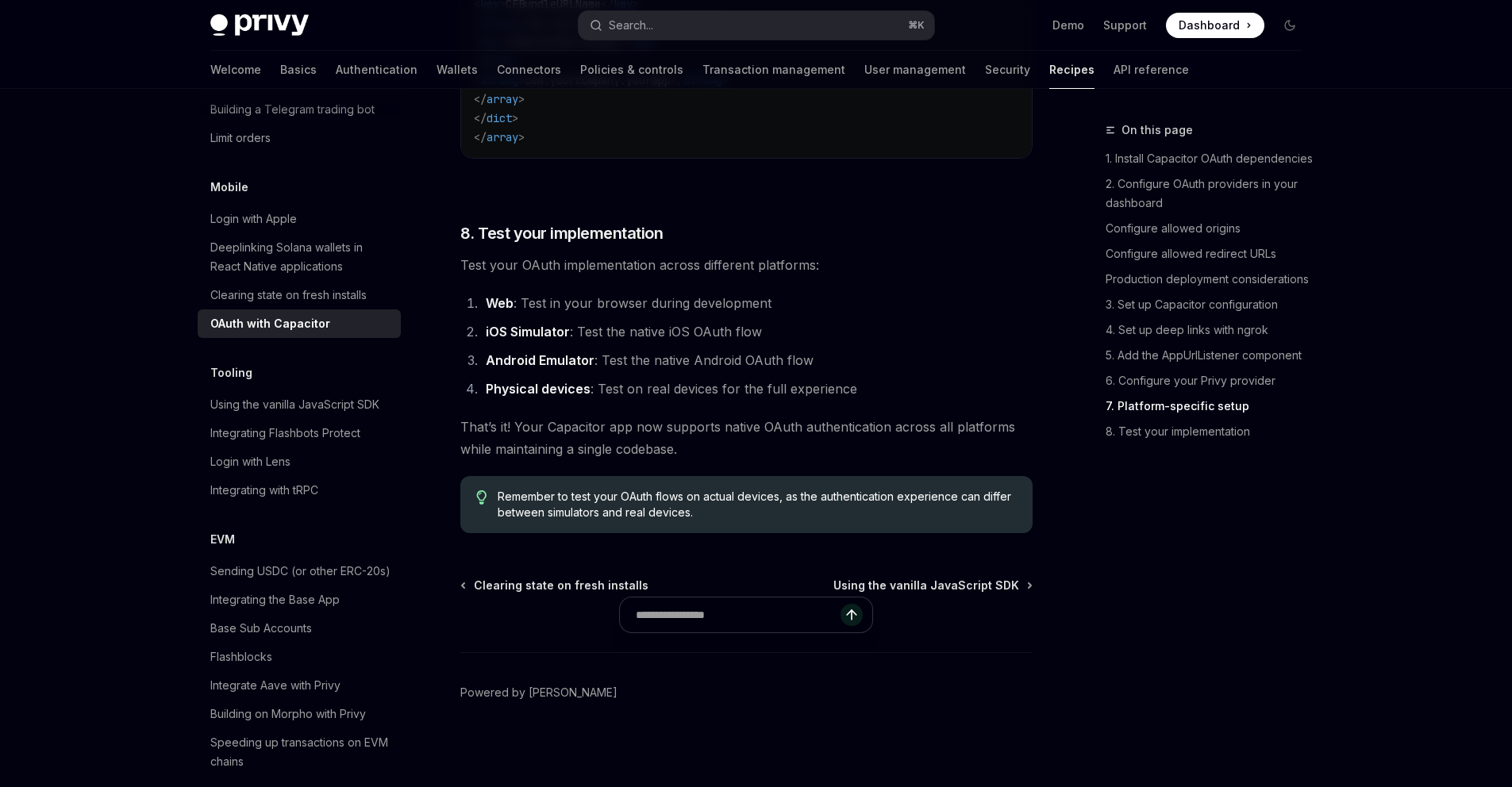
click at [876, 340] on ol "Web : Test in your browser during development iOS Simulator : Test the native i…" at bounding box center [746, 346] width 572 height 108
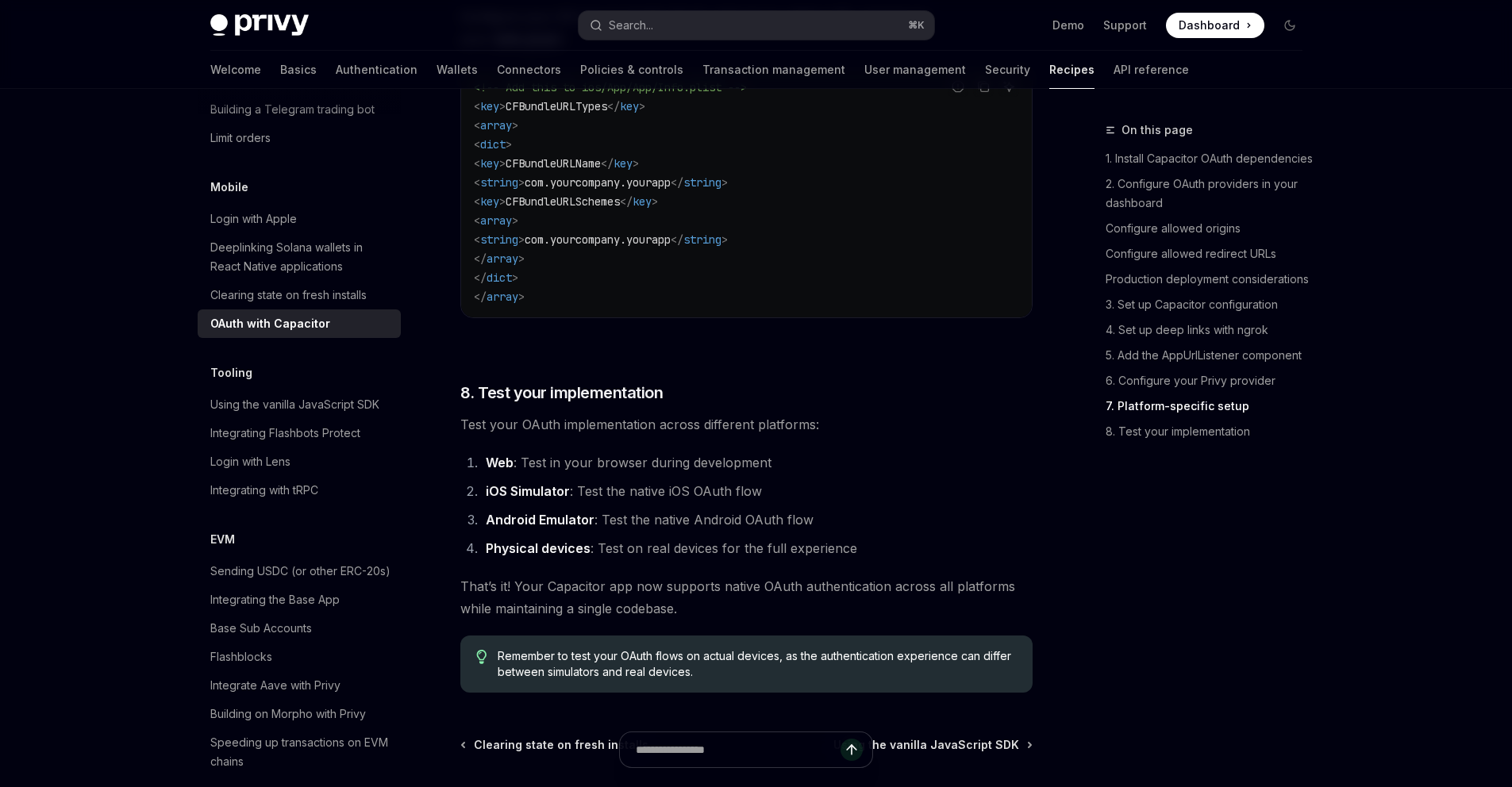
scroll to position [4311, 0]
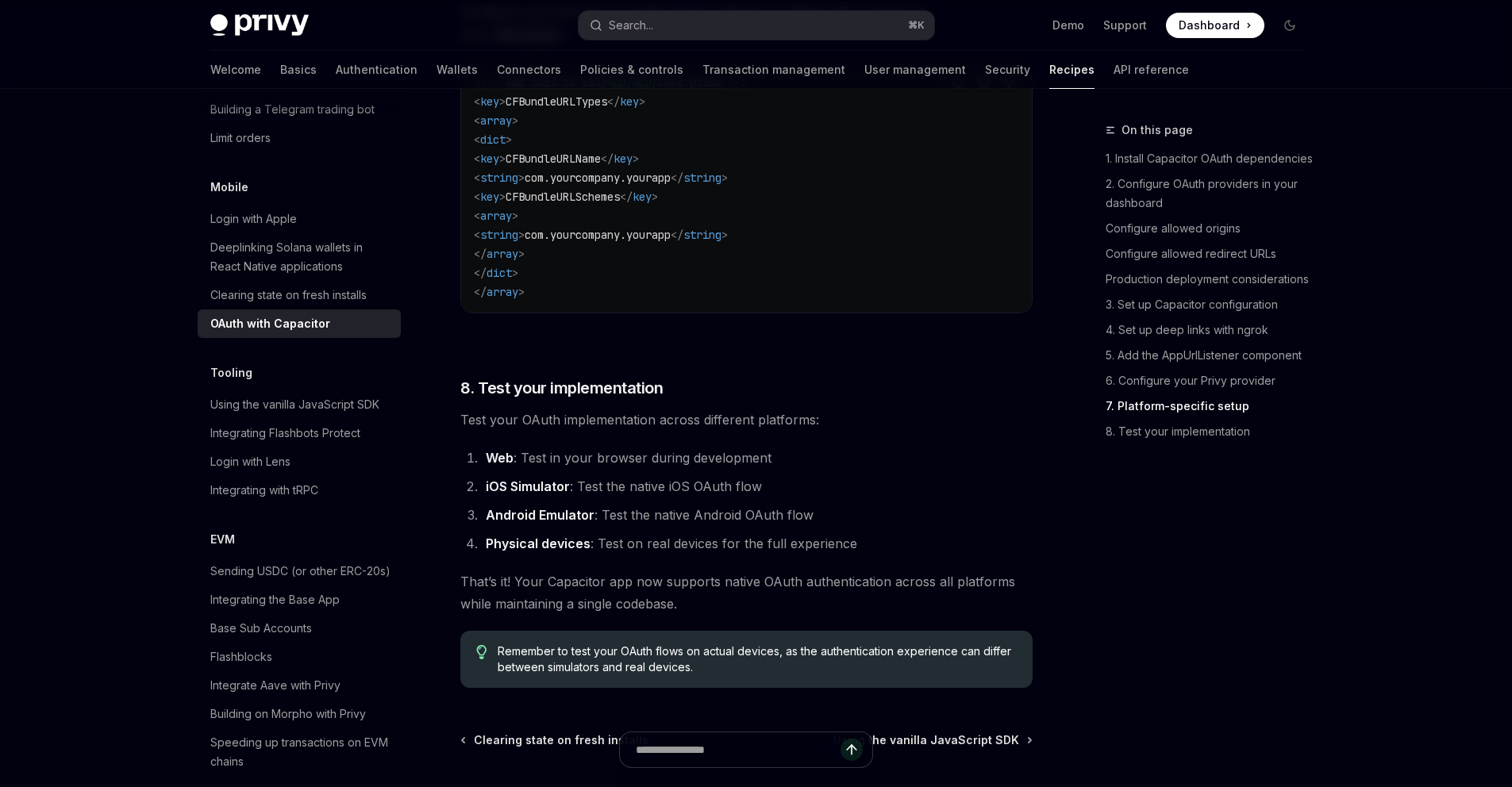
click at [608, 469] on li "Web : Test in your browser during development" at bounding box center [756, 457] width 552 height 22
drag, startPoint x: 608, startPoint y: 491, endPoint x: 644, endPoint y: 480, distance: 37.6
click at [644, 469] on li "Web : Test in your browser during development" at bounding box center [756, 457] width 552 height 22
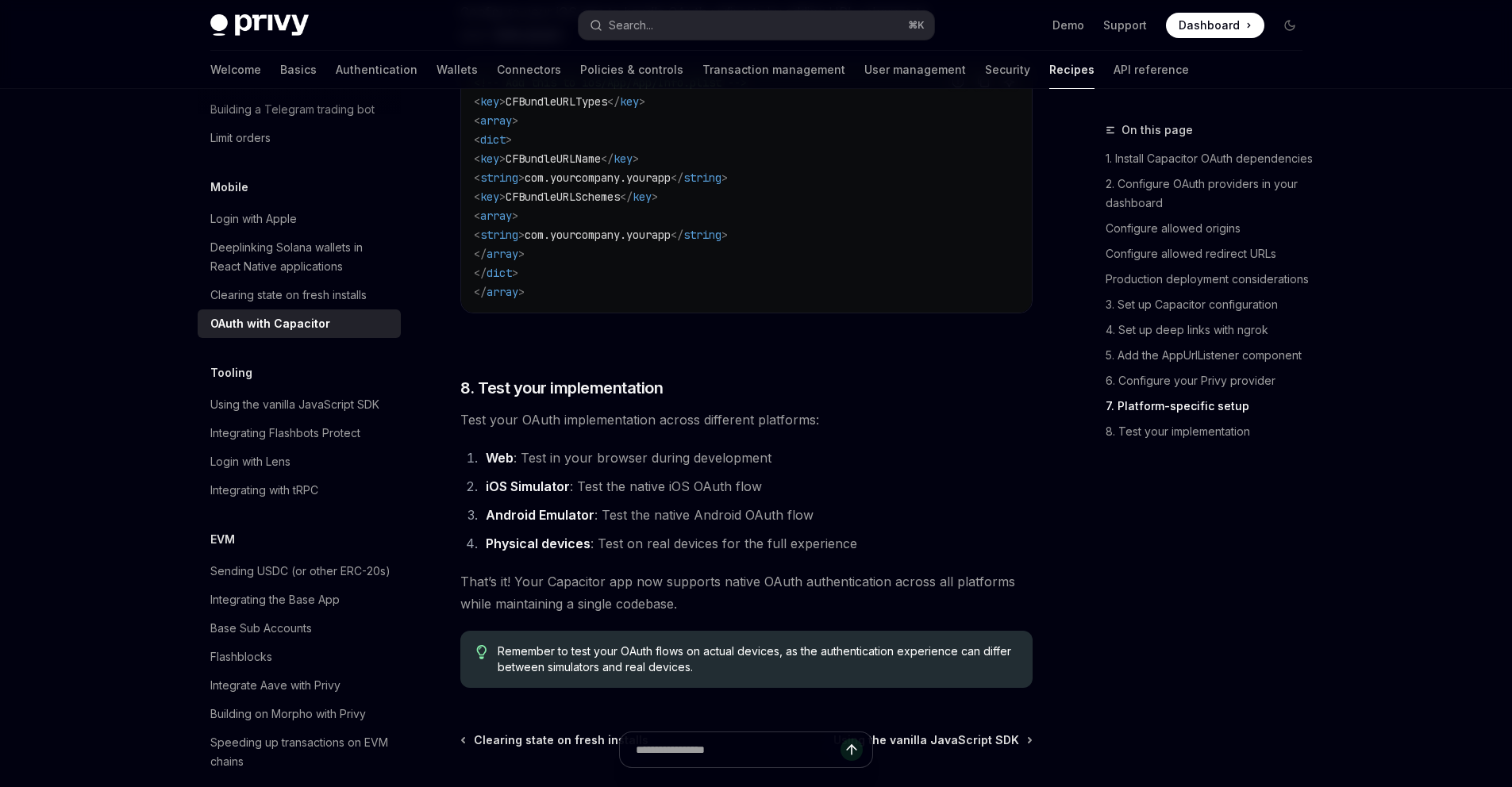
click at [536, 495] on strong "iOS Simulator" at bounding box center [527, 486] width 84 height 16
drag, startPoint x: 644, startPoint y: 480, endPoint x: 536, endPoint y: 507, distance: 111.3
click at [536, 495] on strong "iOS Simulator" at bounding box center [527, 486] width 84 height 16
click at [588, 497] on li "iOS Simulator : Test the native iOS OAuth flow" at bounding box center [756, 486] width 552 height 22
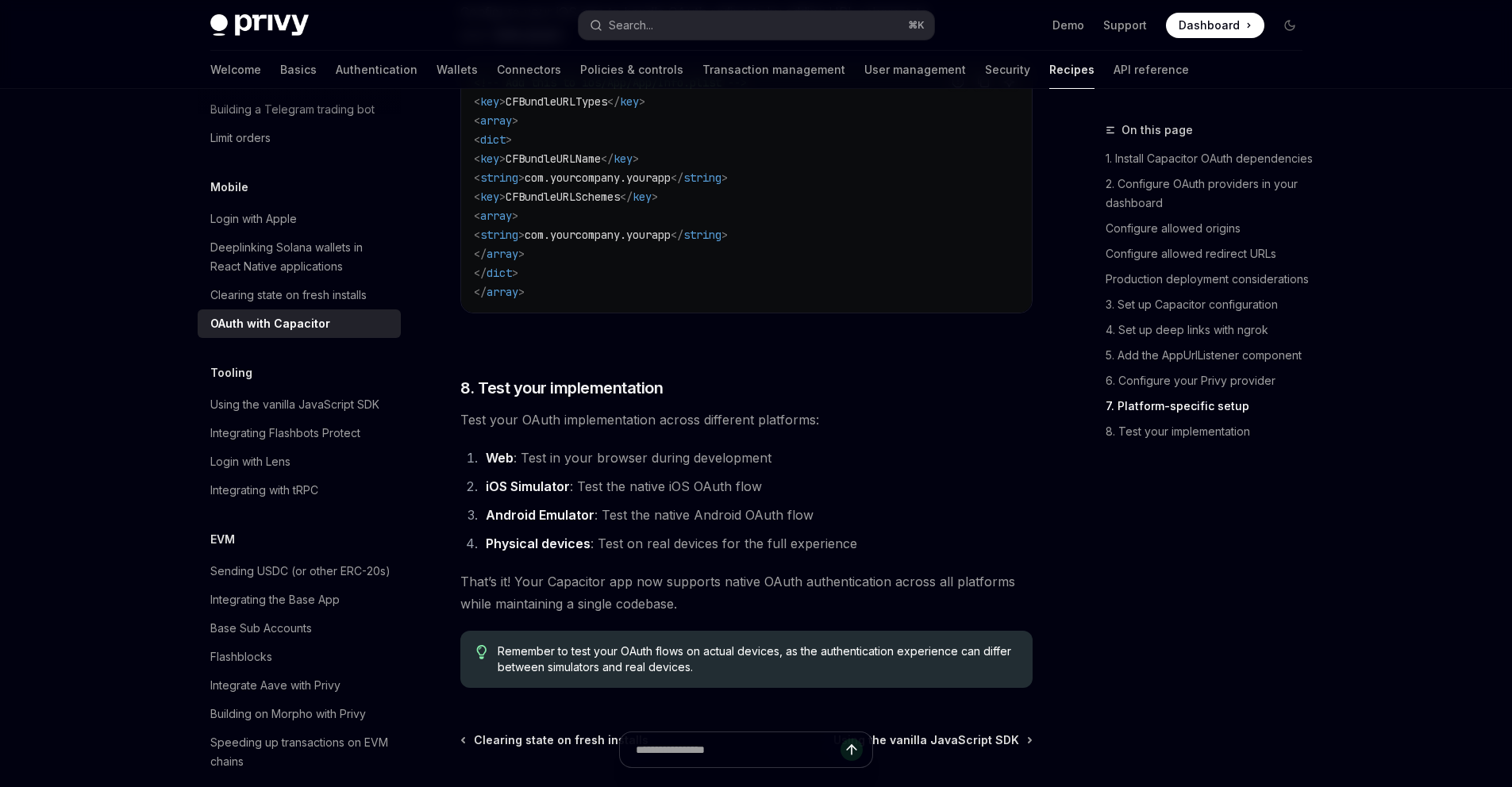
click at [673, 497] on li "iOS Simulator : Test the native iOS OAuth flow" at bounding box center [756, 486] width 552 height 22
drag, startPoint x: 536, startPoint y: 507, endPoint x: 724, endPoint y: 513, distance: 188.1
click at [724, 497] on li "iOS Simulator : Test the native iOS OAuth flow" at bounding box center [756, 486] width 552 height 22
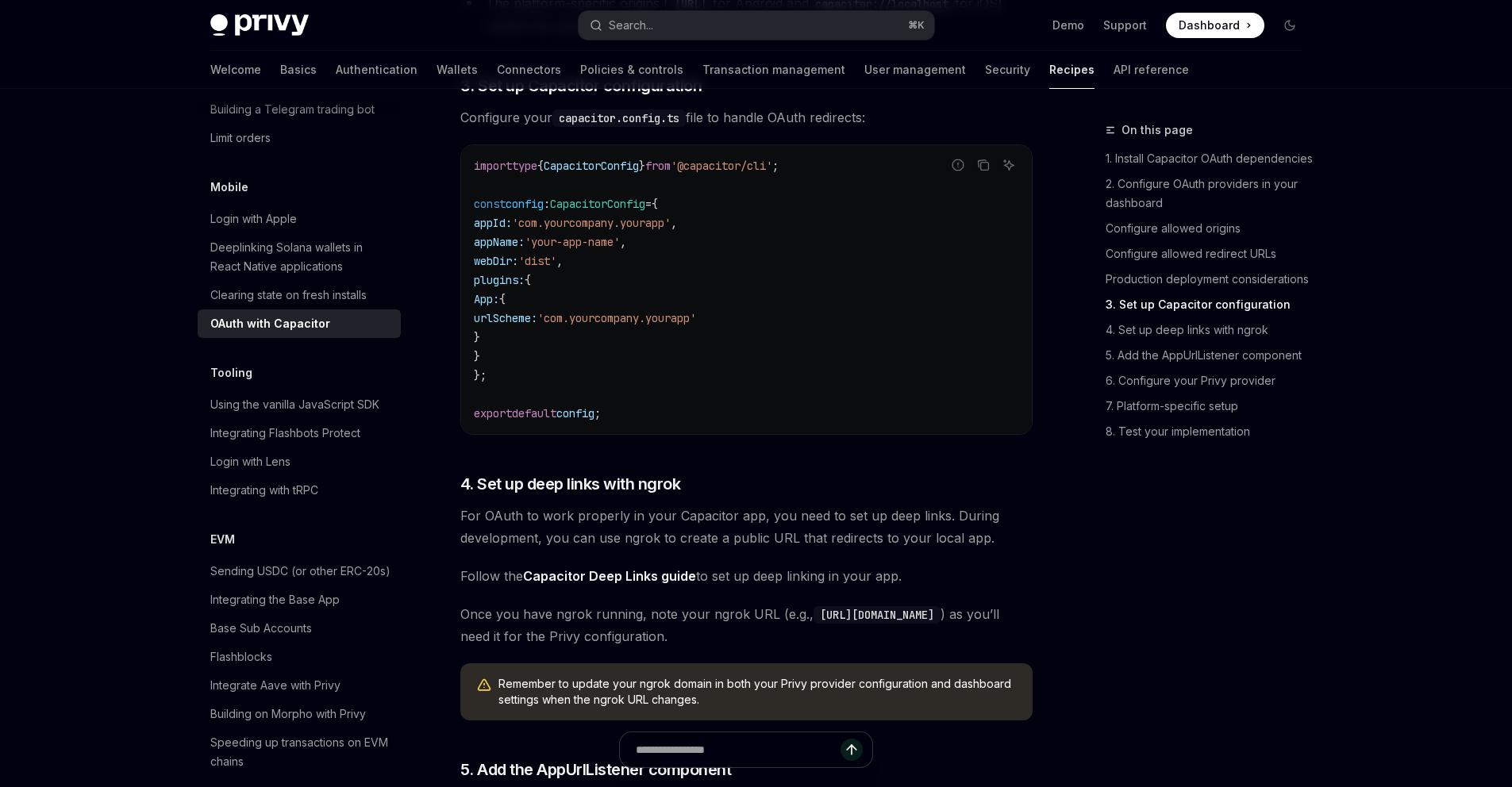
scroll to position [2133, 0]
type textarea "*"
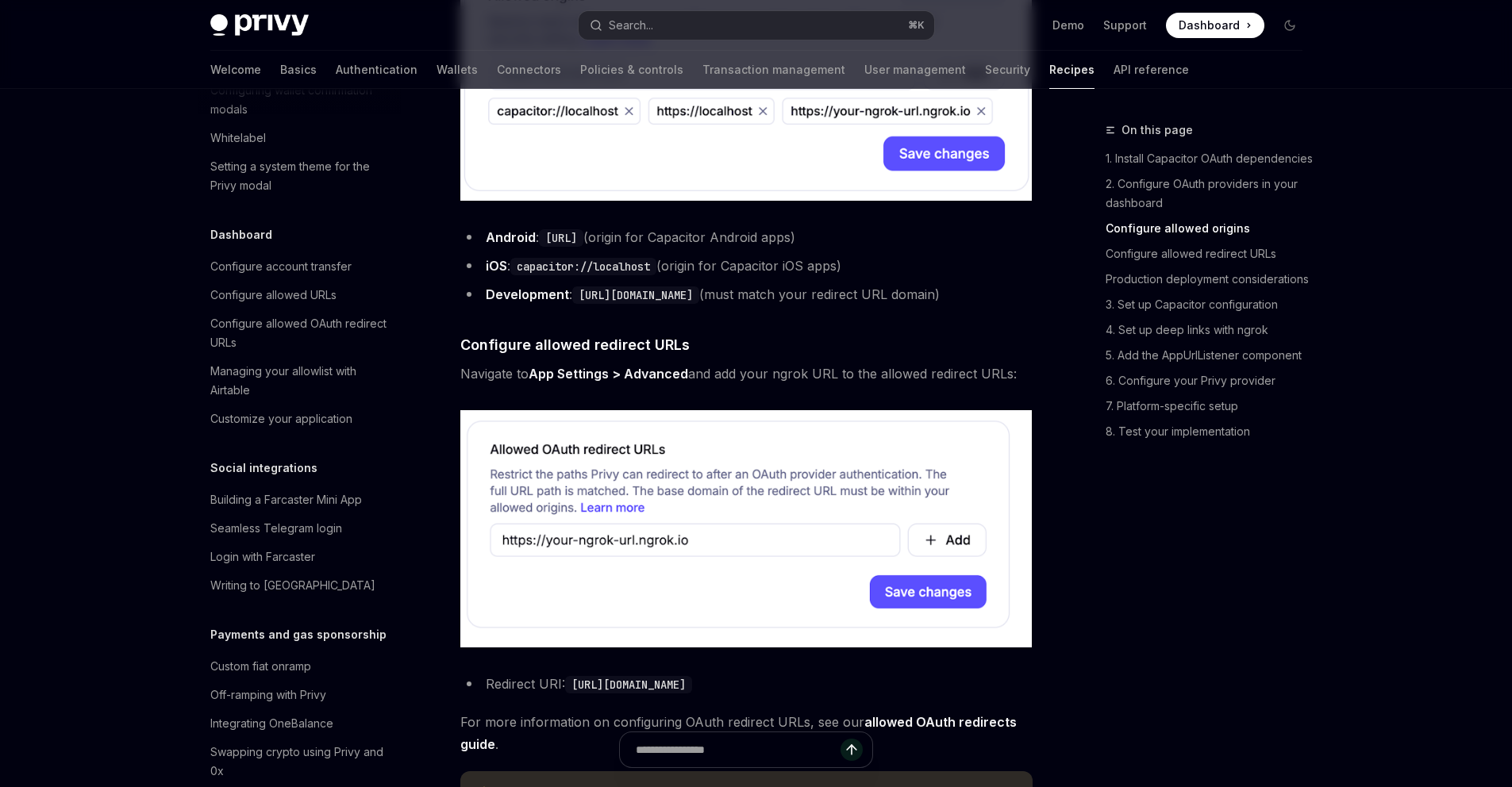
scroll to position [1203, 0]
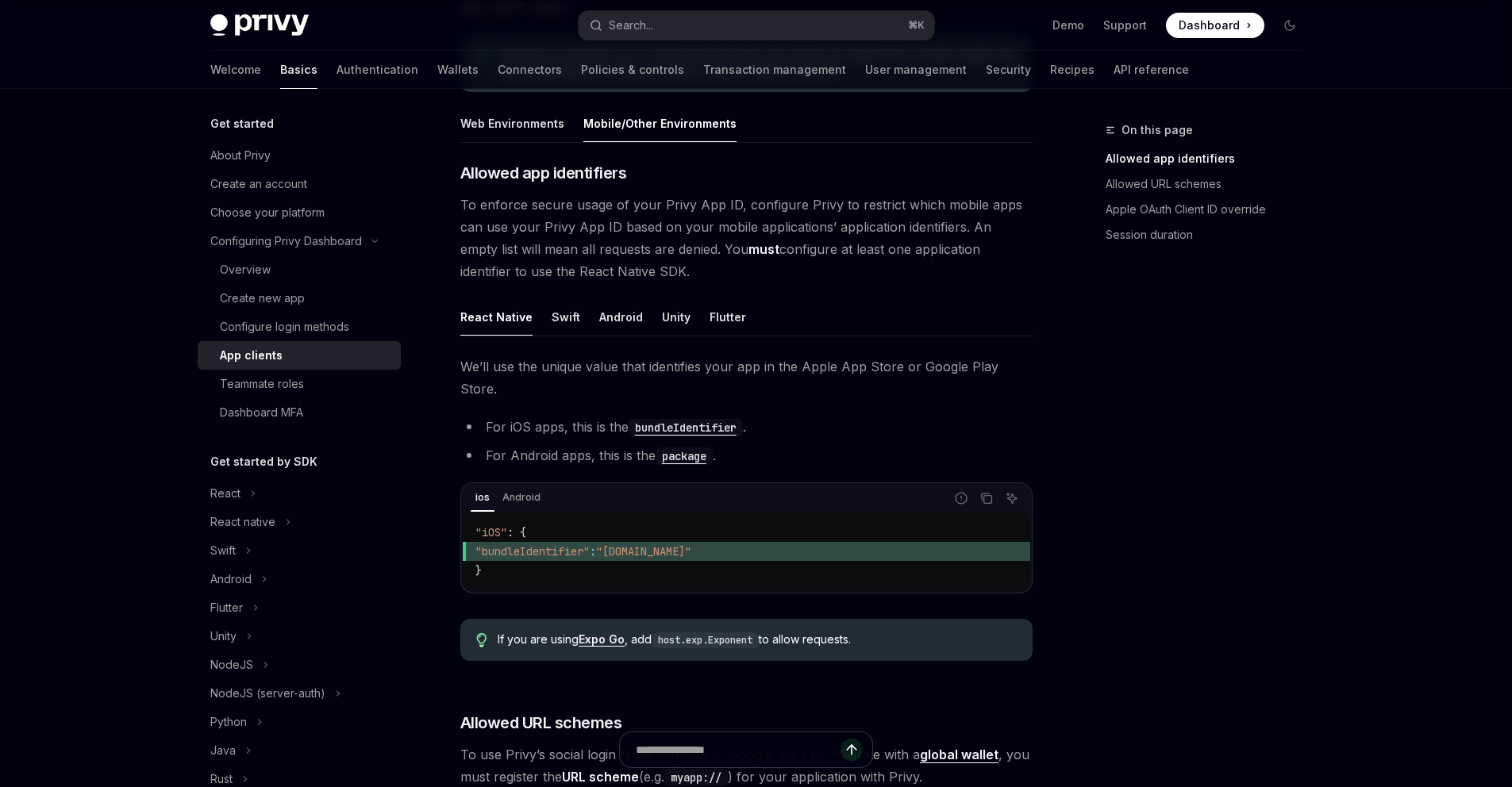
click at [494, 525] on span ""iOS"" at bounding box center [492, 532] width 32 height 14
click at [546, 545] on span ""bundleIdentifier"" at bounding box center [533, 551] width 115 height 14
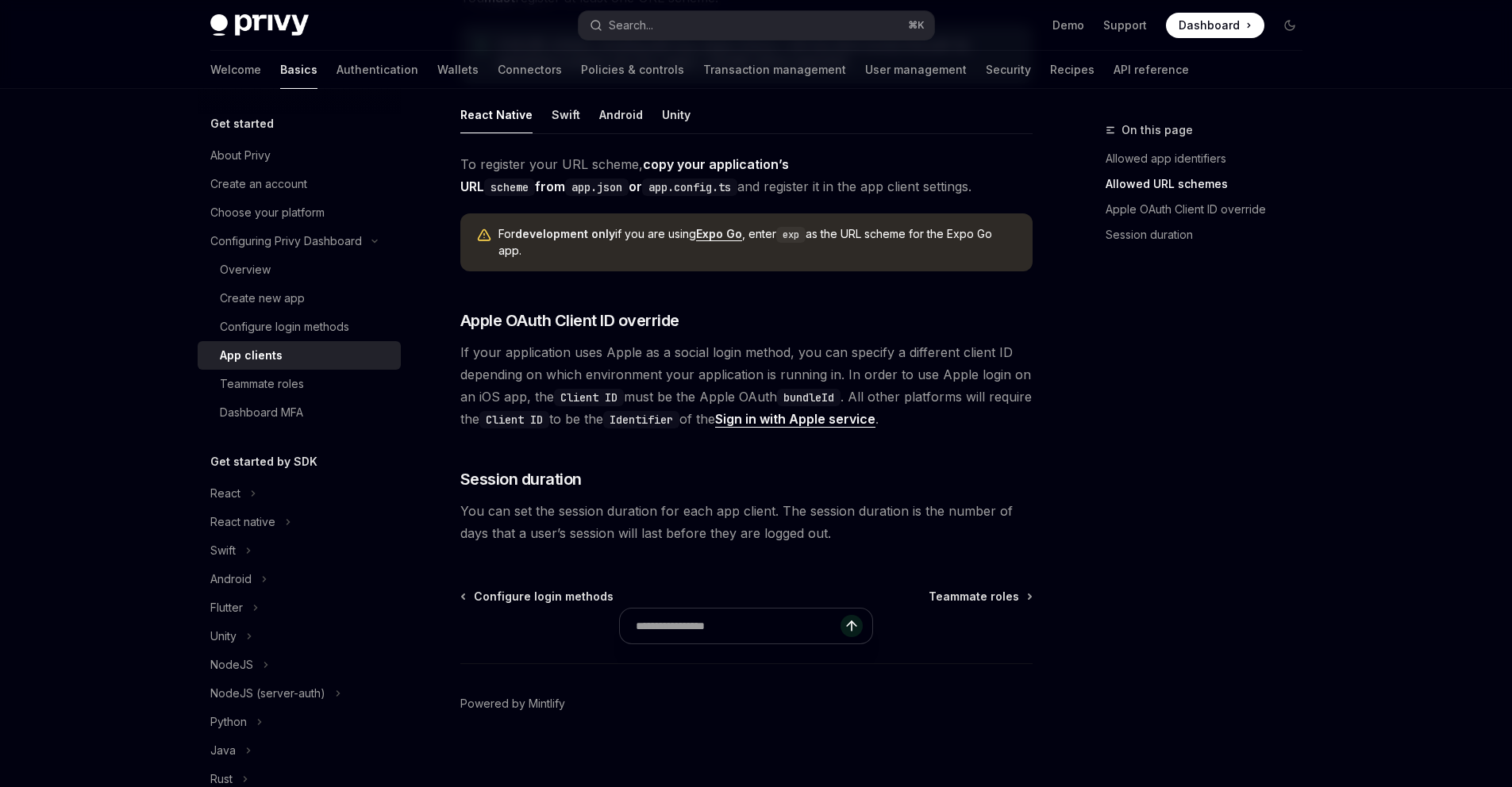
scroll to position [1146, 0]
click at [585, 311] on span "Apple OAuth Client ID override" at bounding box center [570, 322] width 219 height 22
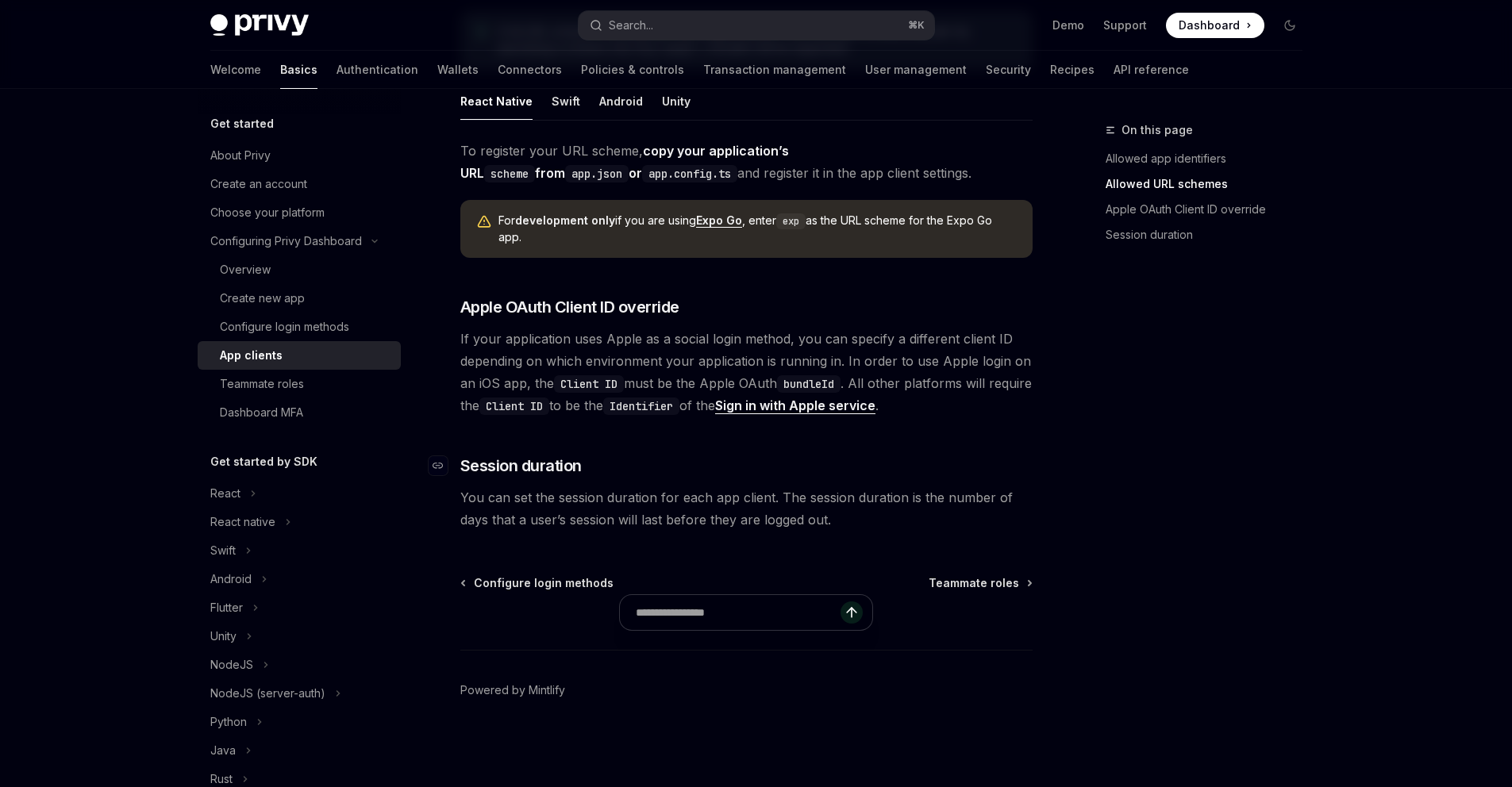
drag, startPoint x: 0, startPoint y: 0, endPoint x: 579, endPoint y: 296, distance: 650.3
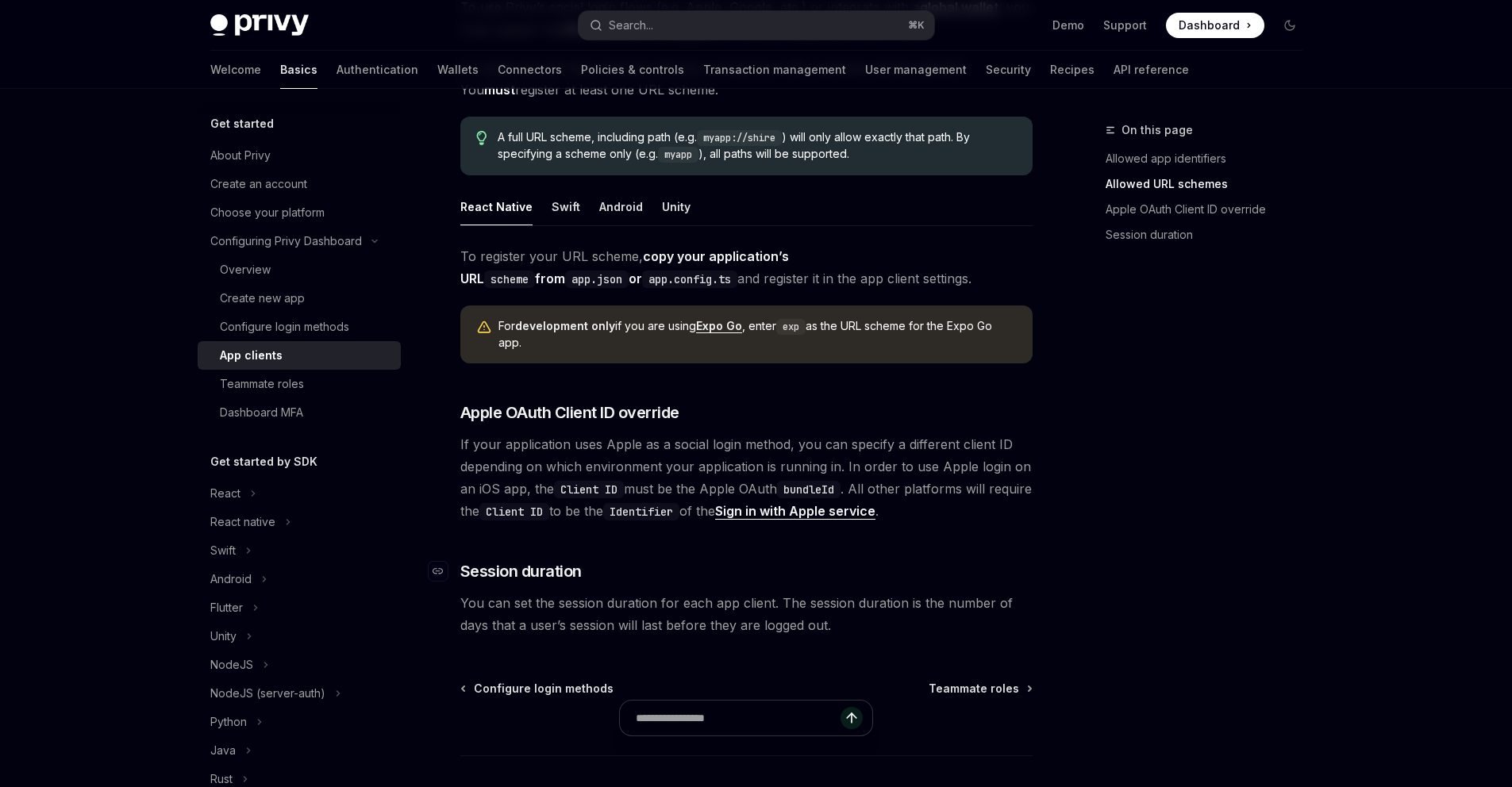
scroll to position [972, 0]
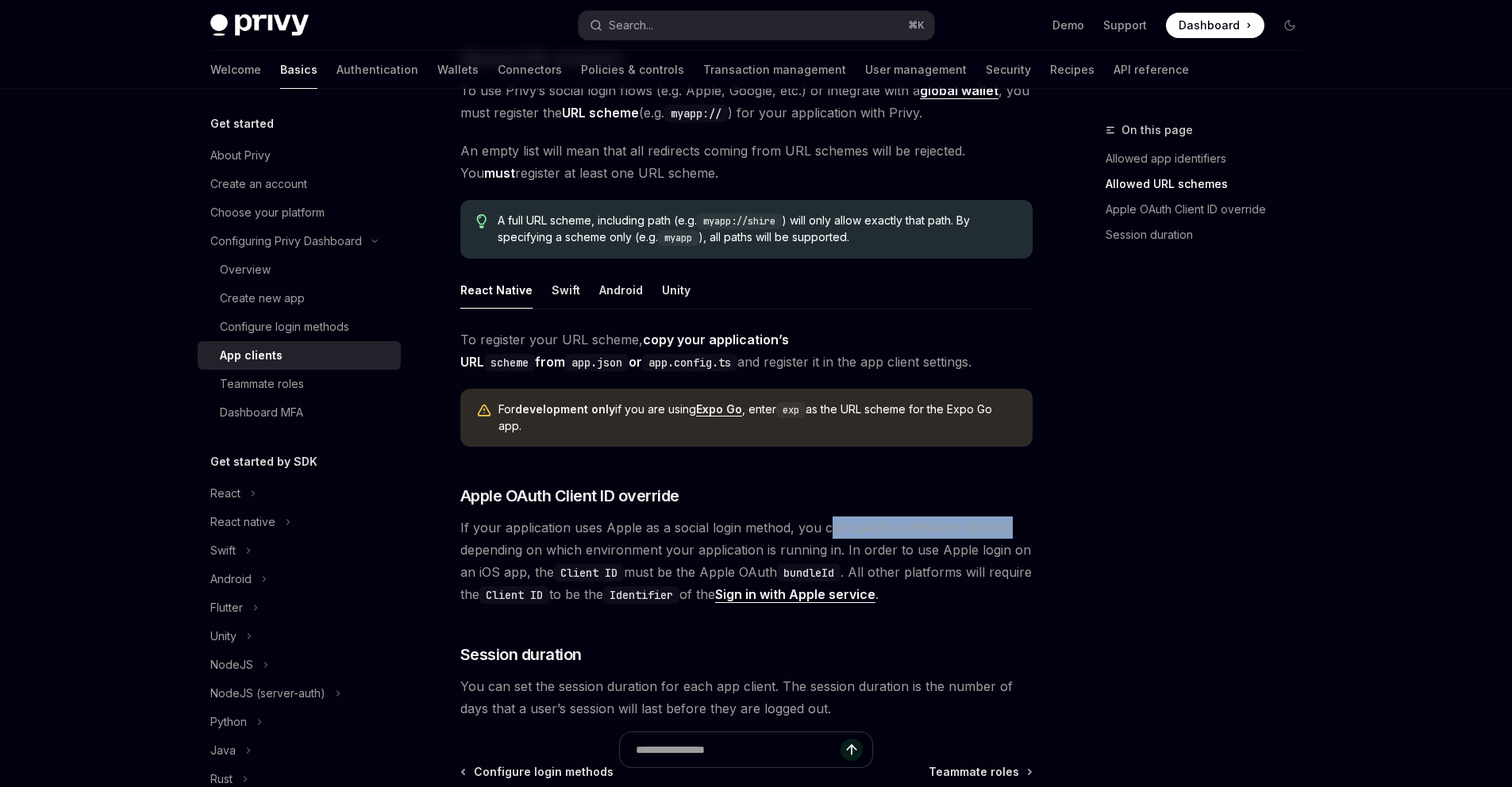
drag, startPoint x: 579, startPoint y: 296, endPoint x: 1004, endPoint y: 499, distance: 471.0
click at [1004, 516] on span "If your application uses Apple as a social login method, you can specify a diff…" at bounding box center [746, 560] width 572 height 89
drag, startPoint x: 1004, startPoint y: 499, endPoint x: 712, endPoint y: 525, distance: 293.2
click at [712, 525] on span "If your application uses Apple as a social login method, you can specify a diff…" at bounding box center [746, 560] width 572 height 89
click at [751, 524] on span "If your application uses Apple as a social login method, you can specify a diff…" at bounding box center [746, 560] width 572 height 89
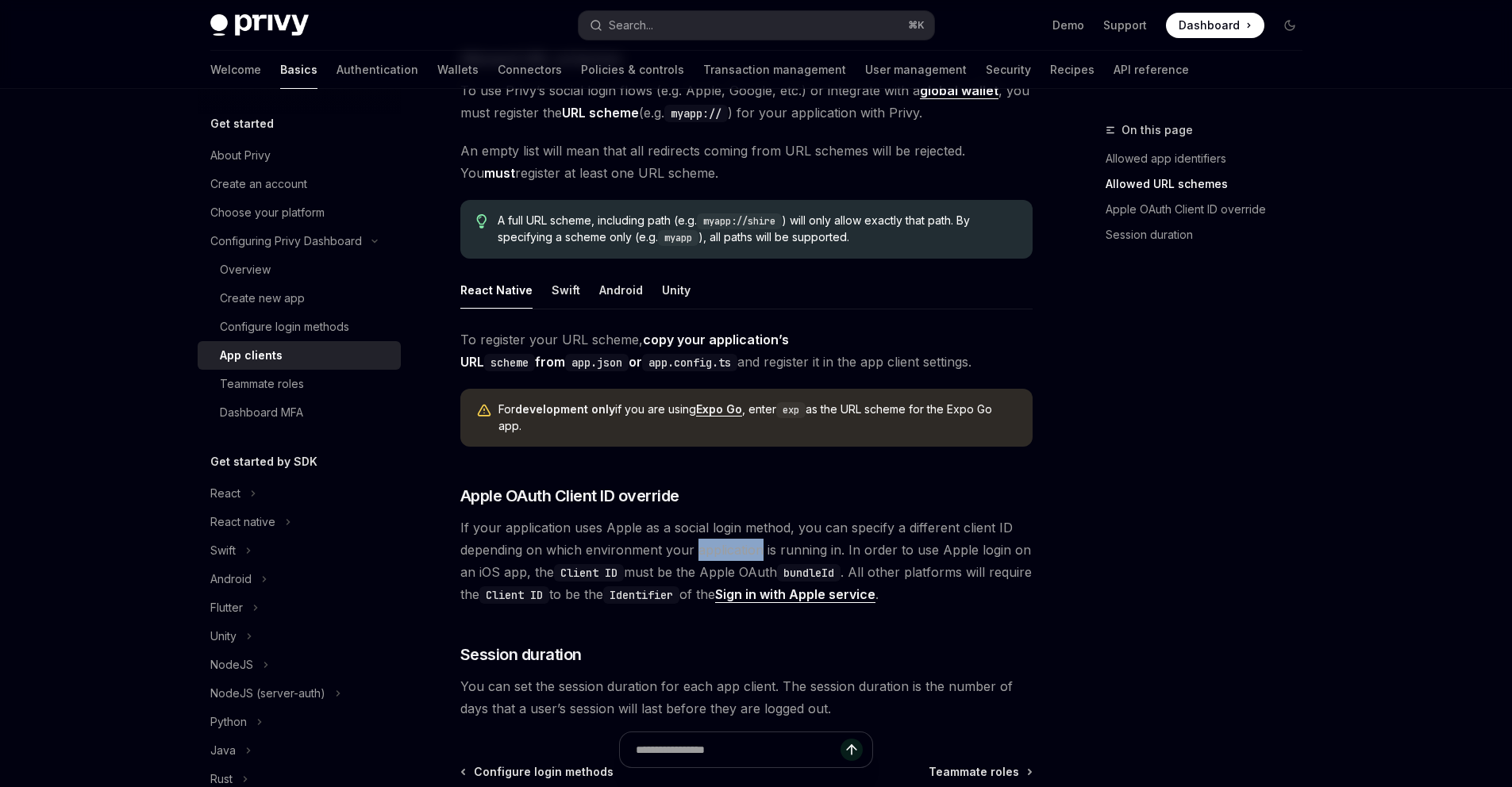
click at [751, 524] on span "If your application uses Apple as a social login method, you can specify a diff…" at bounding box center [746, 560] width 572 height 89
click at [869, 523] on span "If your application uses Apple as a social login method, you can specify a diff…" at bounding box center [746, 560] width 572 height 89
drag, startPoint x: 712, startPoint y: 525, endPoint x: 516, endPoint y: 555, distance: 198.3
click at [516, 555] on span "If your application uses Apple as a social login method, you can specify a diff…" at bounding box center [746, 560] width 572 height 89
click at [574, 565] on code "Client ID" at bounding box center [589, 573] width 70 height 17
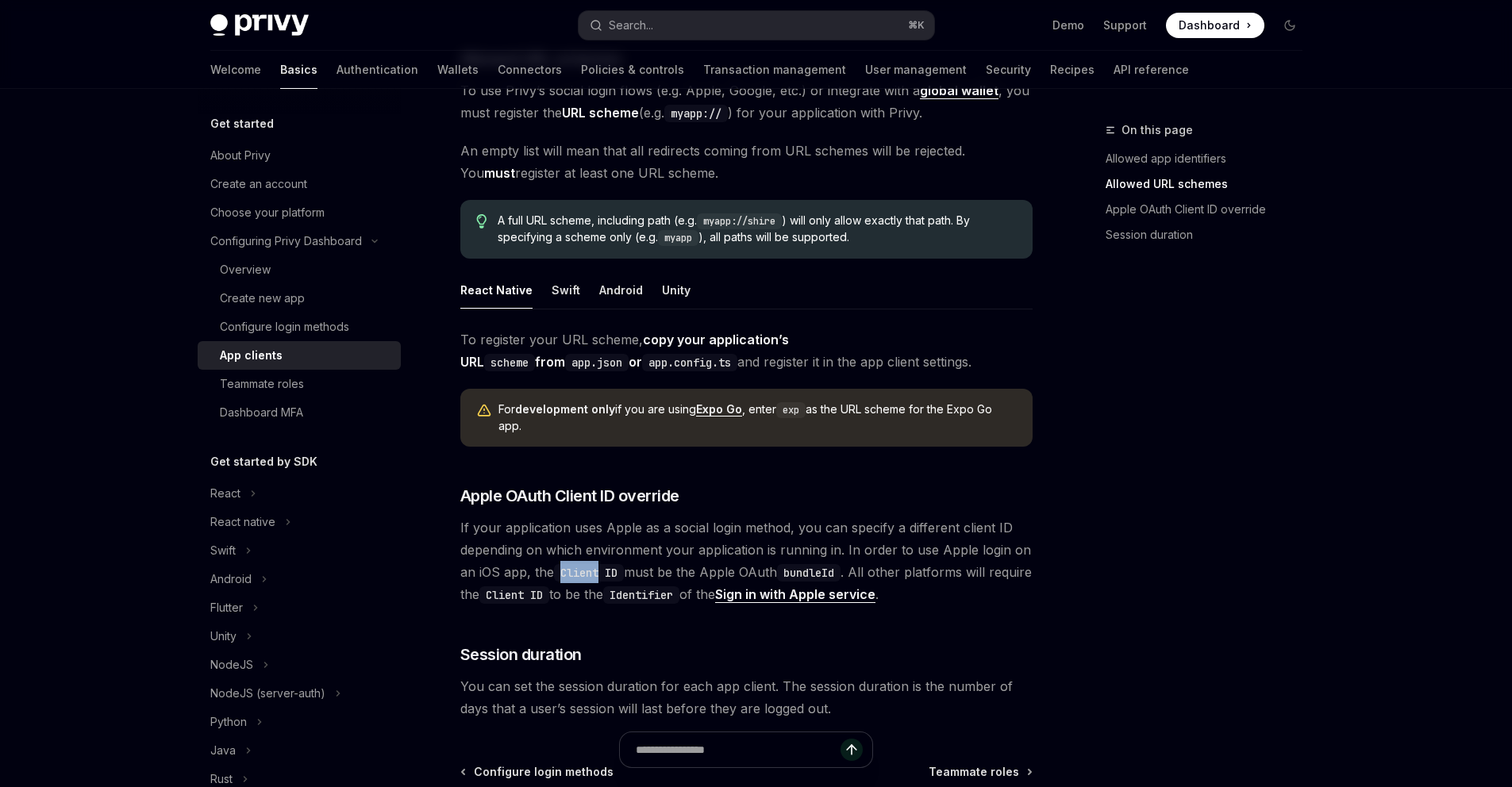
click at [574, 565] on code "Client ID" at bounding box center [589, 573] width 70 height 17
click at [600, 565] on code "Client ID" at bounding box center [589, 573] width 70 height 17
click at [613, 565] on code "Client ID" at bounding box center [589, 573] width 70 height 17
drag, startPoint x: 516, startPoint y: 555, endPoint x: 728, endPoint y: 552, distance: 212.0
click at [728, 552] on span "If your application uses Apple as a social login method, you can specify a diff…" at bounding box center [746, 560] width 572 height 89
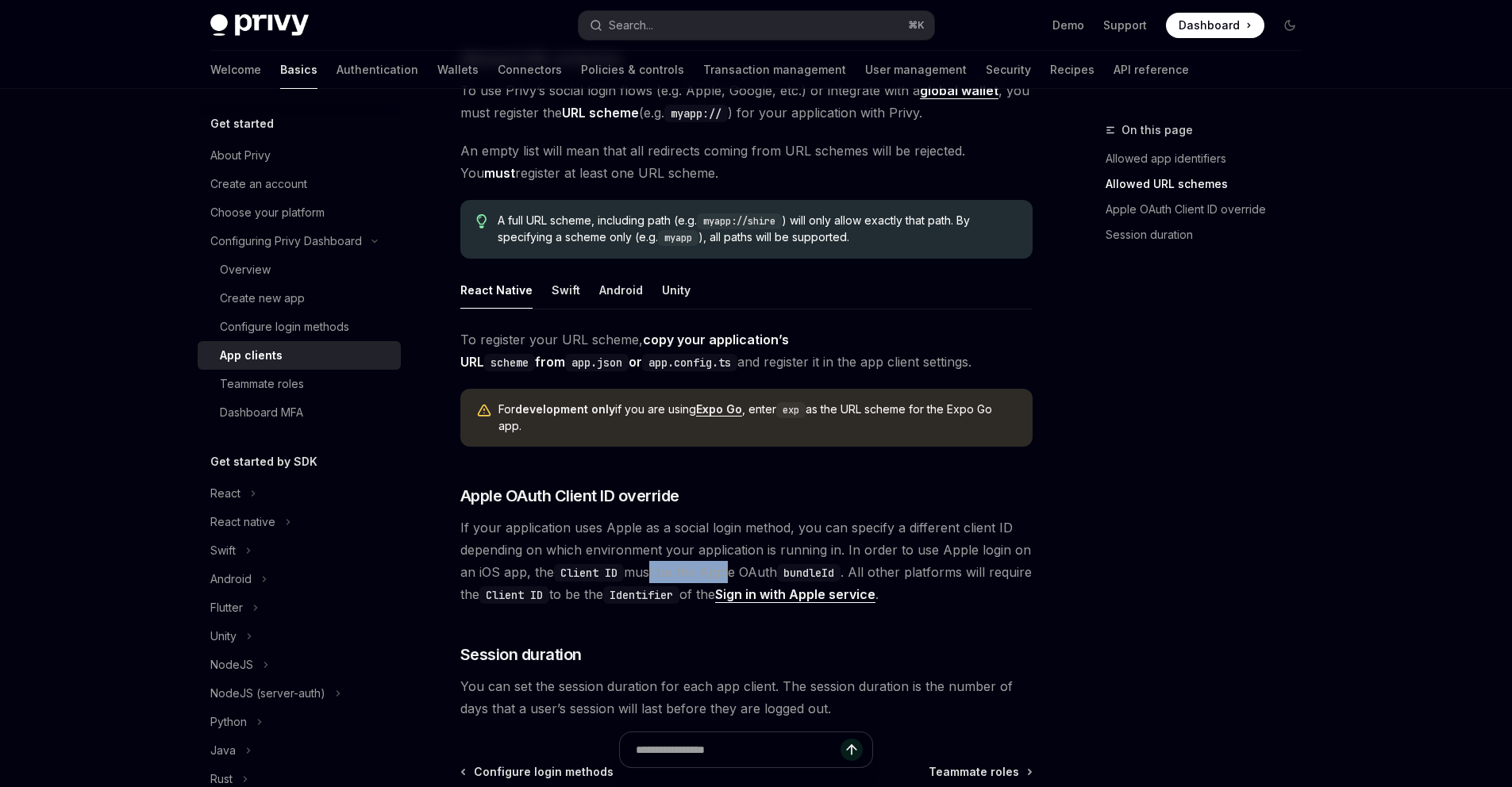
click at [728, 552] on span "If your application uses Apple as a social login method, you can specify a diff…" at bounding box center [746, 560] width 572 height 89
click at [757, 550] on span "If your application uses Apple as a social login method, you can specify a diff…" at bounding box center [746, 560] width 572 height 89
drag, startPoint x: 728, startPoint y: 552, endPoint x: 757, endPoint y: 550, distance: 29.1
click at [757, 550] on span "If your application uses Apple as a social login method, you can specify a diff…" at bounding box center [746, 560] width 572 height 89
click at [810, 565] on code "bundleId" at bounding box center [809, 573] width 63 height 17
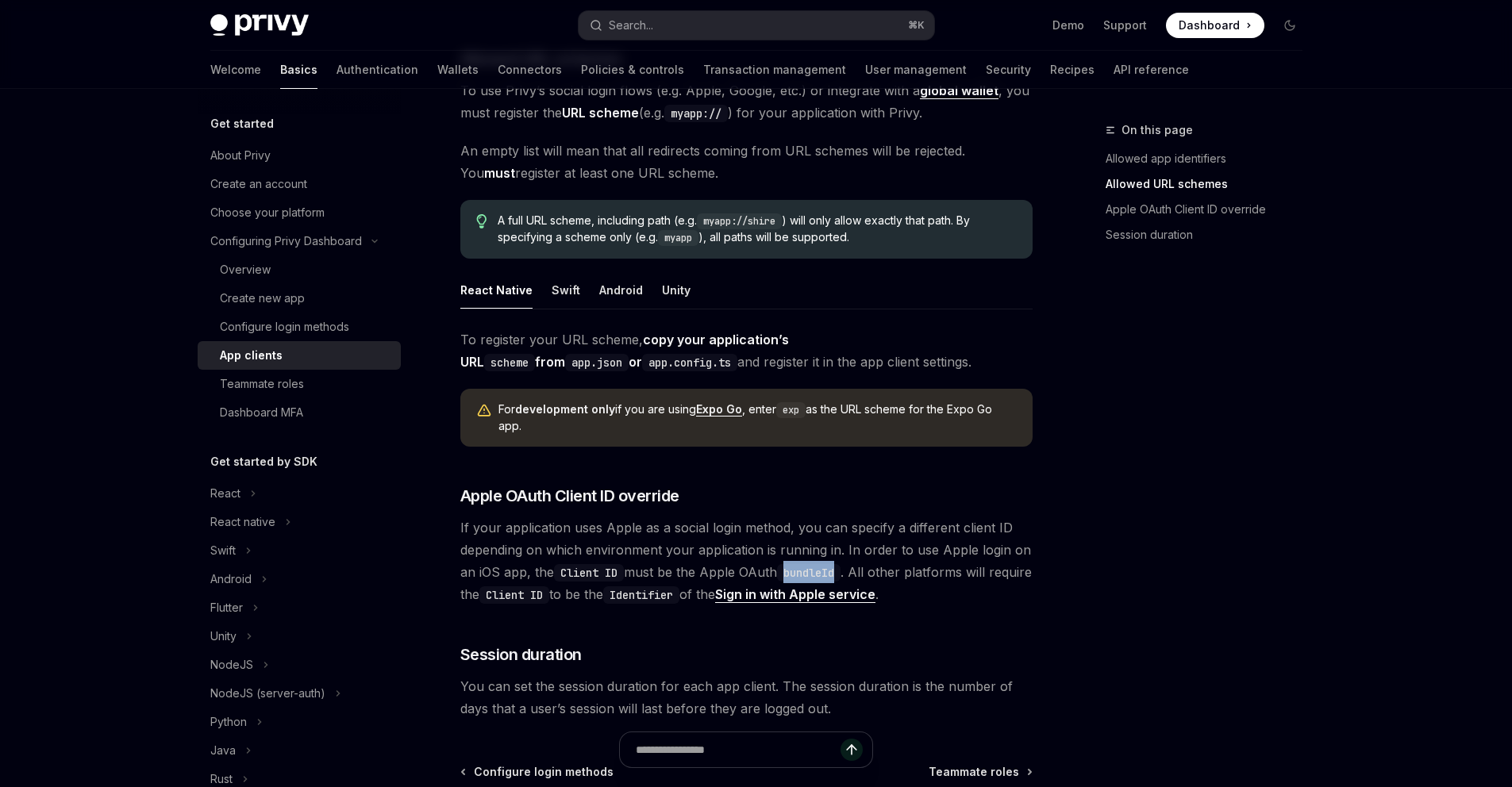
click at [810, 565] on code "bundleId" at bounding box center [809, 573] width 63 height 17
click at [549, 587] on code "Client ID" at bounding box center [515, 595] width 70 height 17
drag, startPoint x: 757, startPoint y: 550, endPoint x: 619, endPoint y: 571, distance: 139.6
click at [619, 571] on span "If your application uses Apple as a social login method, you can specify a diff…" at bounding box center [746, 560] width 572 height 89
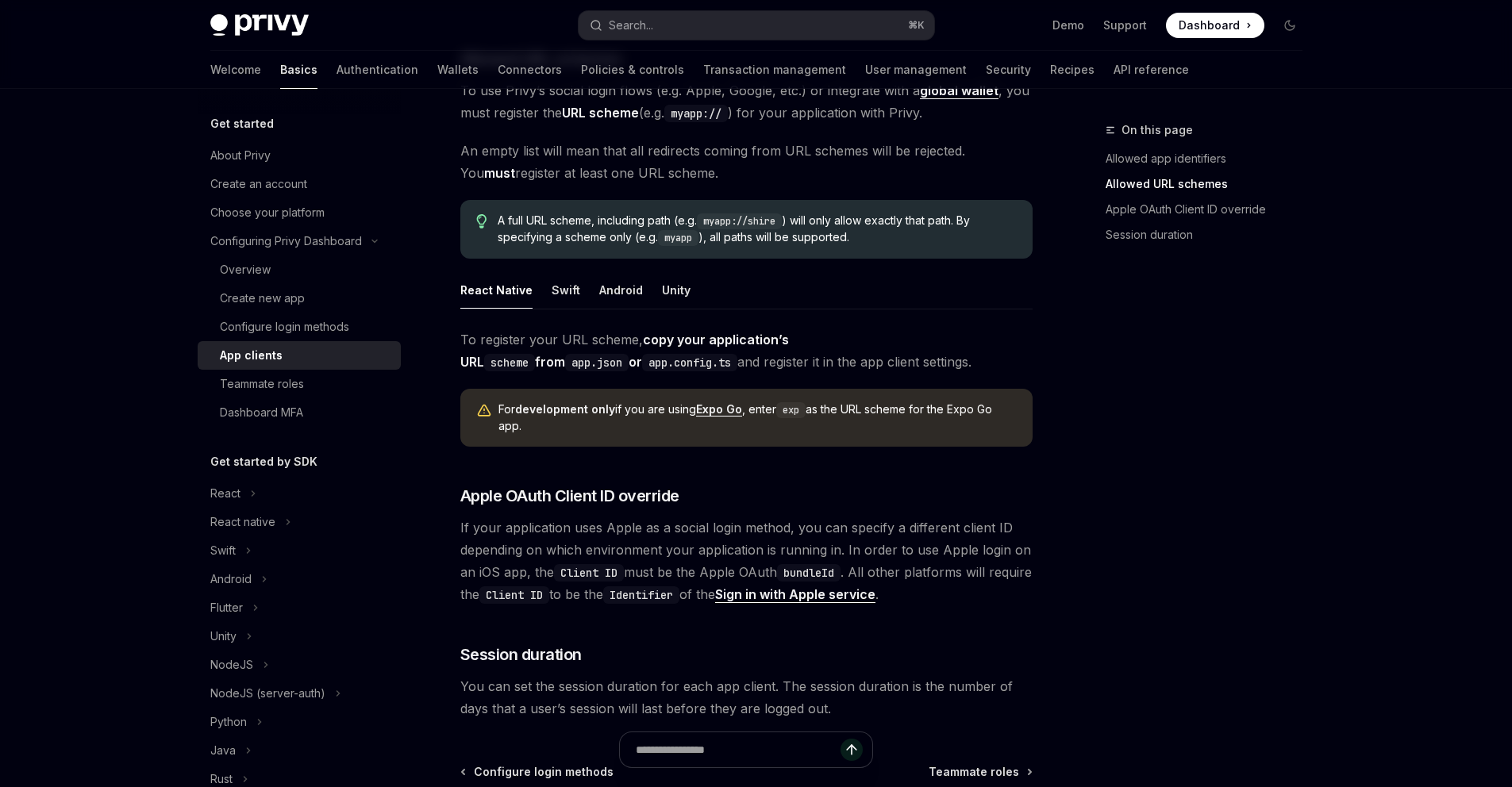
click at [619, 571] on span "If your application uses Apple as a social login method, you can specify a diff…" at bounding box center [746, 560] width 572 height 89
click at [679, 587] on code "Identifier" at bounding box center [642, 595] width 76 height 17
click at [582, 565] on code "Client ID" at bounding box center [589, 573] width 70 height 17
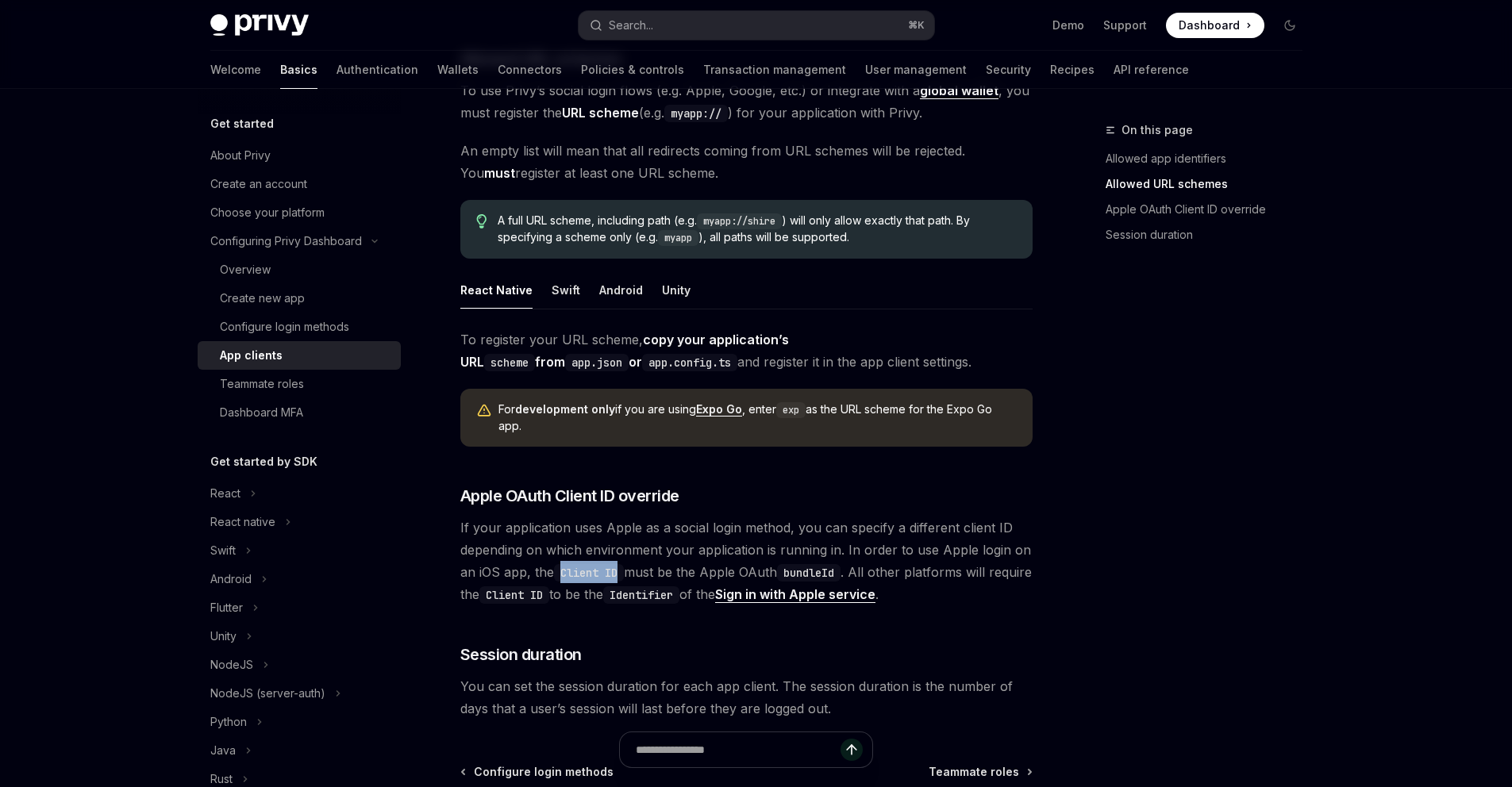
click at [617, 565] on code "Client ID" at bounding box center [589, 573] width 70 height 17
copy code "Client ID"
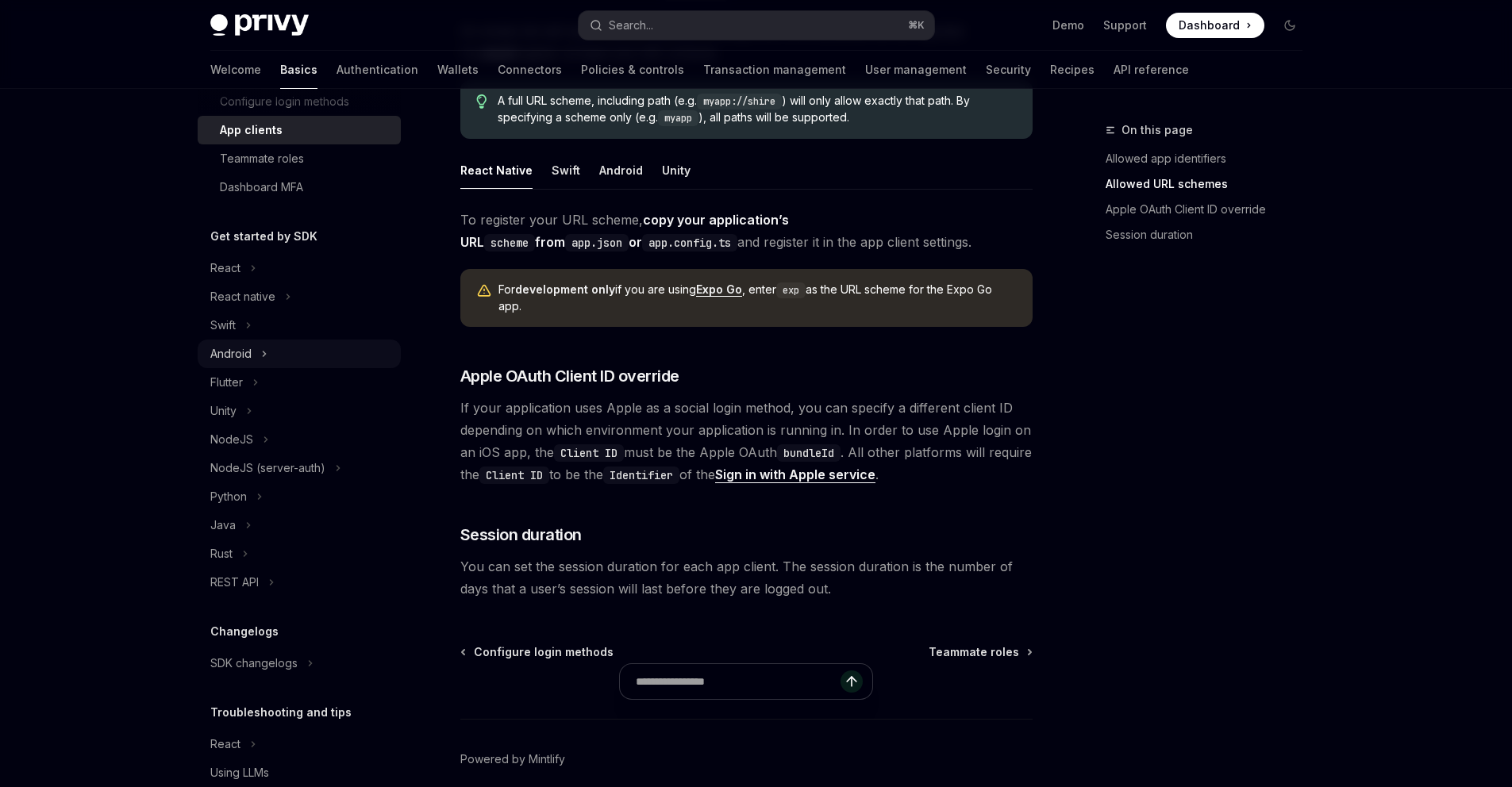
scroll to position [227, 0]
click at [256, 267] on button "React" at bounding box center [299, 266] width 203 height 28
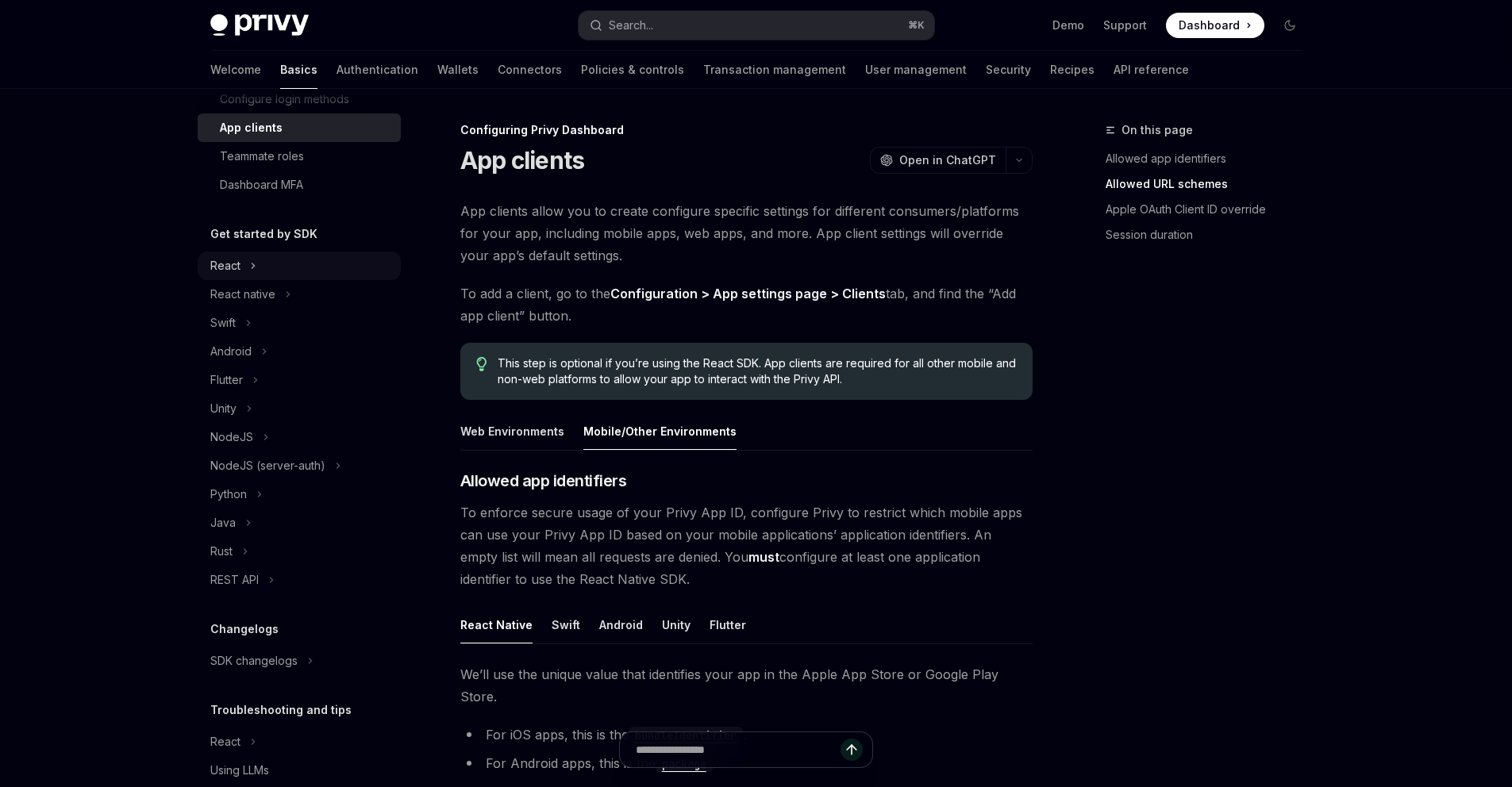
type textarea "*"
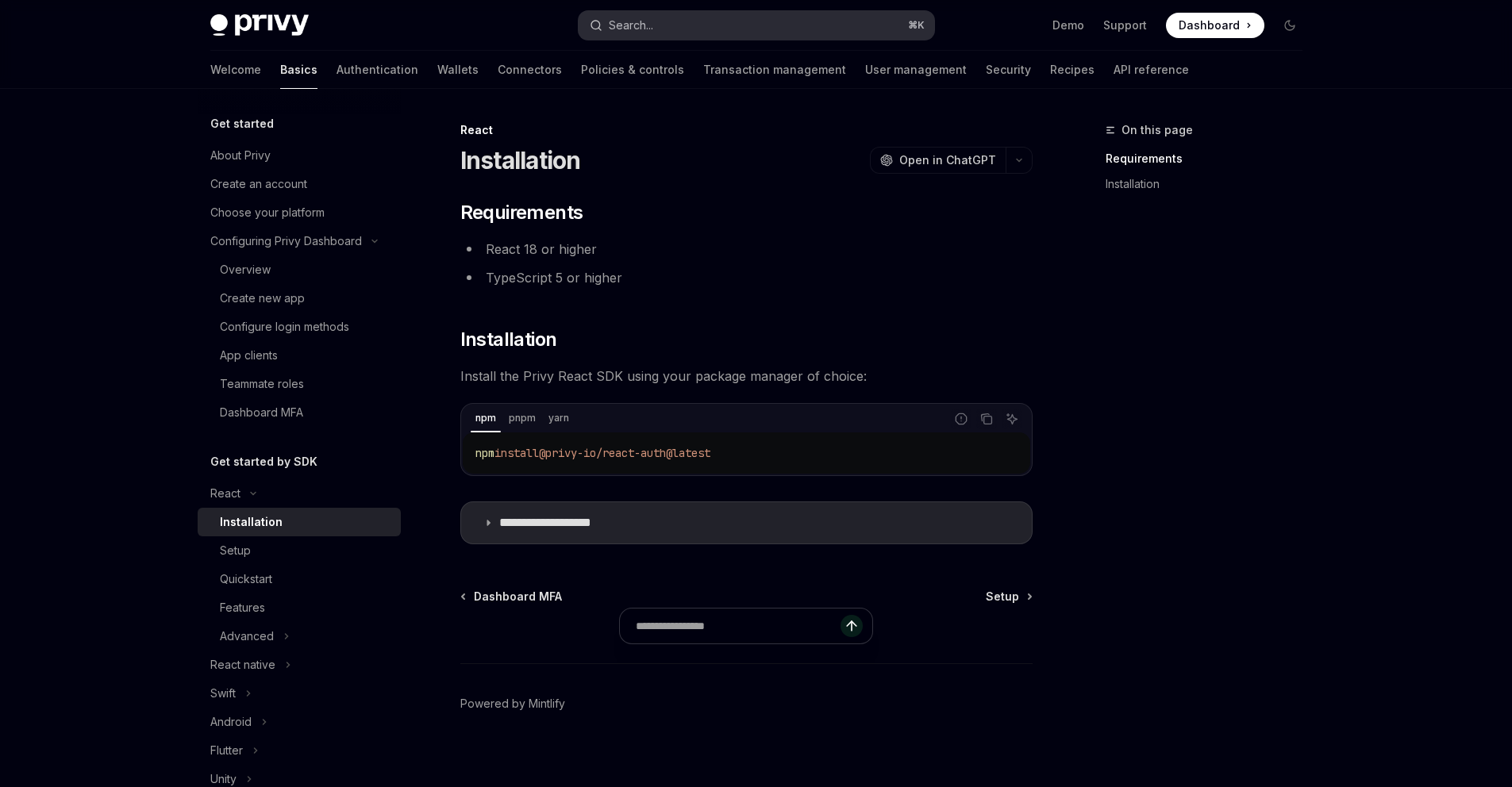
drag, startPoint x: 256, startPoint y: 267, endPoint x: 695, endPoint y: 10, distance: 508.7
click at [695, 11] on button "Search... ⌘ K" at bounding box center [756, 25] width 355 height 28
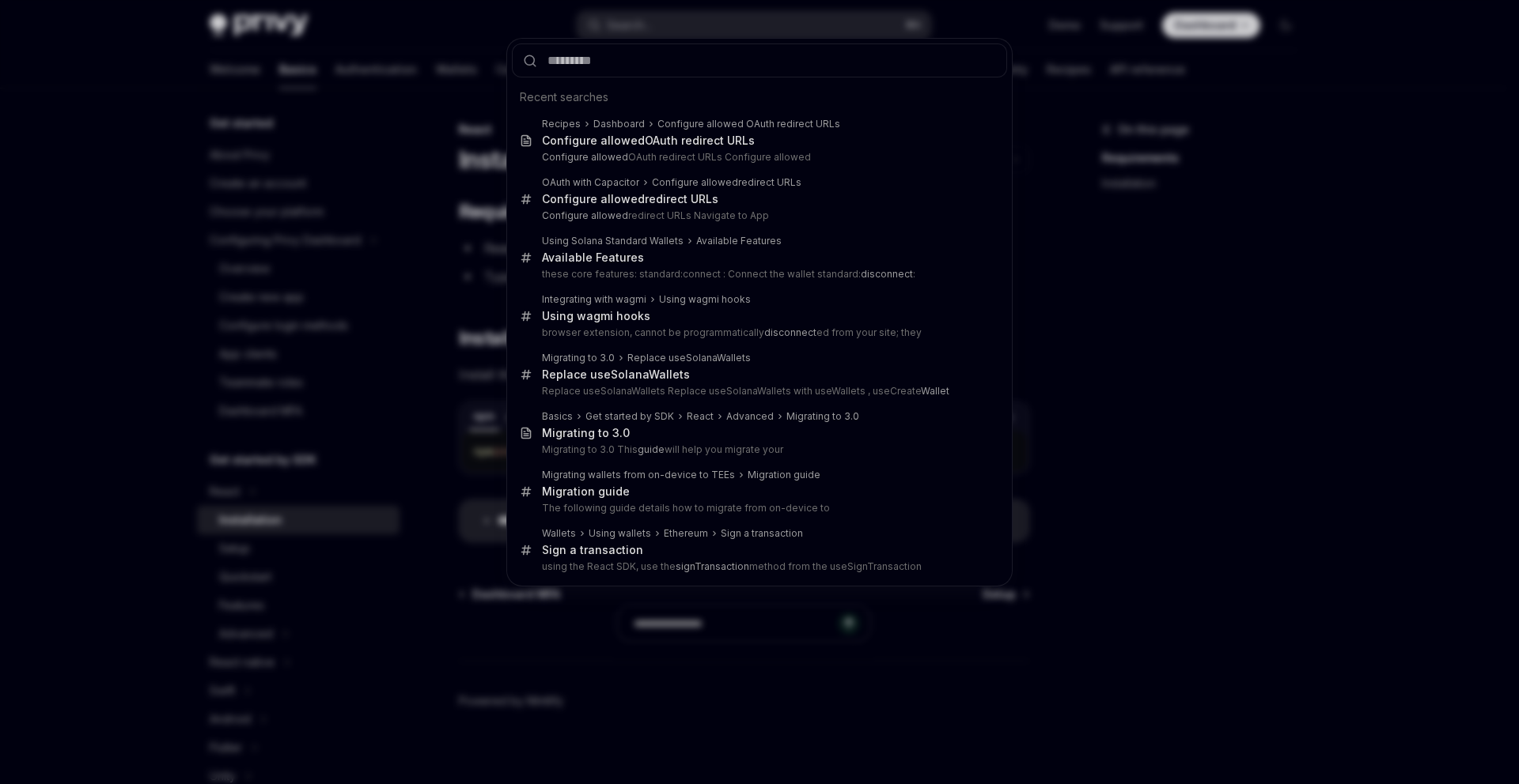
drag, startPoint x: 692, startPoint y: 10, endPoint x: 676, endPoint y: 22, distance: 20.0
click at [676, 22] on div "Recent searches Recipes Dashboard Configure allowed OAuth redirect URLs Configu…" at bounding box center [760, 392] width 1519 height 784
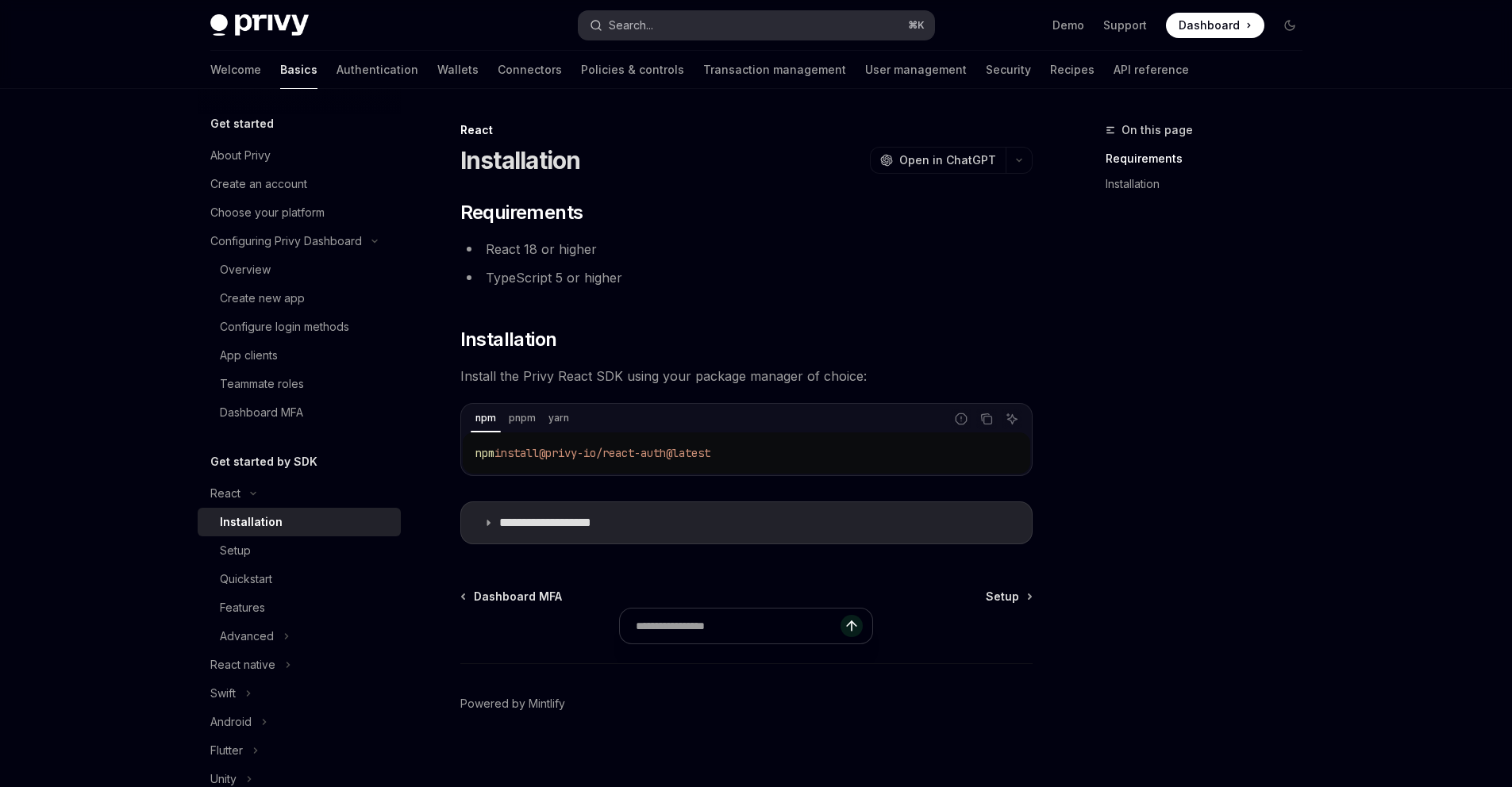
click at [680, 21] on button "Search... ⌘ K" at bounding box center [756, 25] width 355 height 28
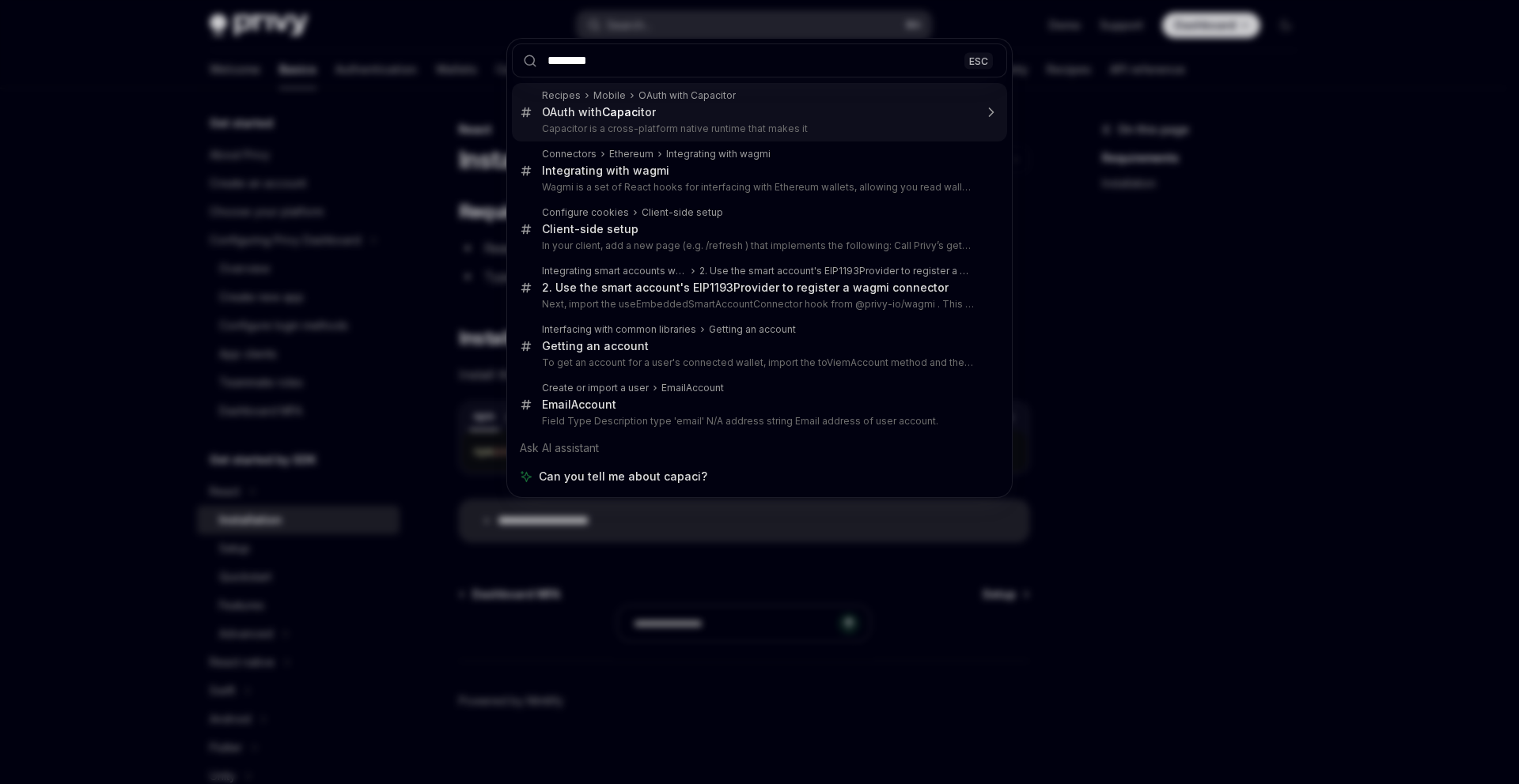
type input "*********"
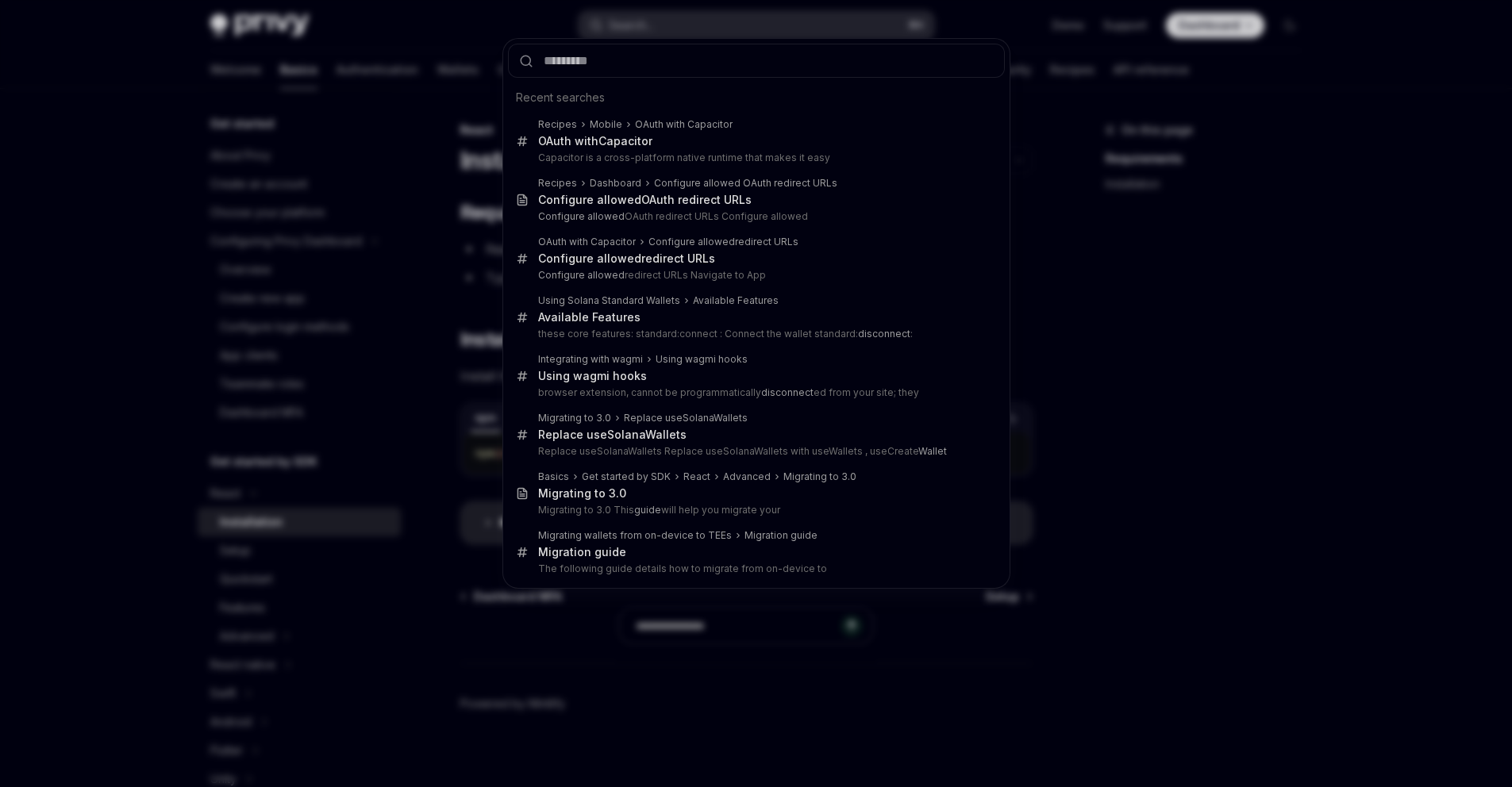
type textarea "*"
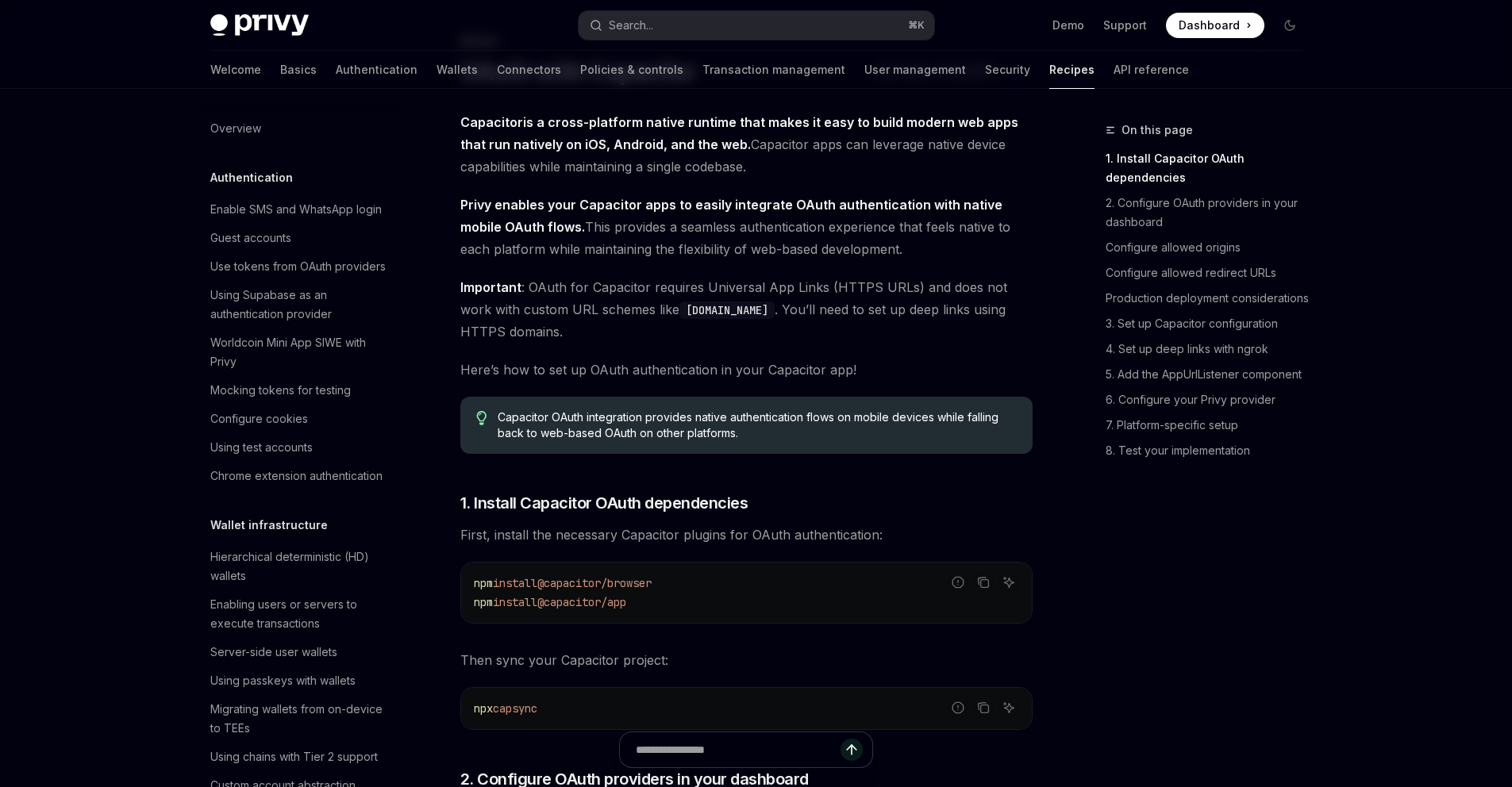
scroll to position [1824, 0]
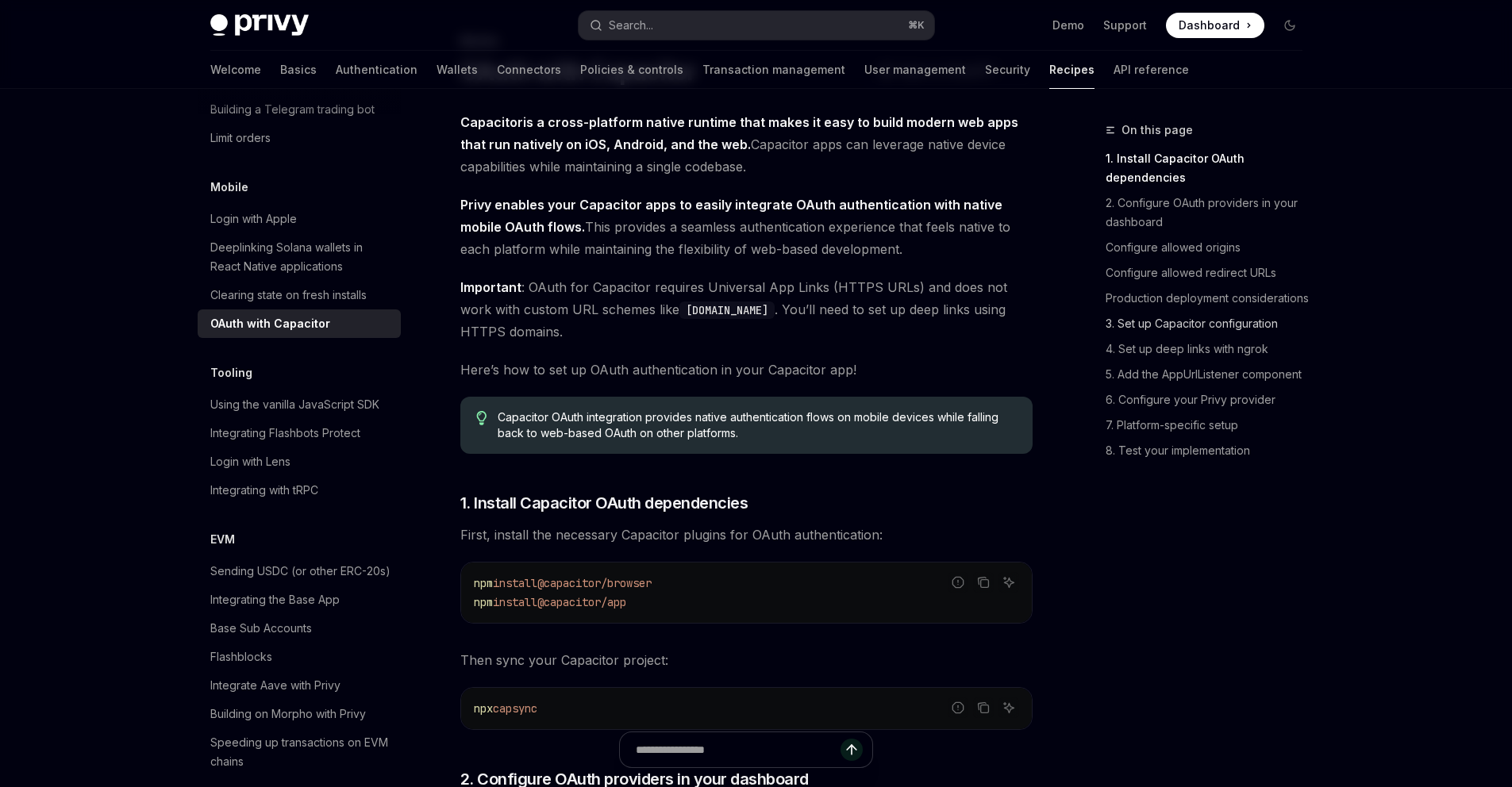
click at [1250, 335] on link "3. Set up Capacitor configuration" at bounding box center [1211, 324] width 209 height 26
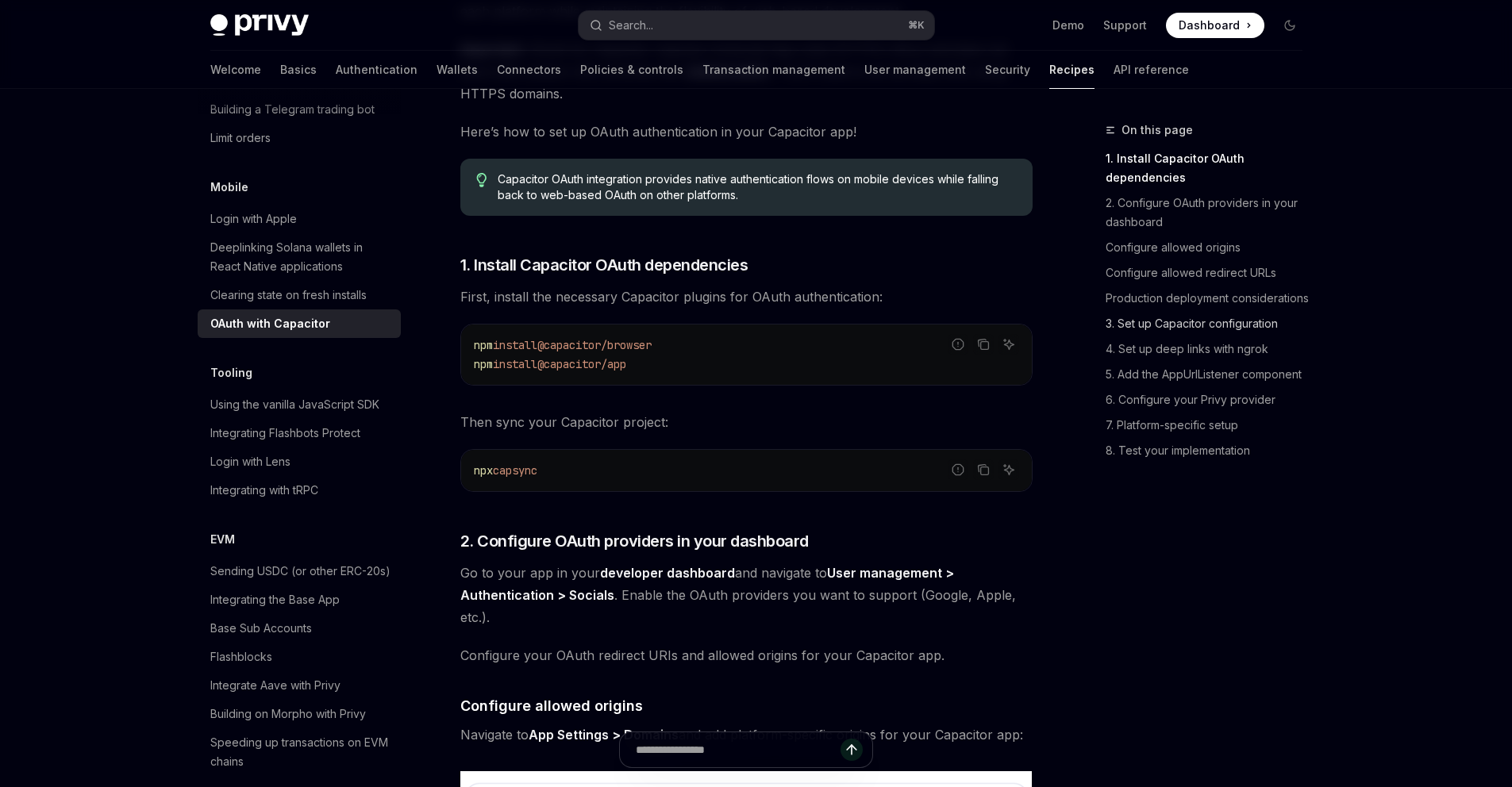
click at [1252, 326] on link "3. Set up Capacitor configuration" at bounding box center [1211, 324] width 209 height 26
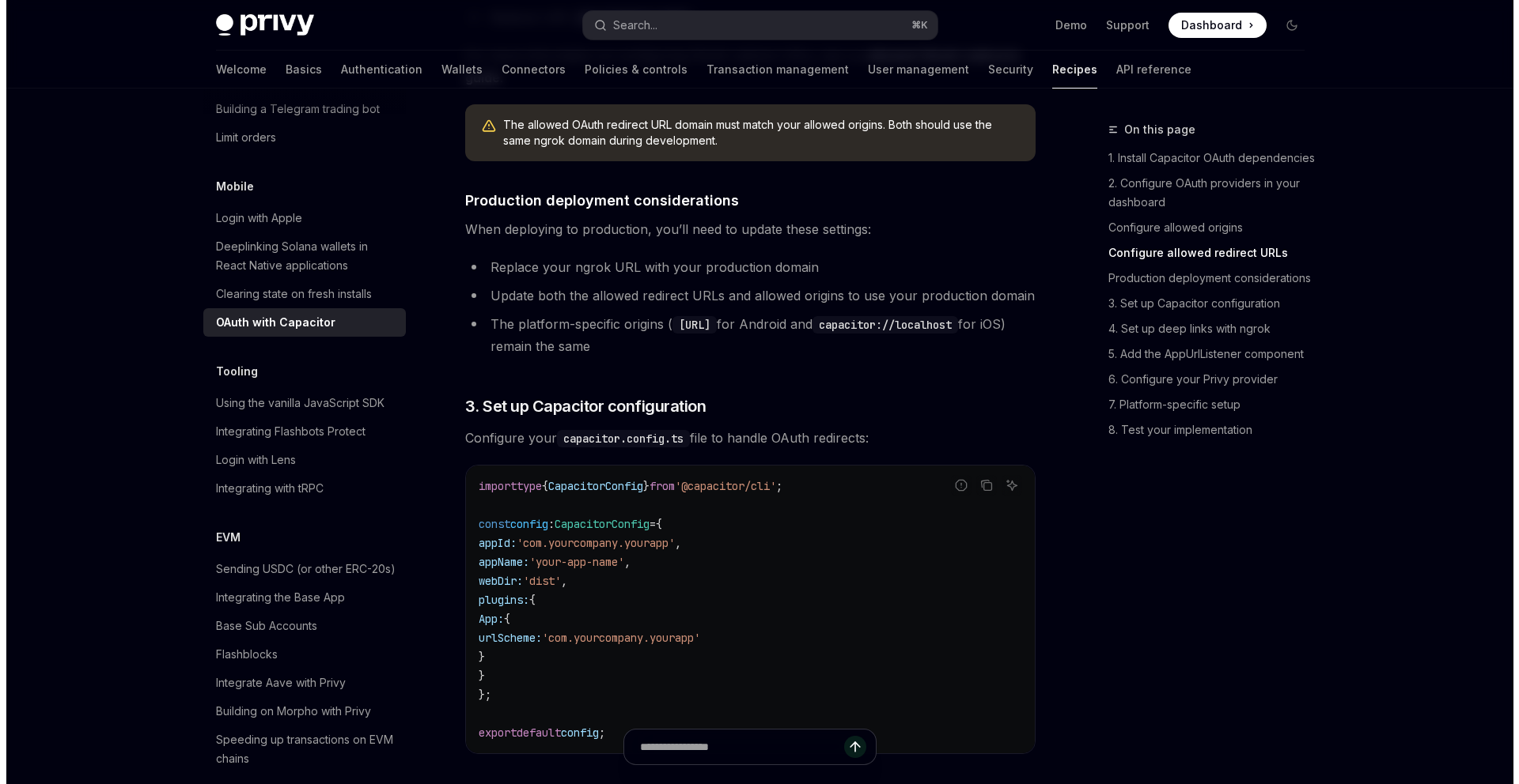
scroll to position [1540, 0]
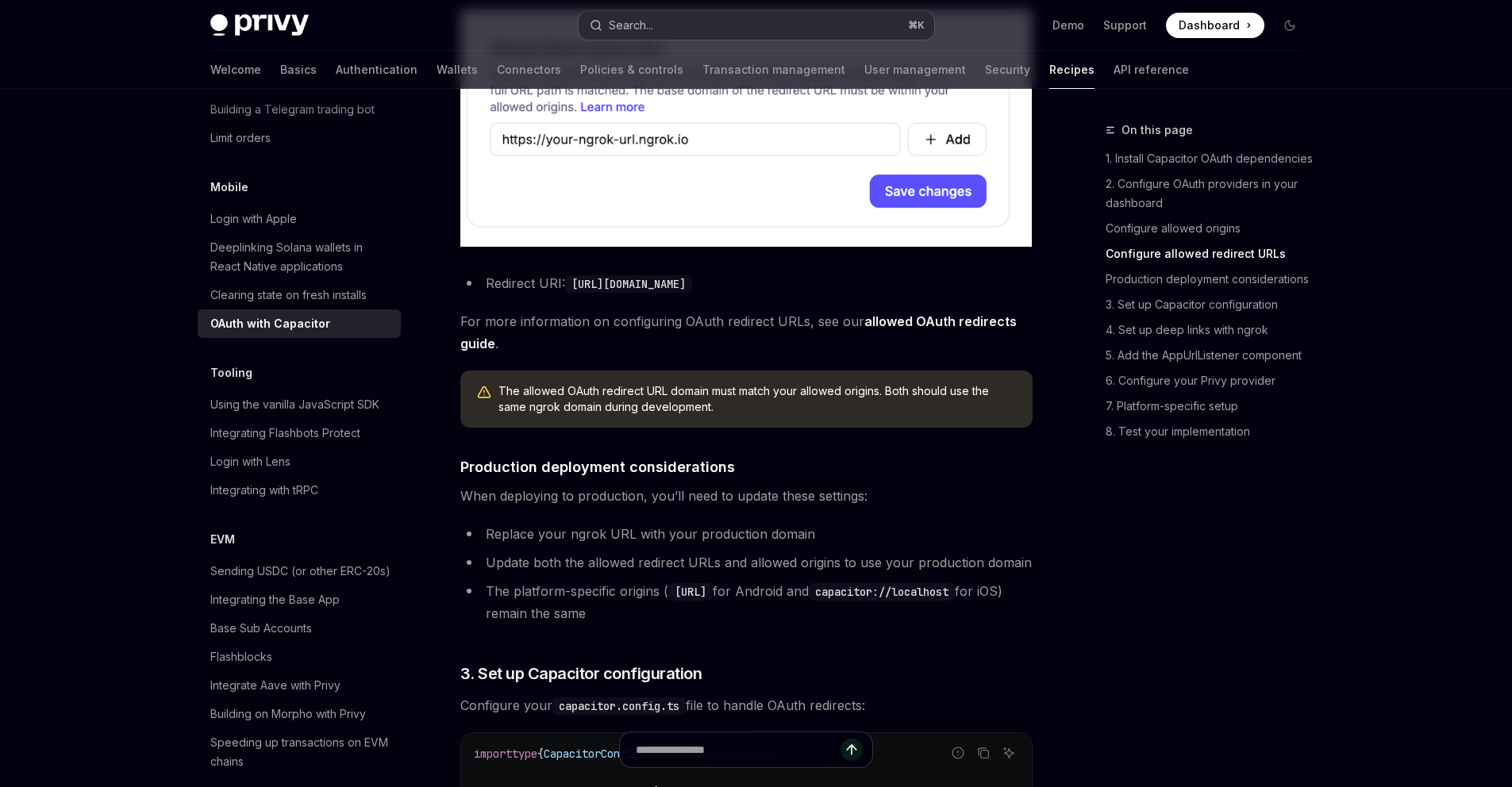
click at [649, 27] on div "Search..." at bounding box center [631, 25] width 45 height 19
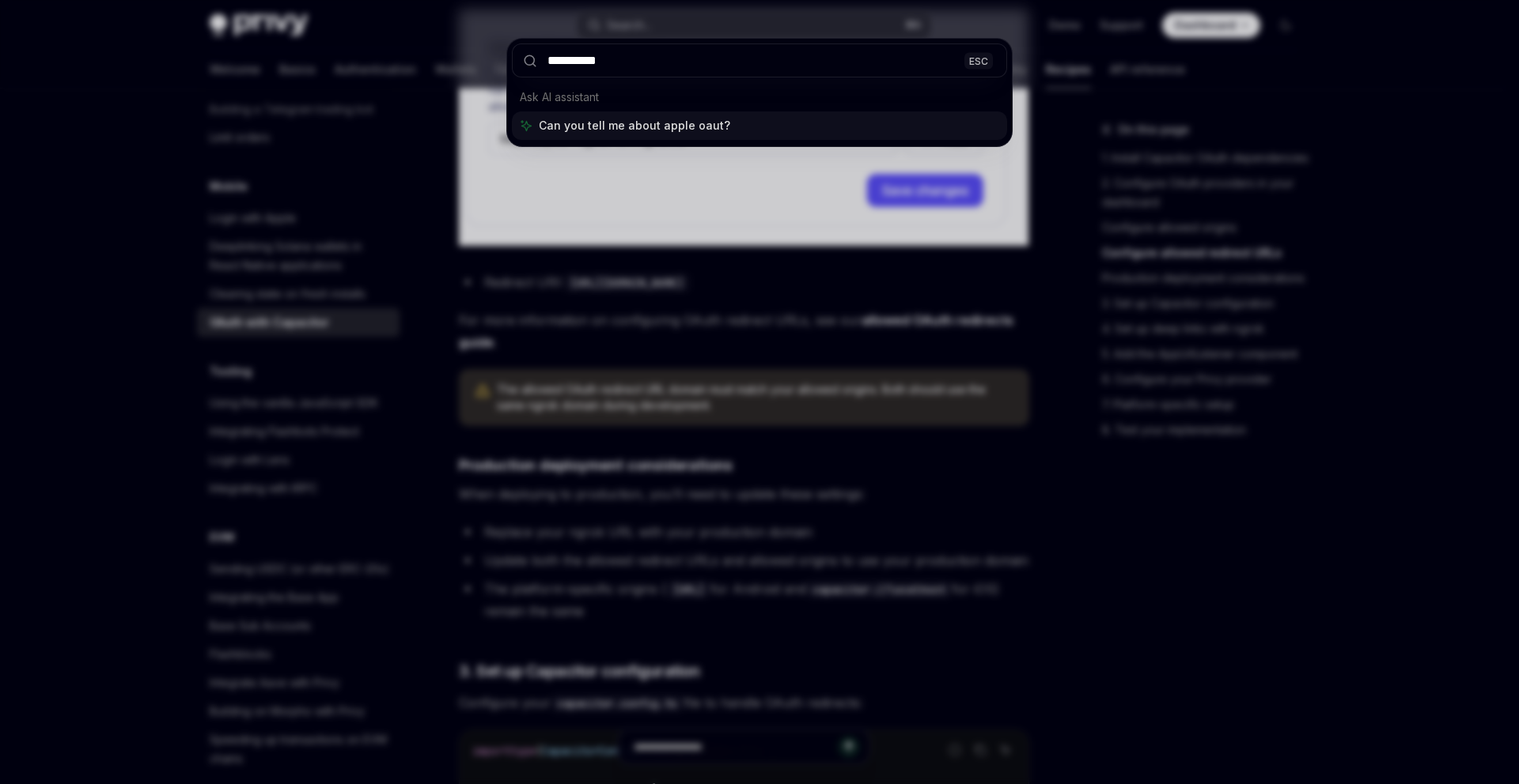
type input "**********"
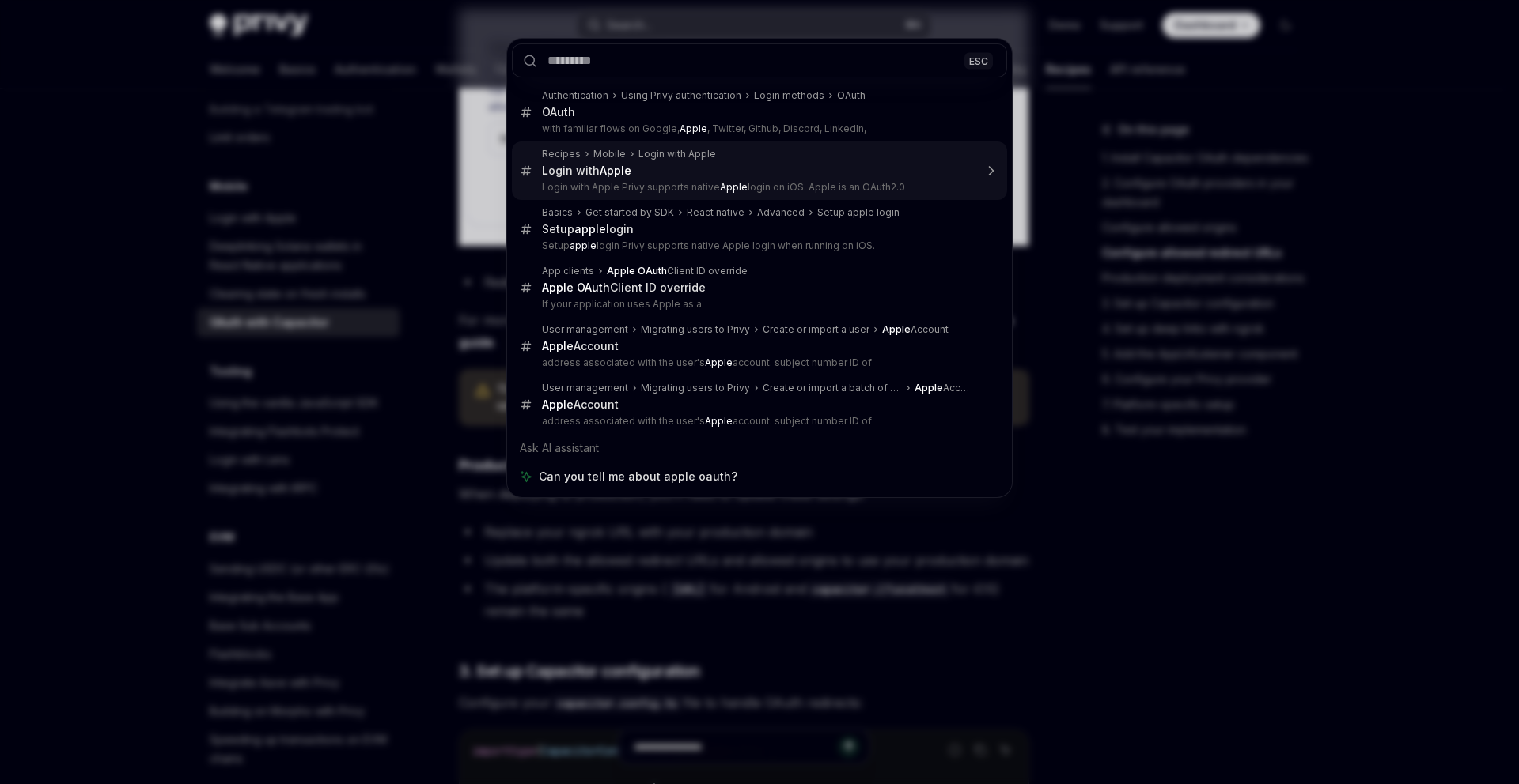
type textarea "*"
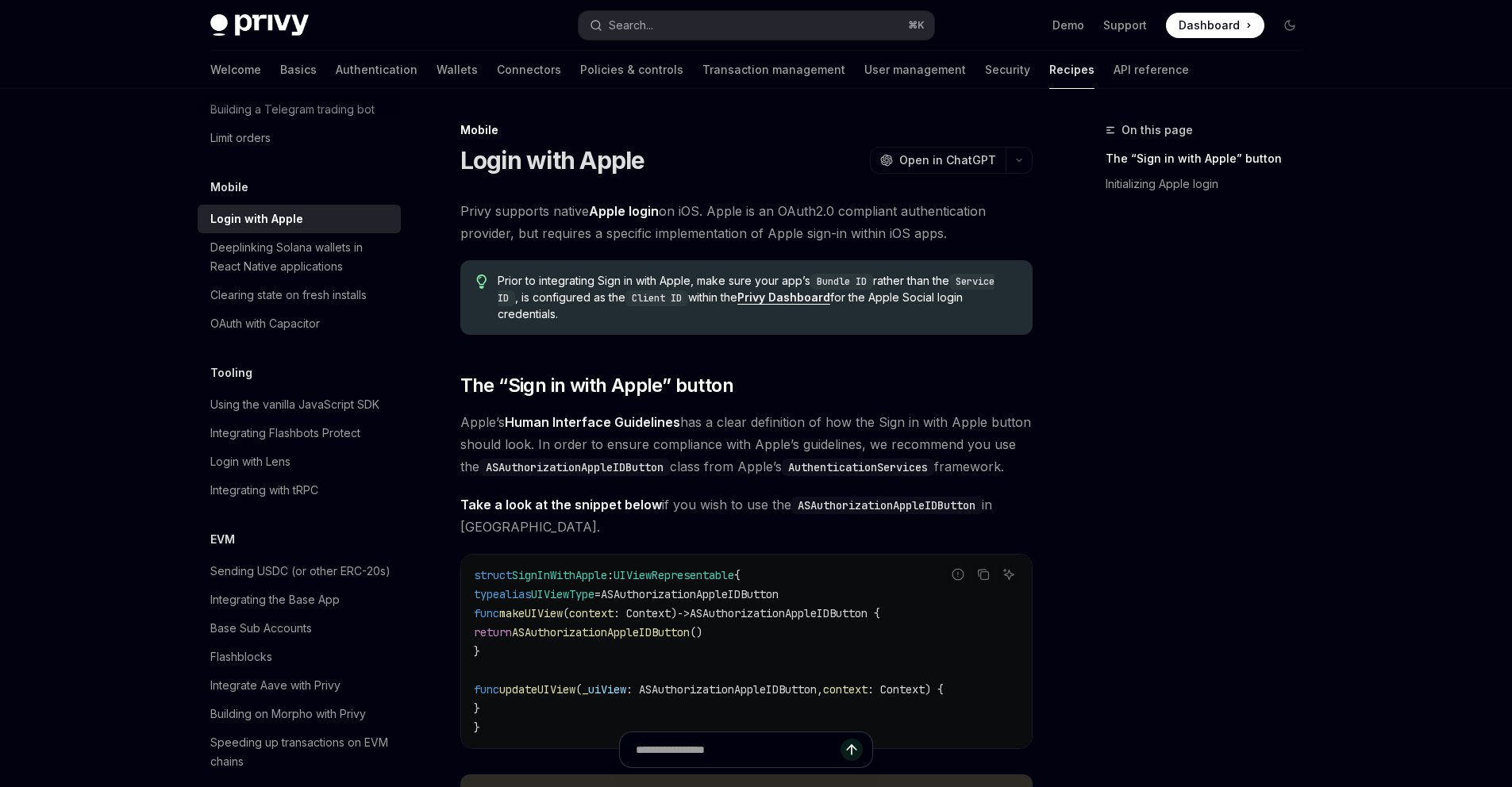
click at [643, 301] on code "Client ID" at bounding box center [657, 298] width 63 height 16
click at [845, 301] on span "Prior to integrating Sign in with Apple, make sure your app’s Bundle ID rather …" at bounding box center [756, 297] width 518 height 49
click at [861, 298] on span "Prior to integrating Sign in with Apple, make sure your app’s Bundle ID rather …" at bounding box center [756, 297] width 518 height 49
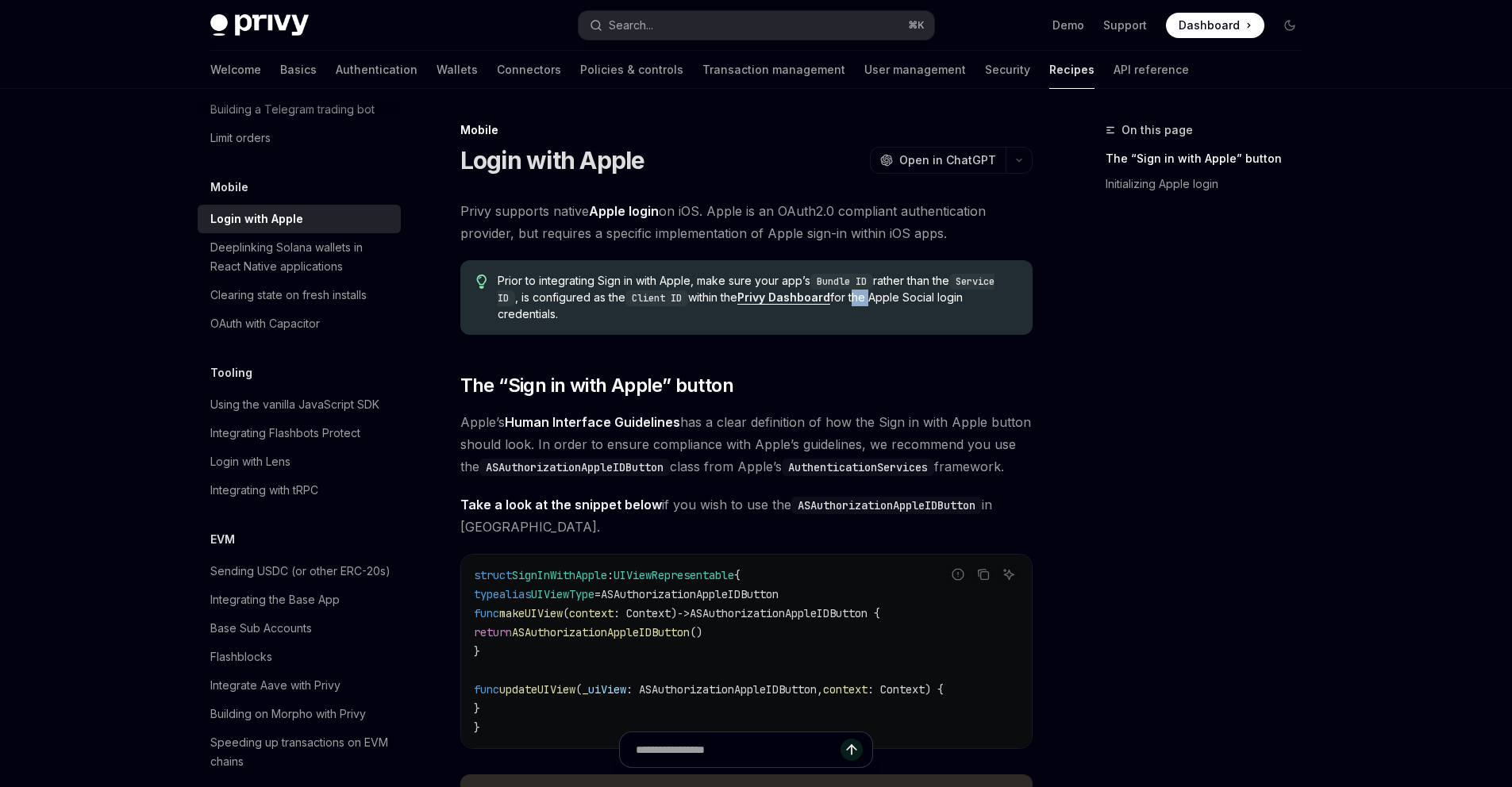
click at [861, 298] on span "Prior to integrating Sign in with Apple, make sure your app’s Bundle ID rather …" at bounding box center [756, 297] width 518 height 49
click at [909, 299] on span "Prior to integrating Sign in with Apple, make sure your app’s Bundle ID rather …" at bounding box center [756, 297] width 518 height 49
click at [941, 298] on span "Prior to integrating Sign in with Apple, make sure your app’s Bundle ID rather …" at bounding box center [756, 297] width 518 height 49
drag, startPoint x: 649, startPoint y: 27, endPoint x: 981, endPoint y: 299, distance: 429.2
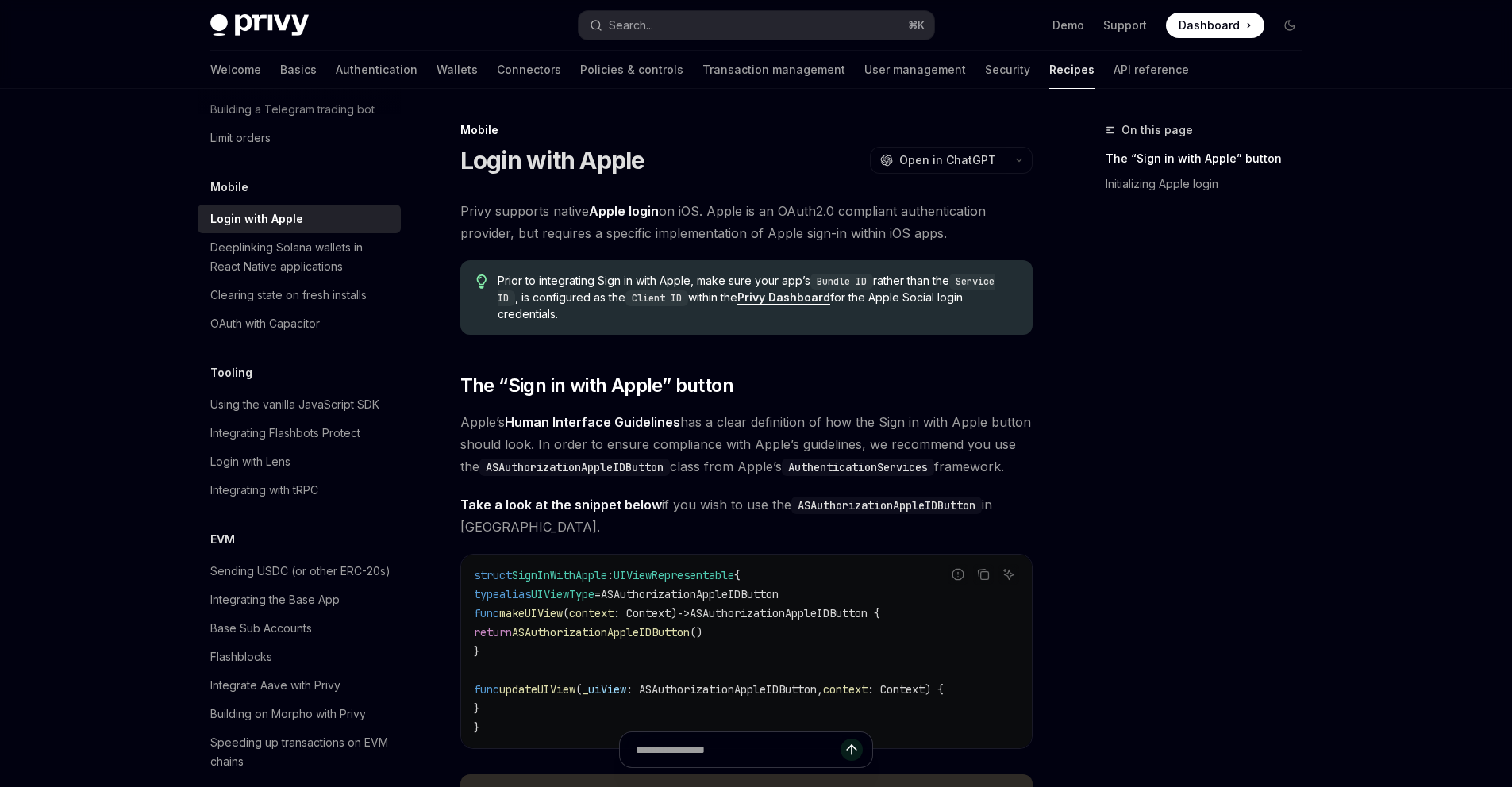
click at [981, 299] on span "Prior to integrating Sign in with Apple, make sure your app’s Bundle ID rather …" at bounding box center [756, 297] width 518 height 49
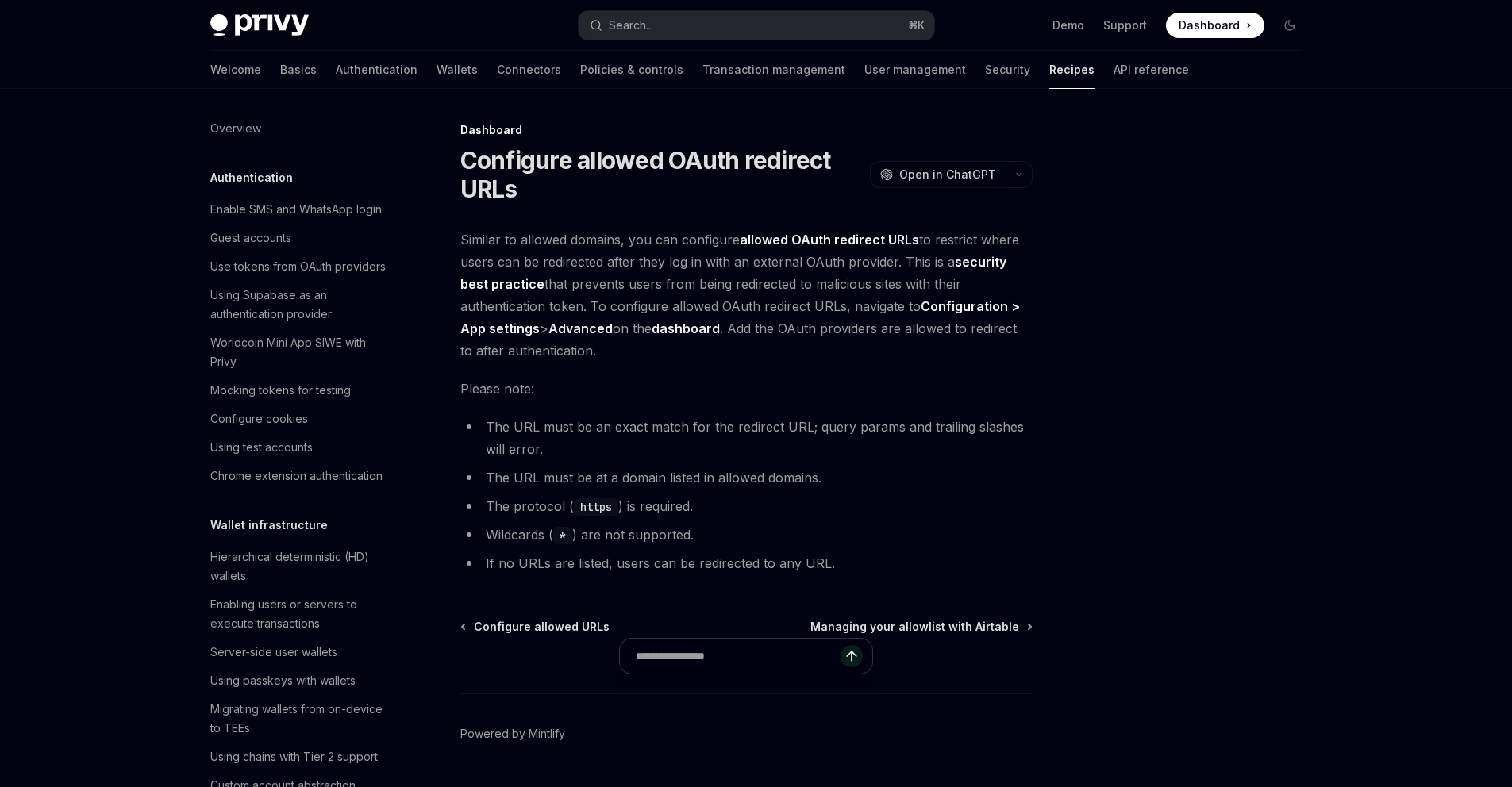
scroll to position [881, 0]
